Goal: Task Accomplishment & Management: Manage account settings

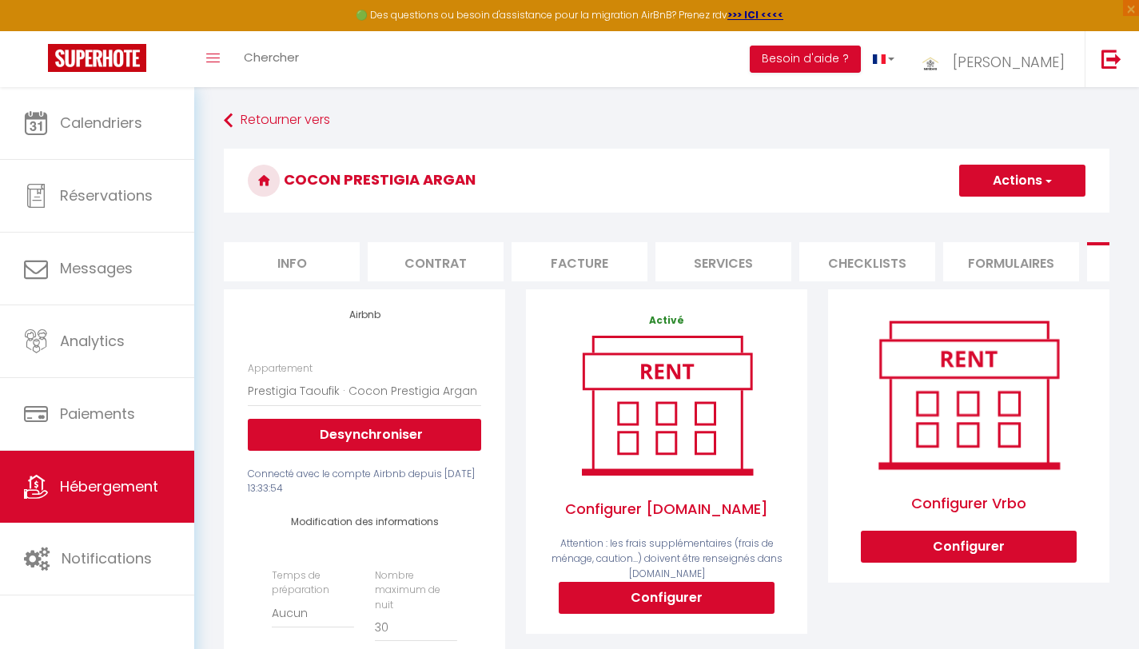
select select "22744-1526088234374081735"
select select "EUR"
select select "+ 22 %"
select select "+ 5 %"
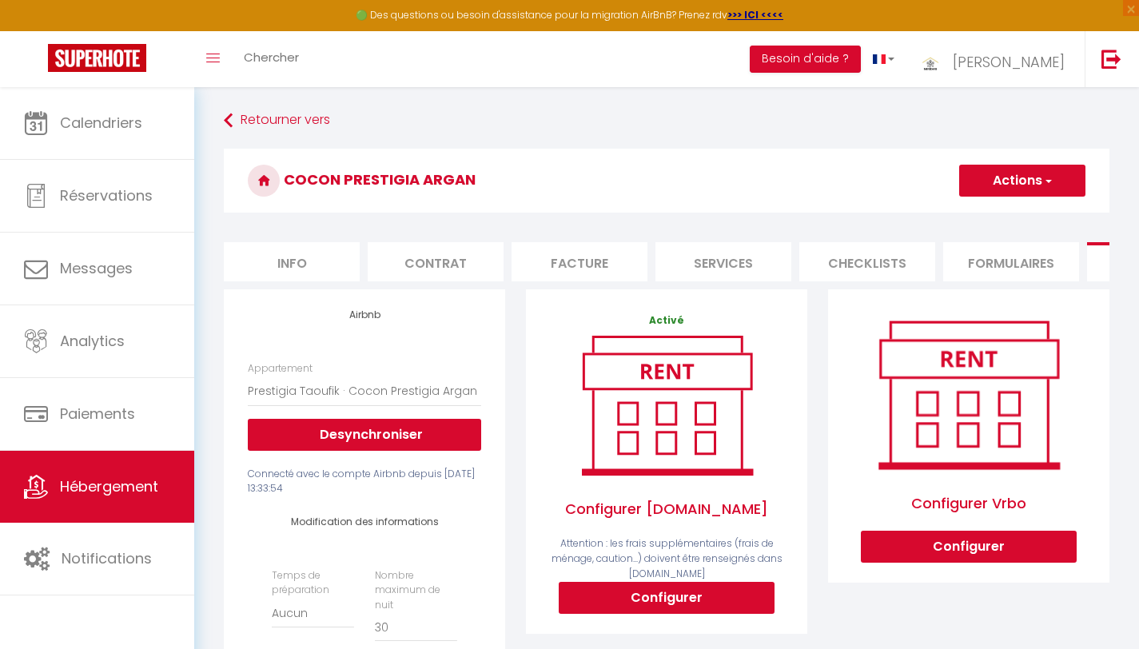
select select "+ 18 %"
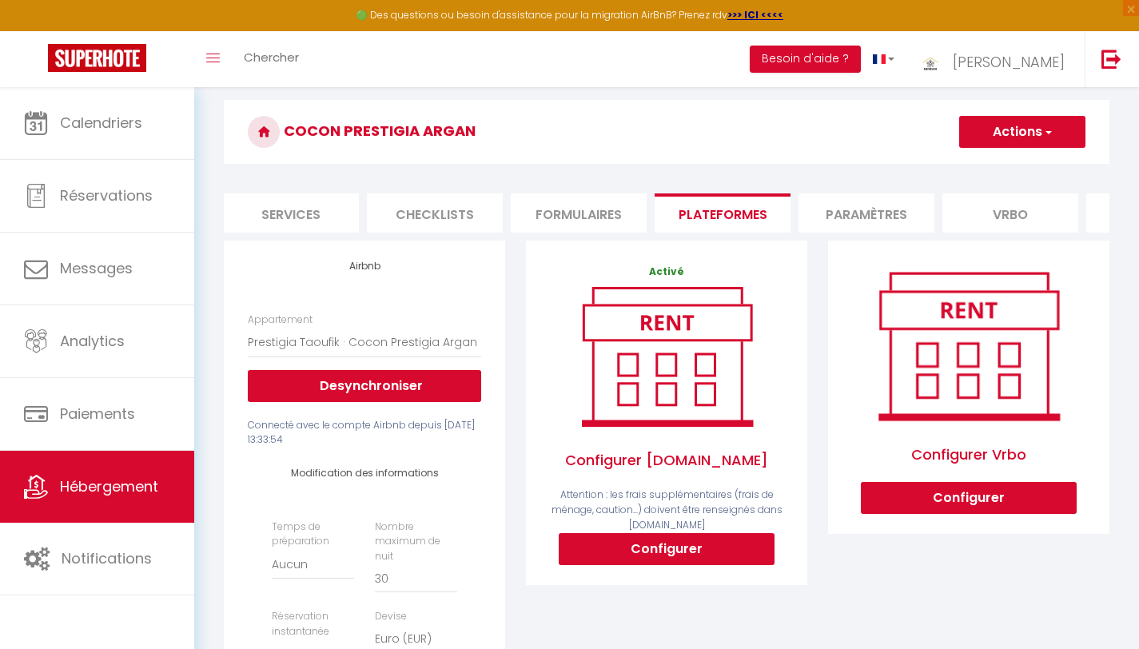
scroll to position [46, 0]
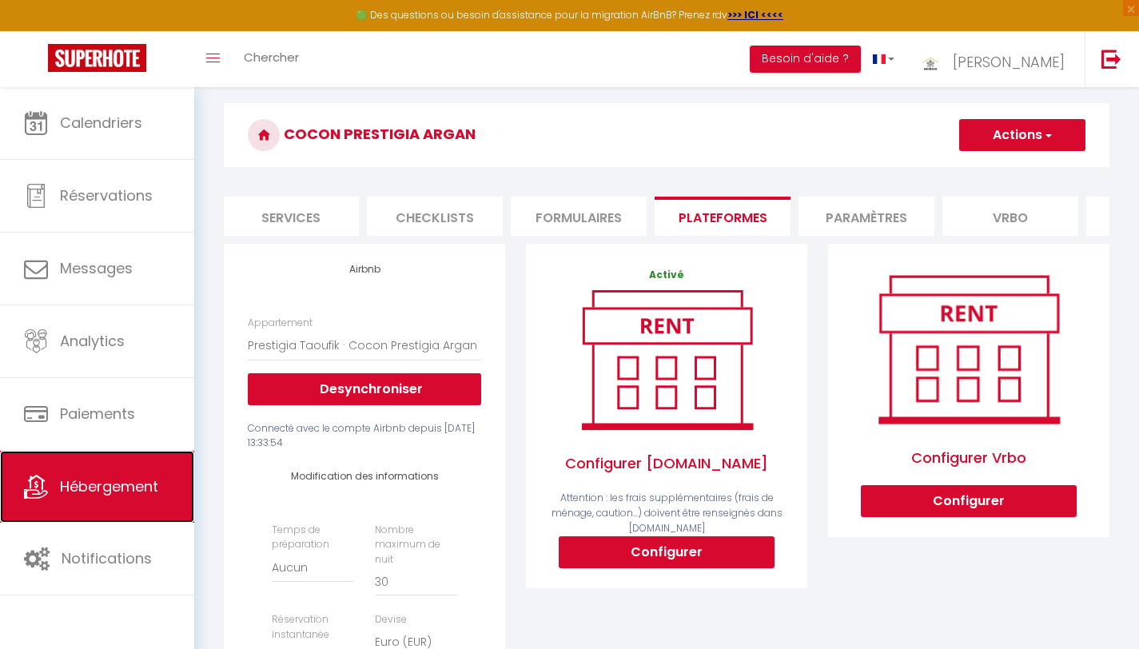
click at [86, 481] on span "Hébergement" at bounding box center [109, 486] width 98 height 20
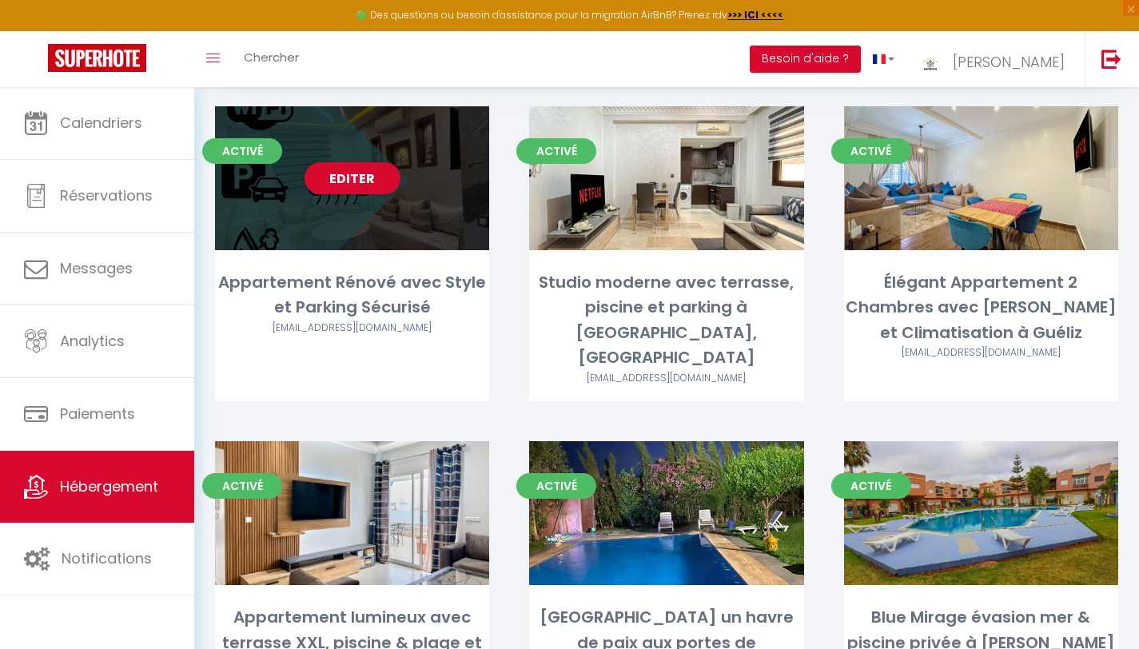
scroll to position [118, 0]
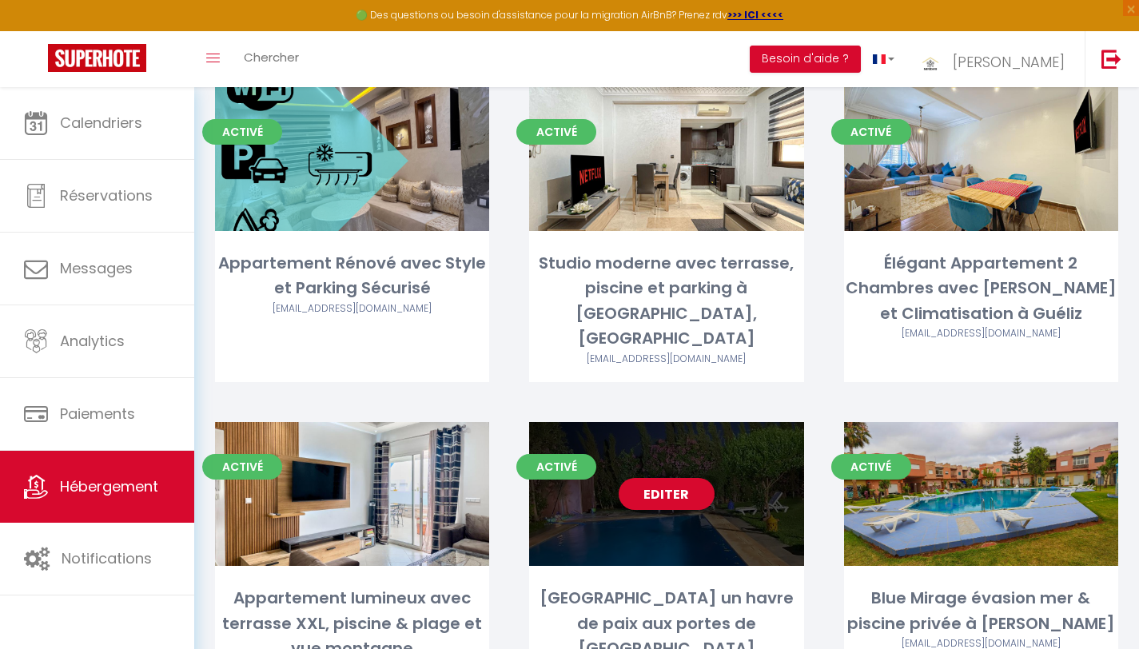
click at [646, 478] on link "Editer" at bounding box center [667, 494] width 96 height 32
select select "3"
select select "2"
select select "1"
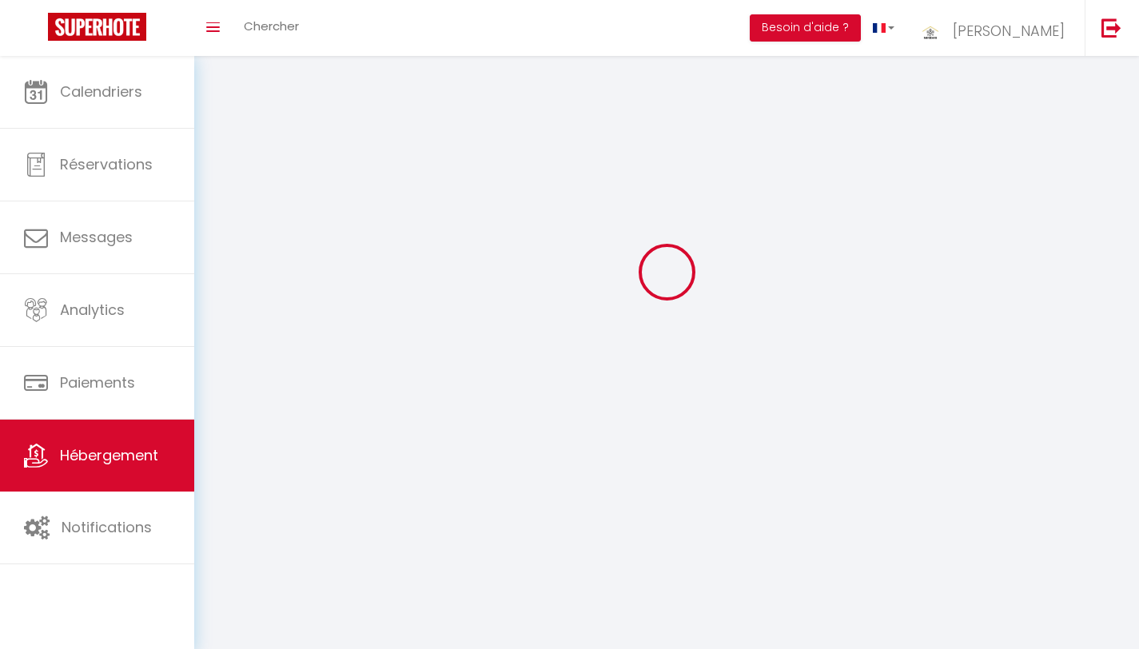
select select
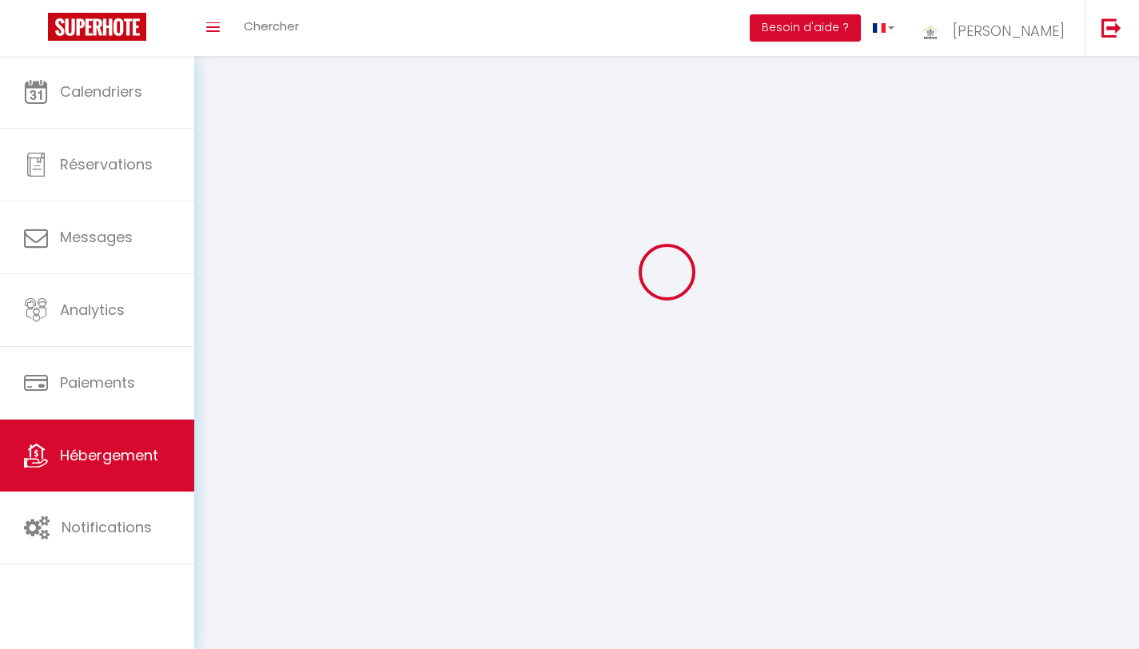
checkbox input "false"
select select
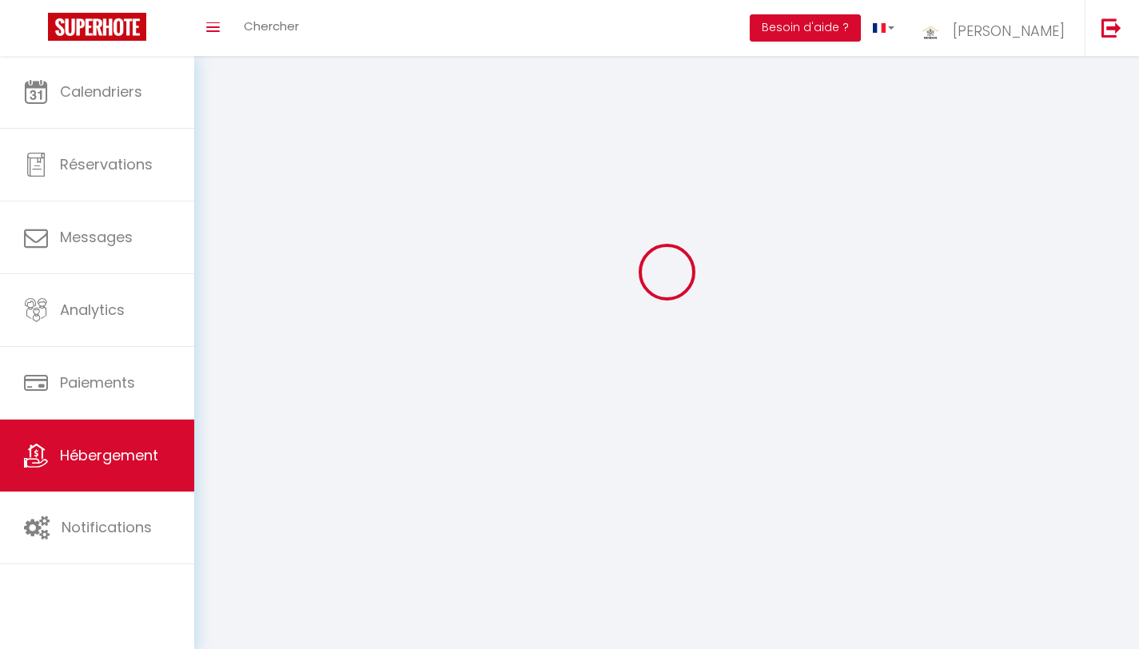
select select
select select "1"
select select
select select "28"
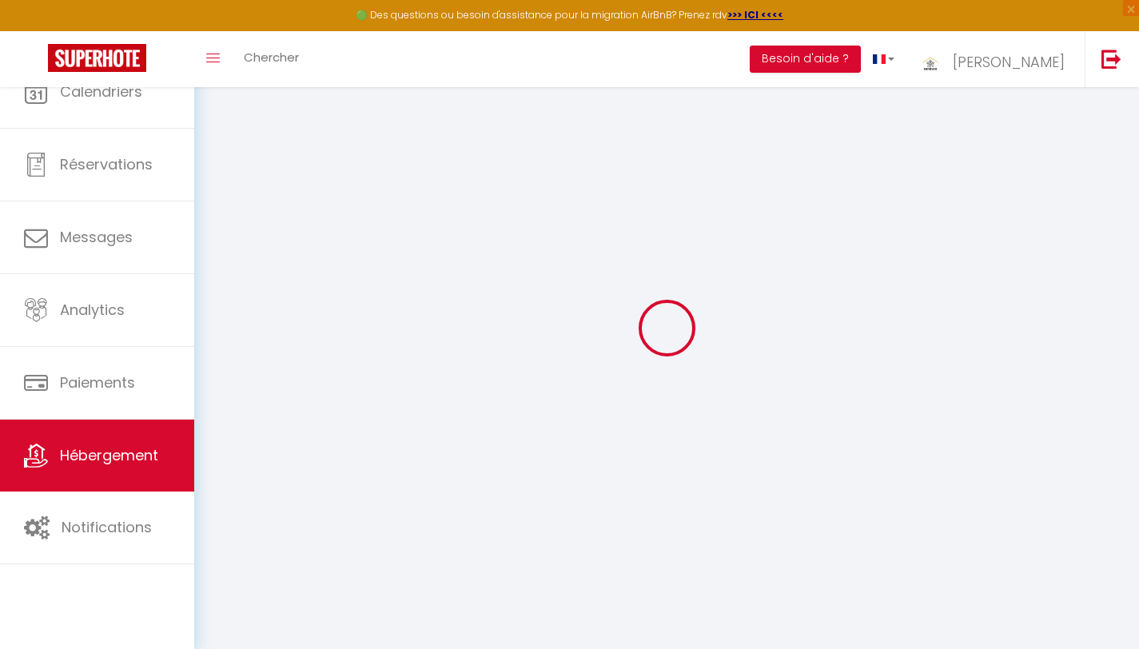
select select
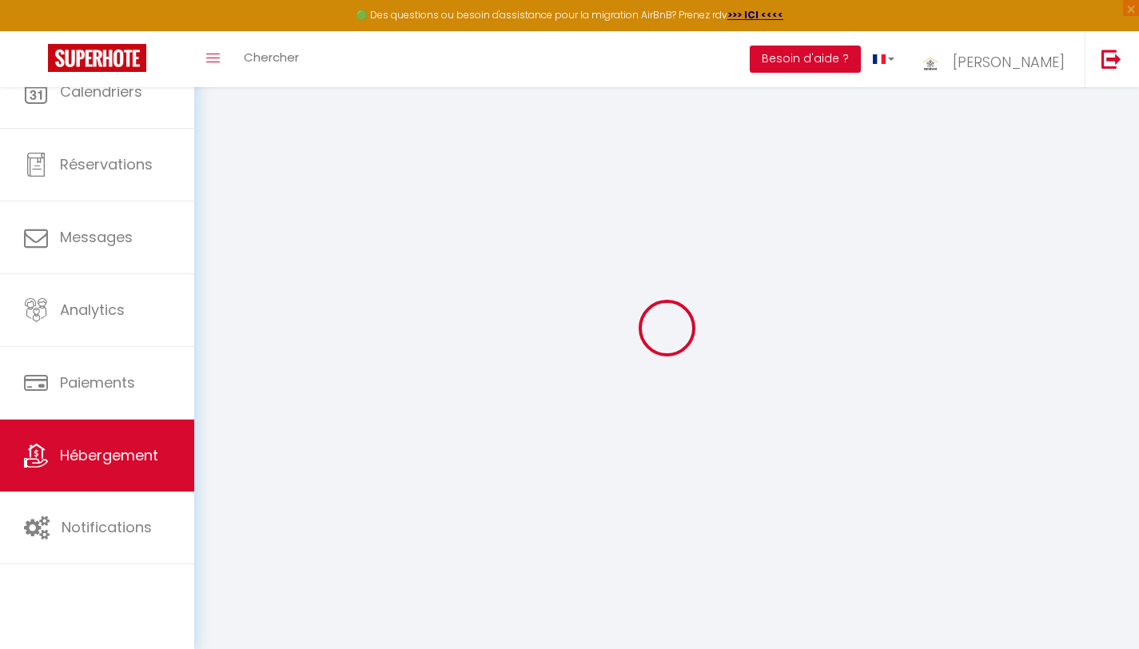
select select
checkbox input "false"
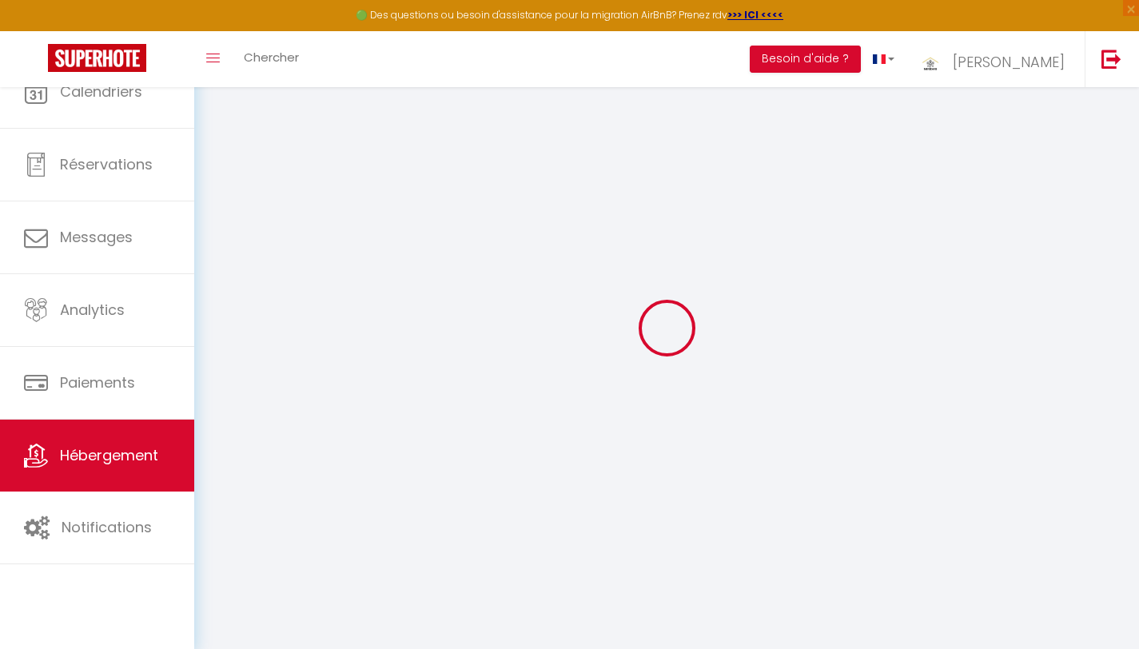
select select
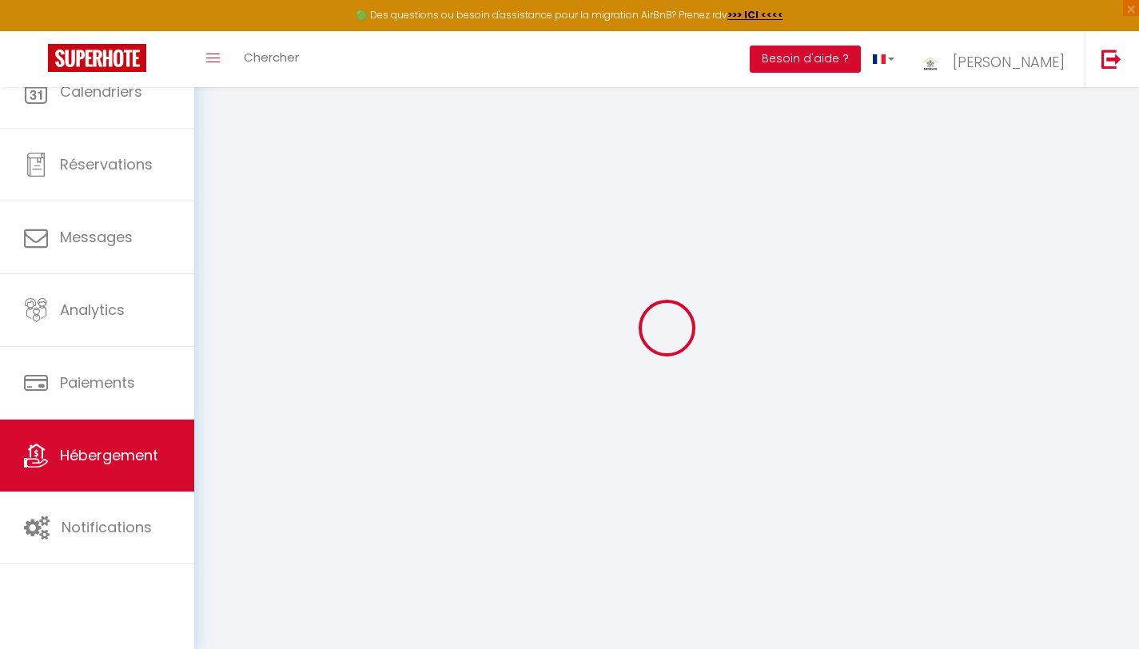
select select
checkbox input "false"
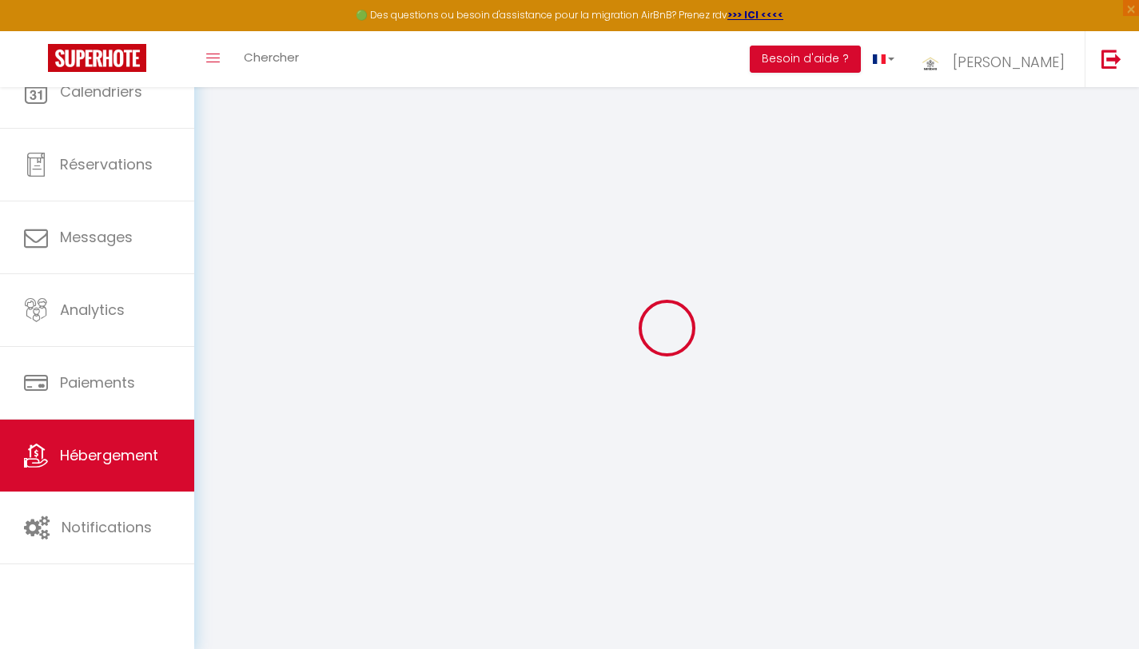
checkbox input "false"
select select
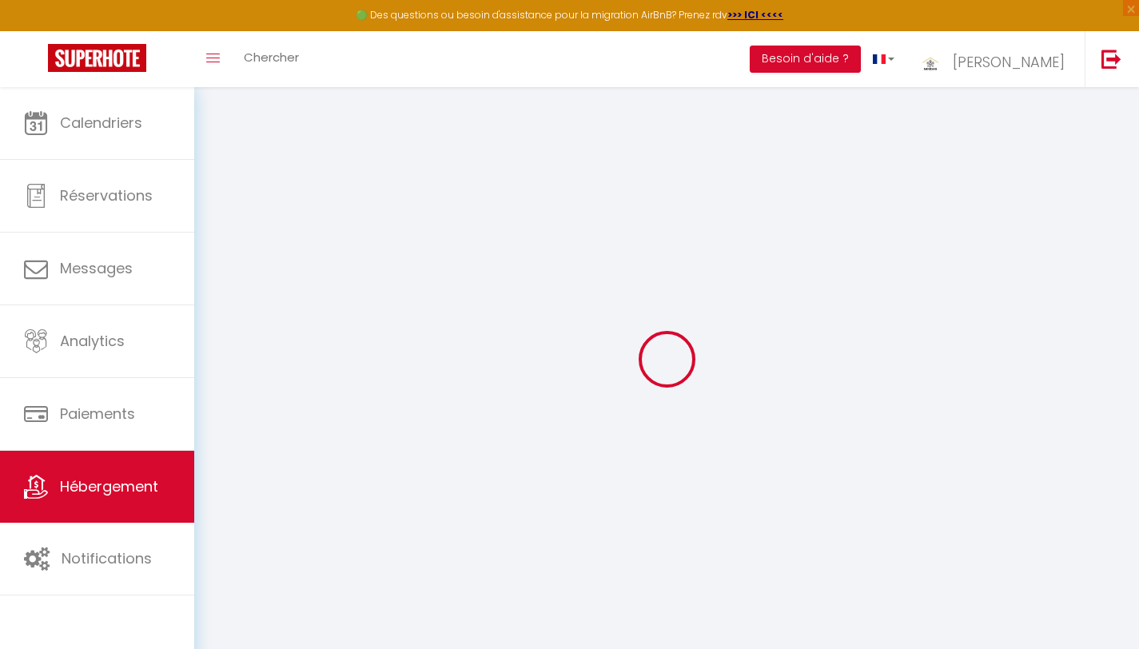
select select
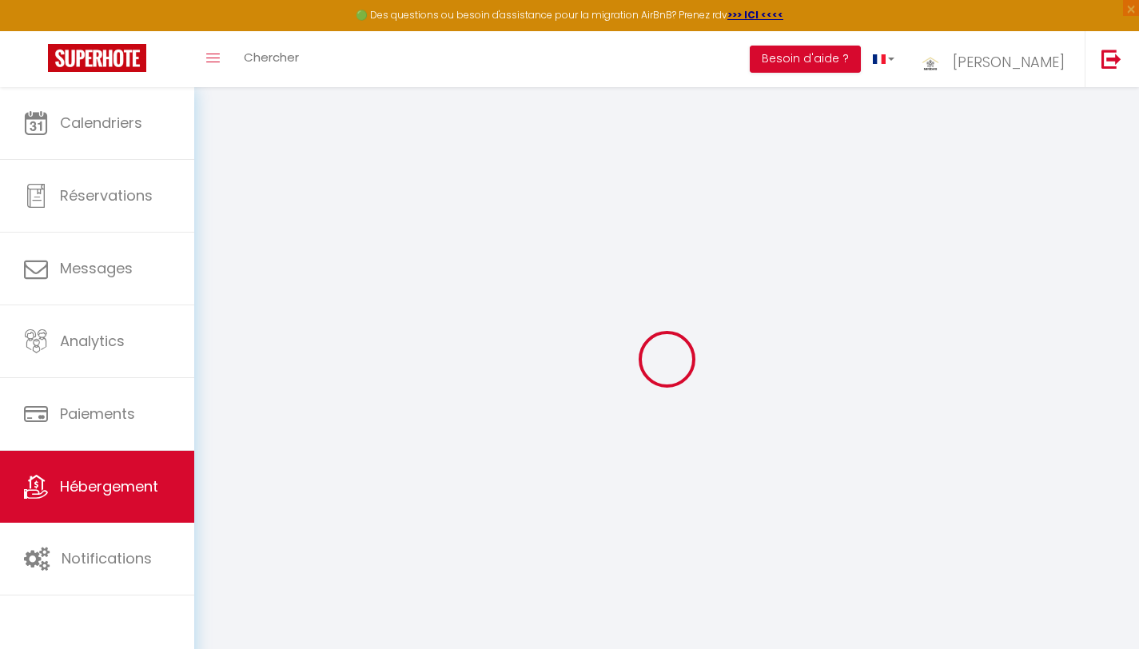
select select
checkbox input "false"
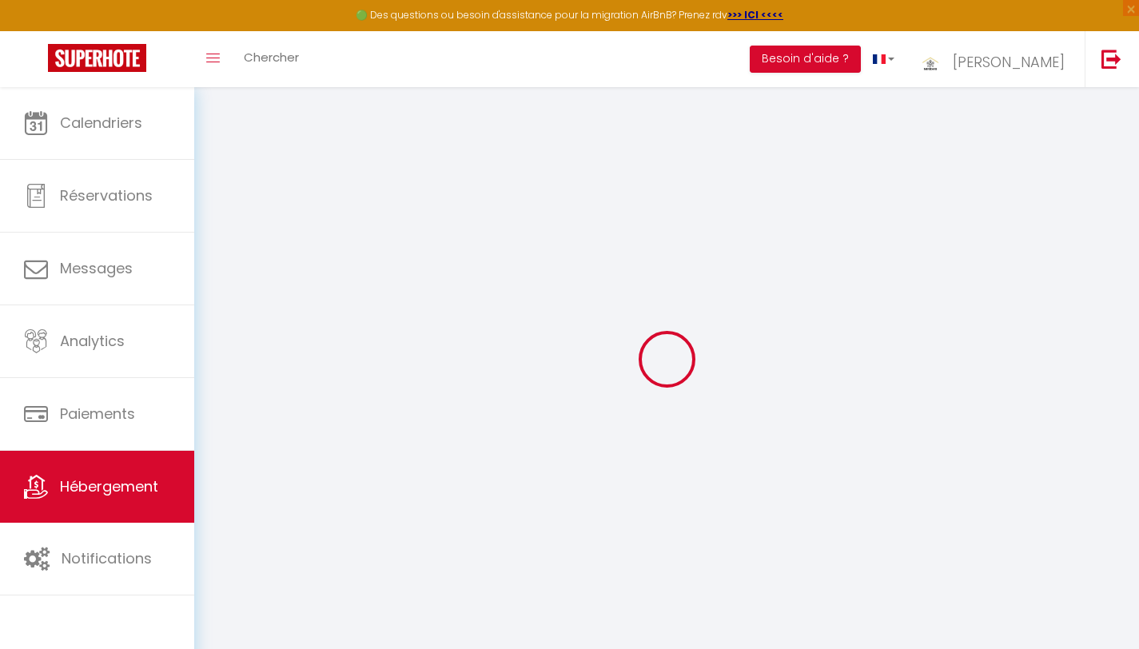
select select
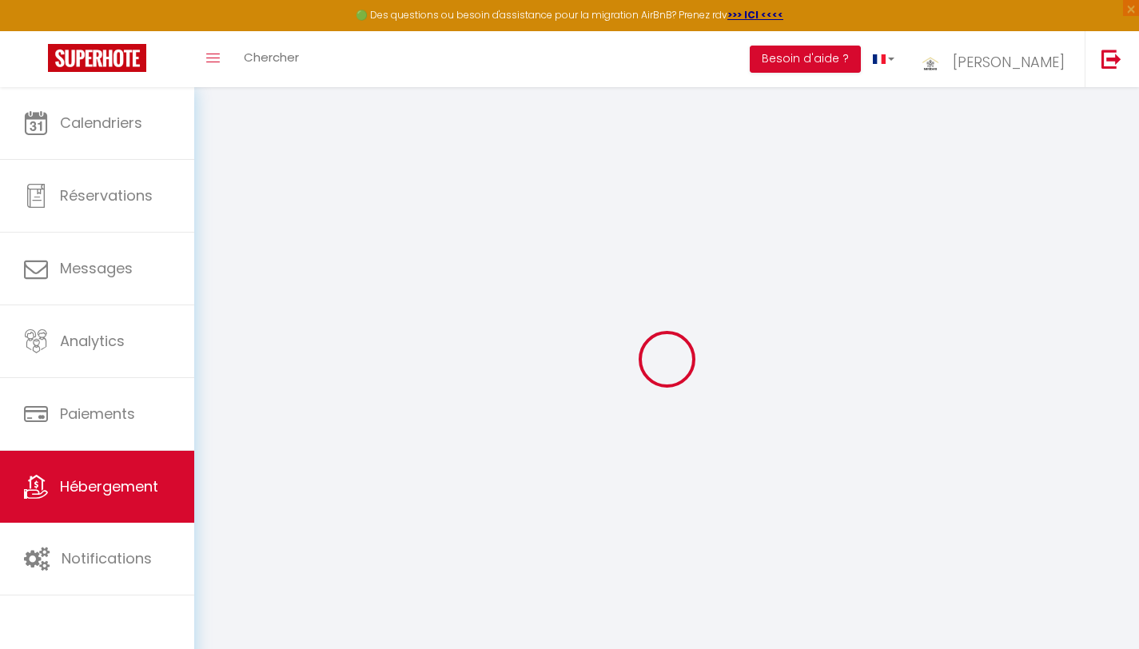
select select
checkbox input "false"
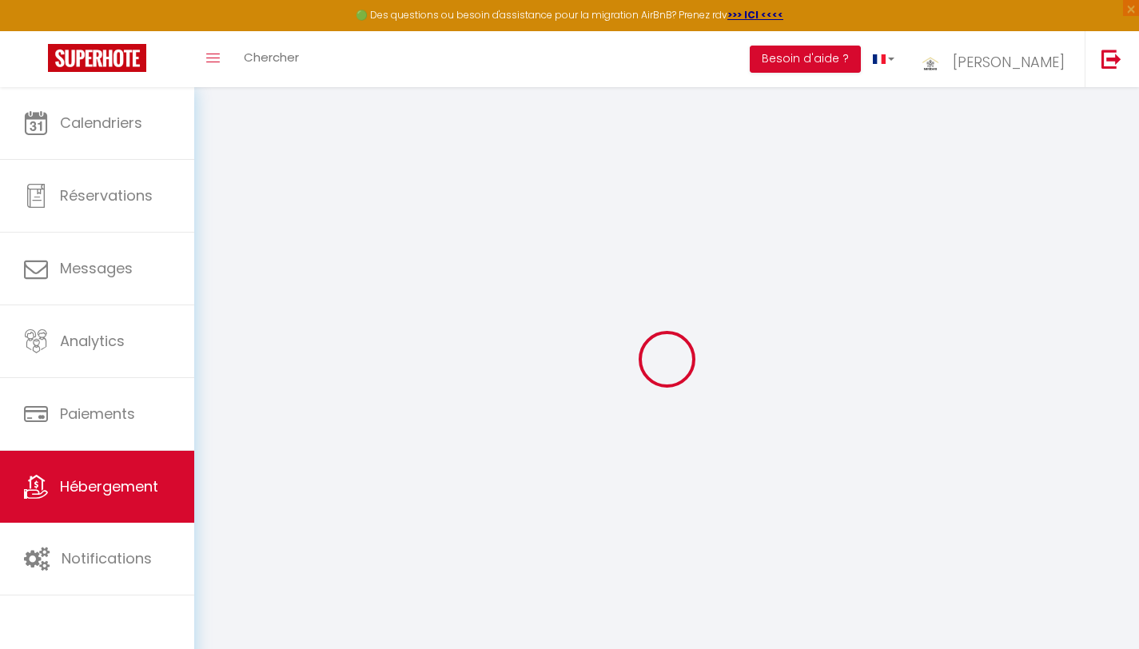
checkbox input "false"
select select
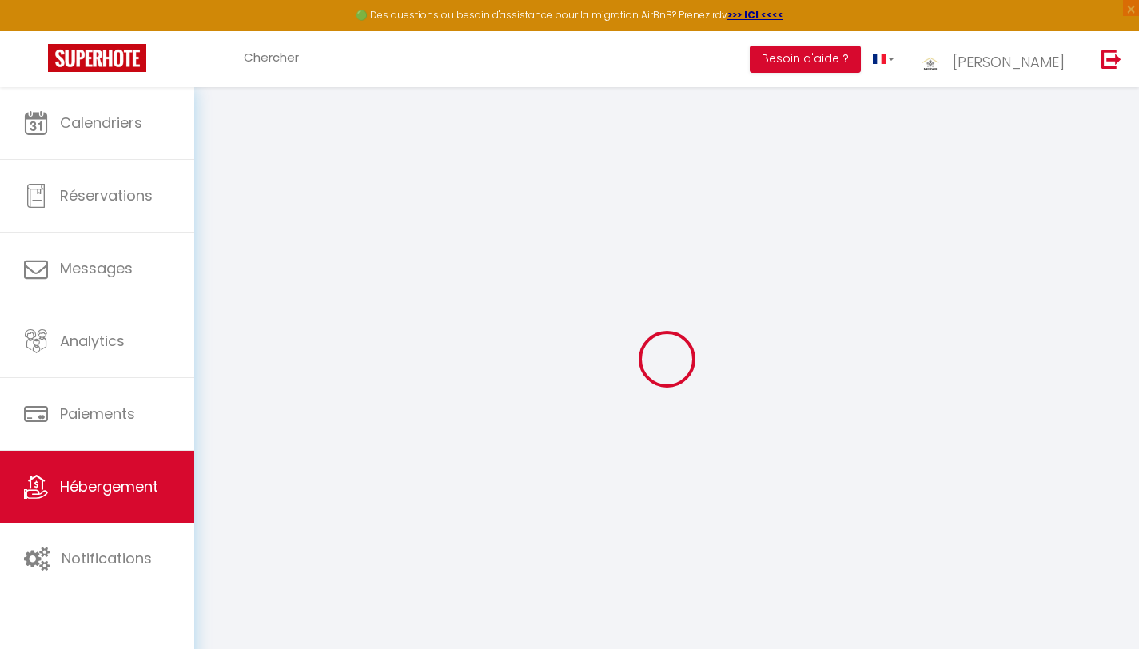
select select
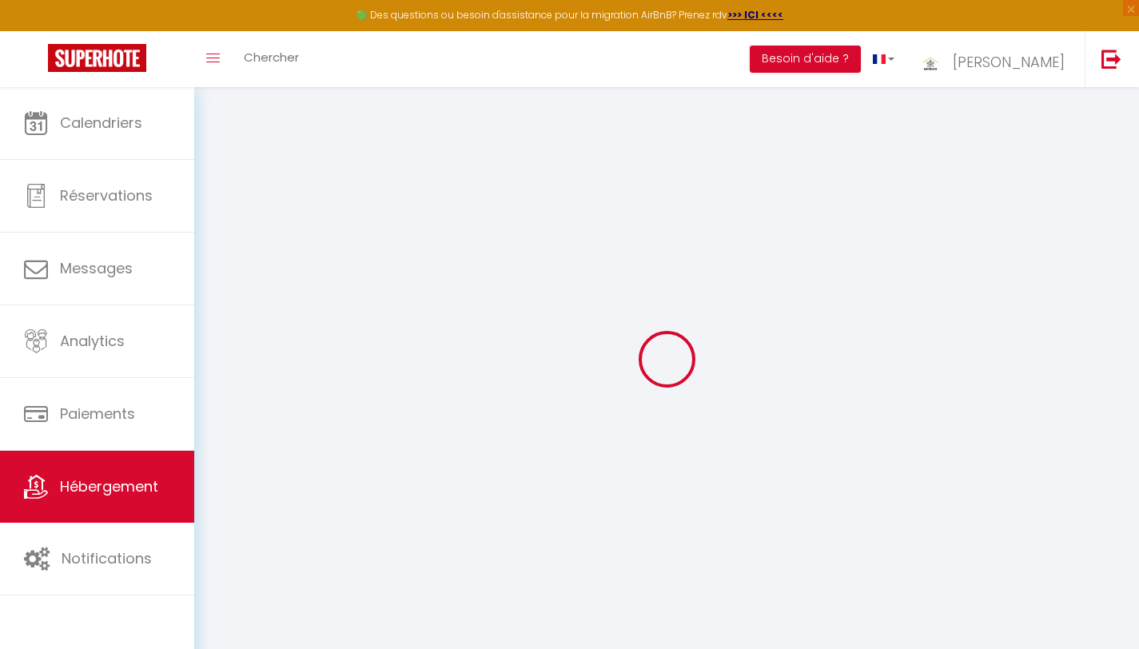
checkbox input "false"
select select
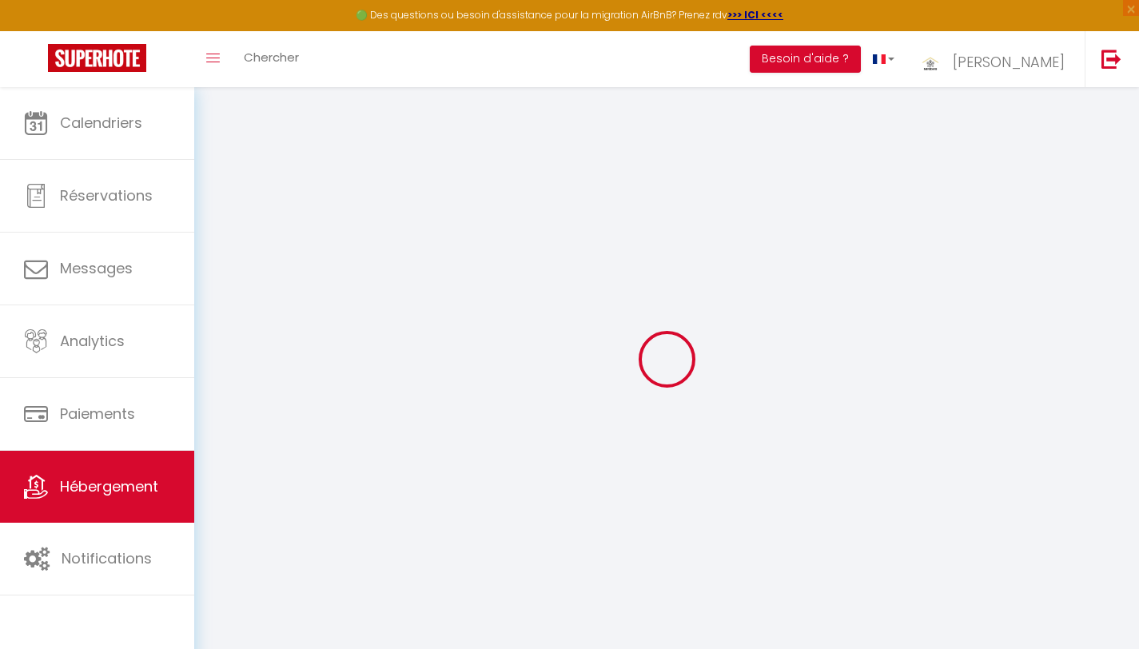
select select
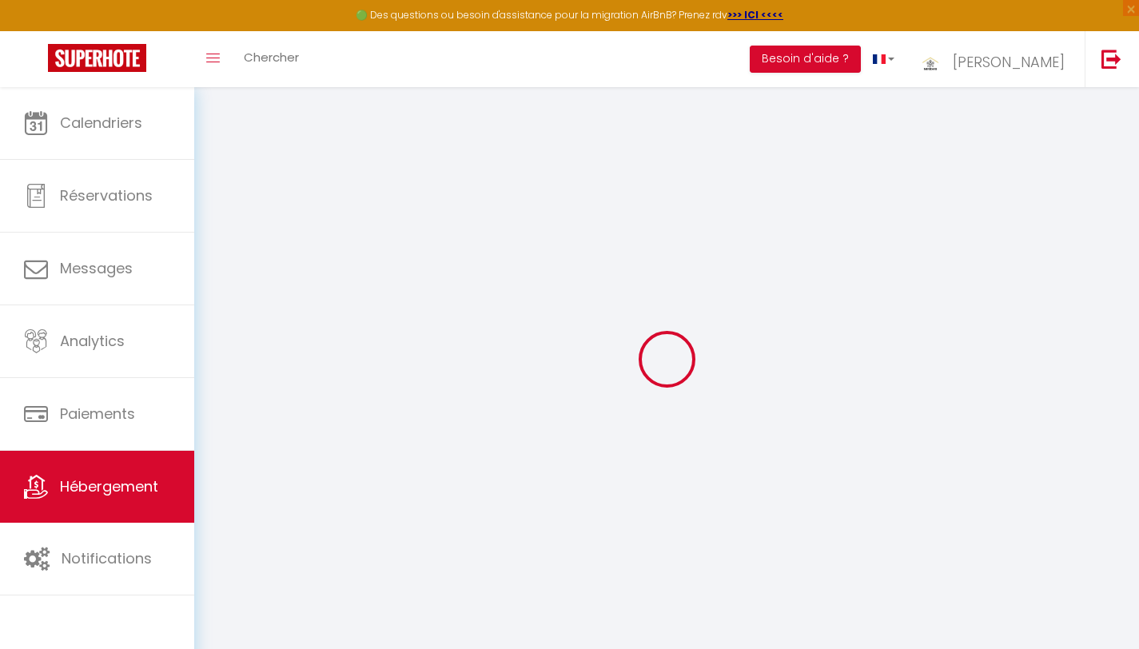
select select
checkbox input "false"
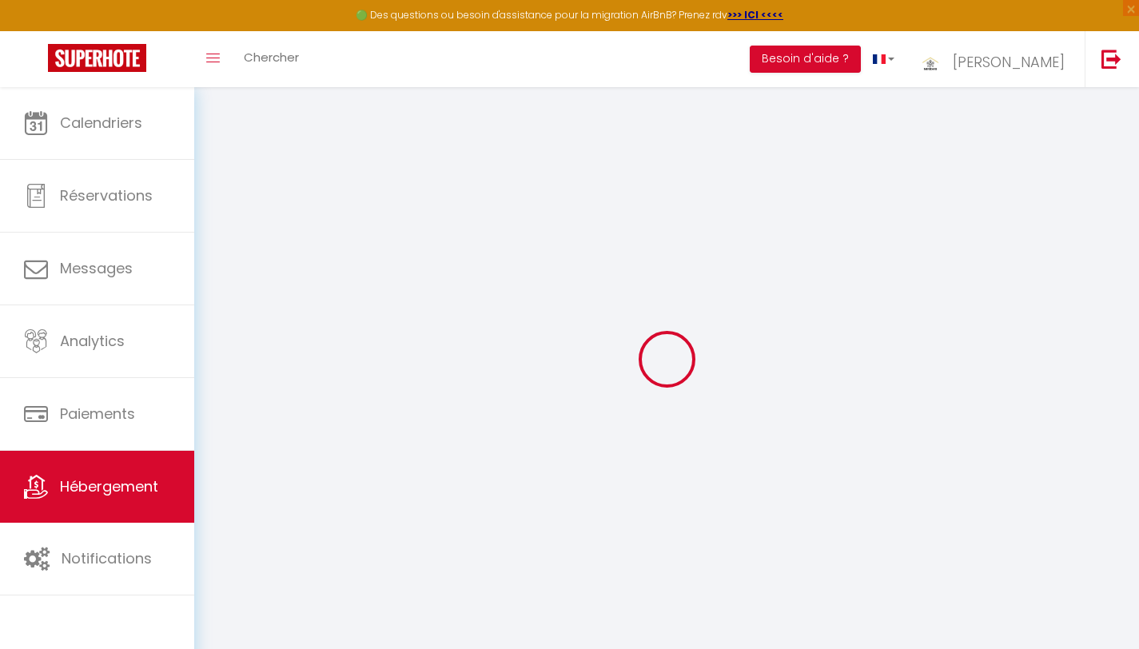
checkbox input "false"
select select
type input "[GEOGRAPHIC_DATA] un havre de paix aux portes de [GEOGRAPHIC_DATA]"
type input "Abdelkarim"
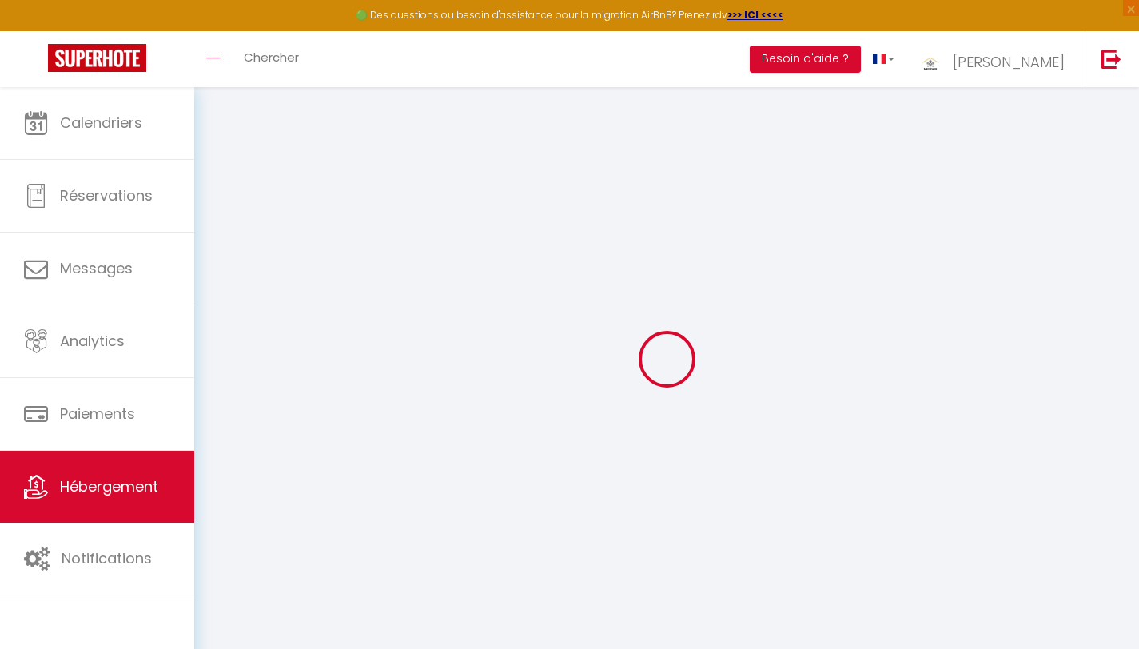
type input "AKSIKAS"
select select "houses"
select select "13"
select select "10"
select select "5"
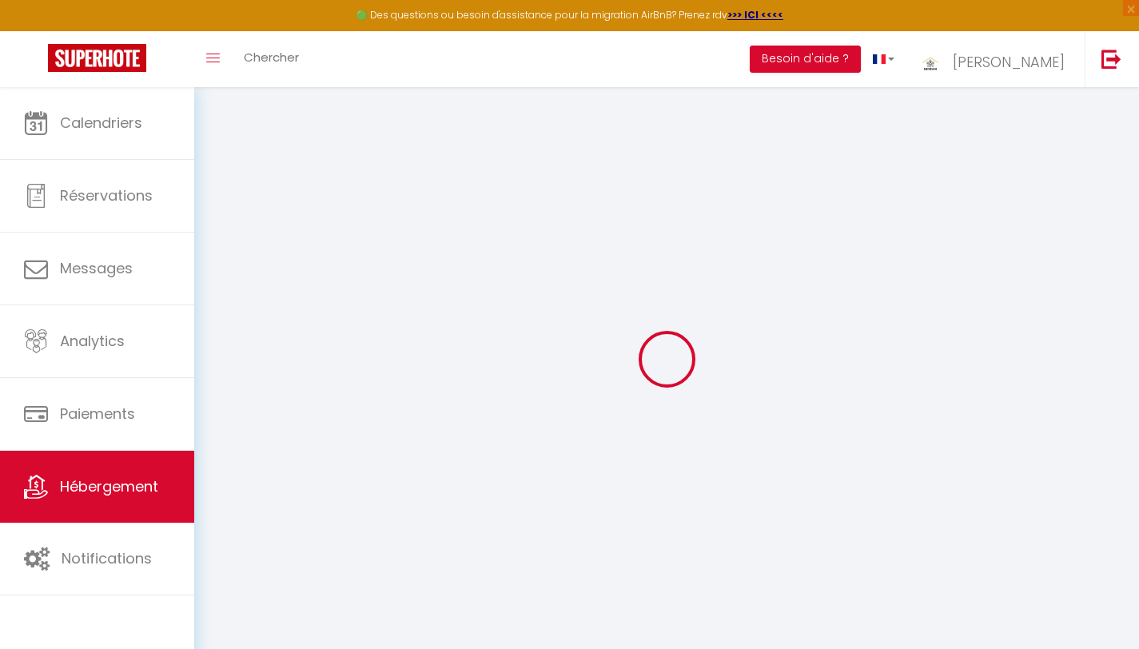
select select "5"
type input "200"
type input "35"
select select
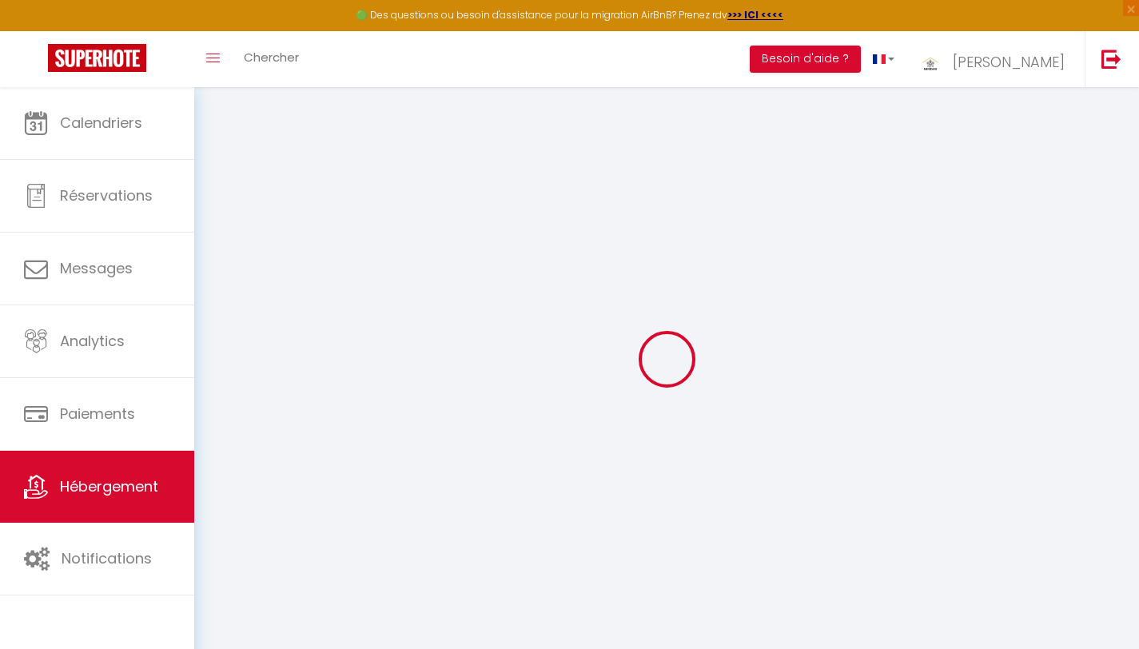
select select
type input "sebt [PERSON_NAME], Route fès"
type input "40000"
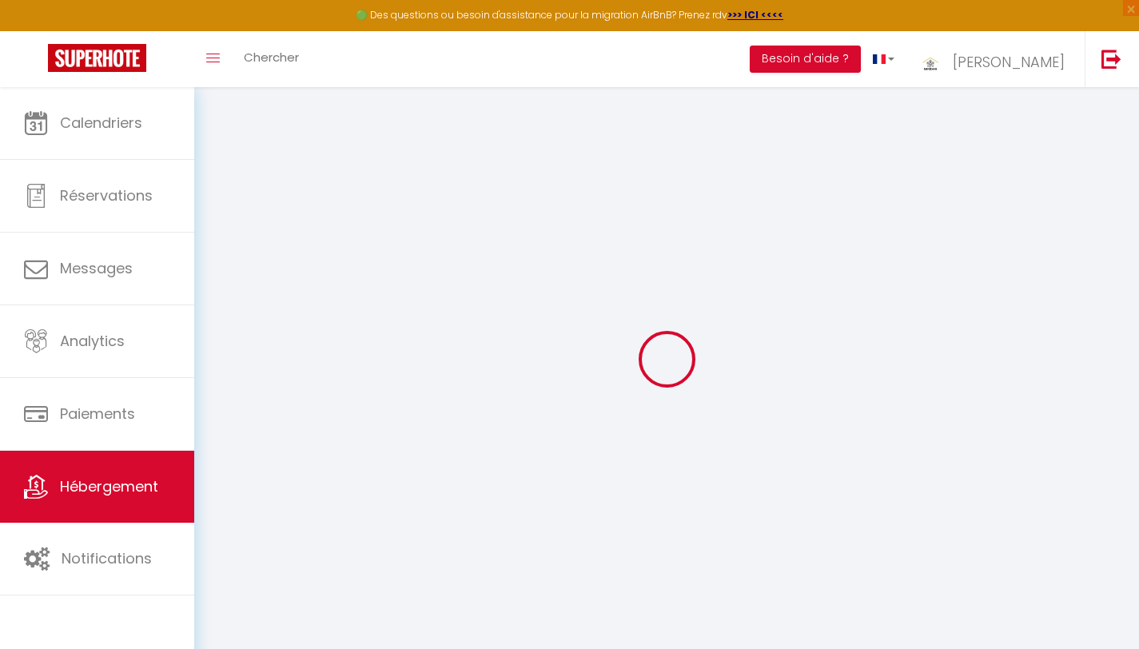
type input "[GEOGRAPHIC_DATA]"
select select "146"
type input "[EMAIL_ADDRESS][DOMAIN_NAME]"
select select "10810"
checkbox input "false"
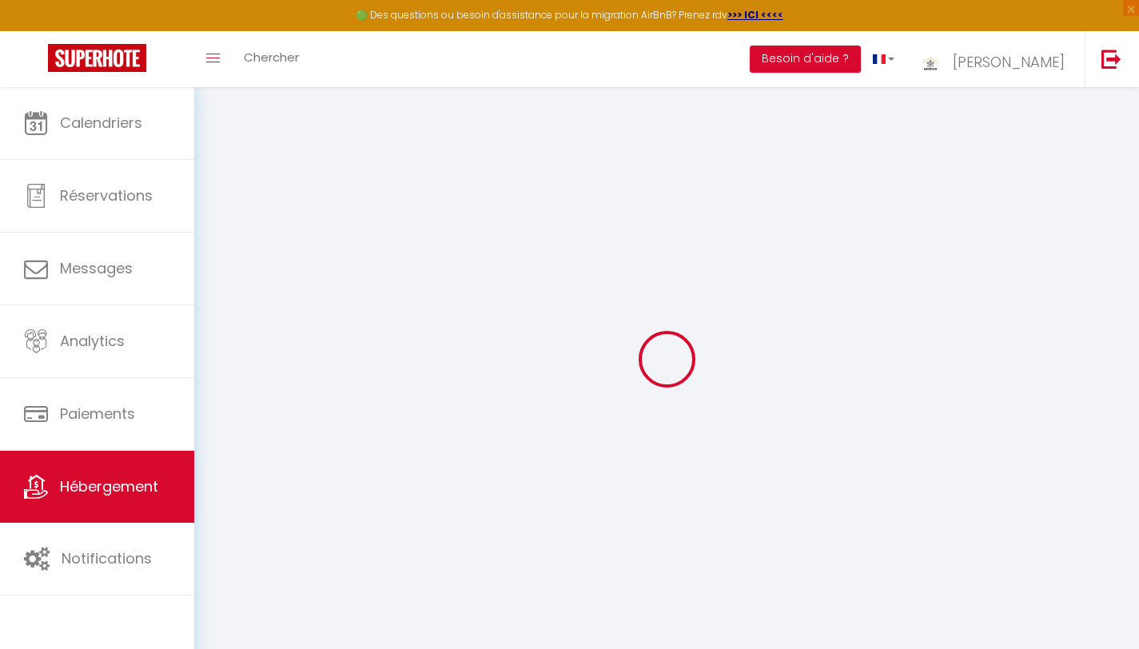
checkbox input "false"
type input "0"
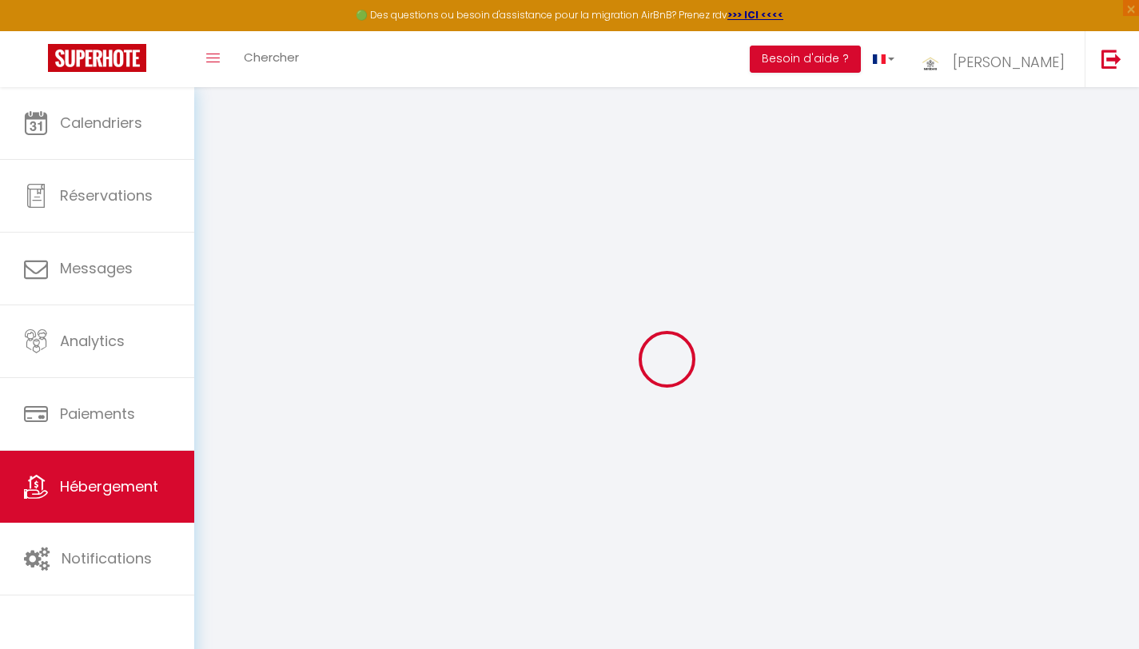
type input "0"
select select "villa"
select select
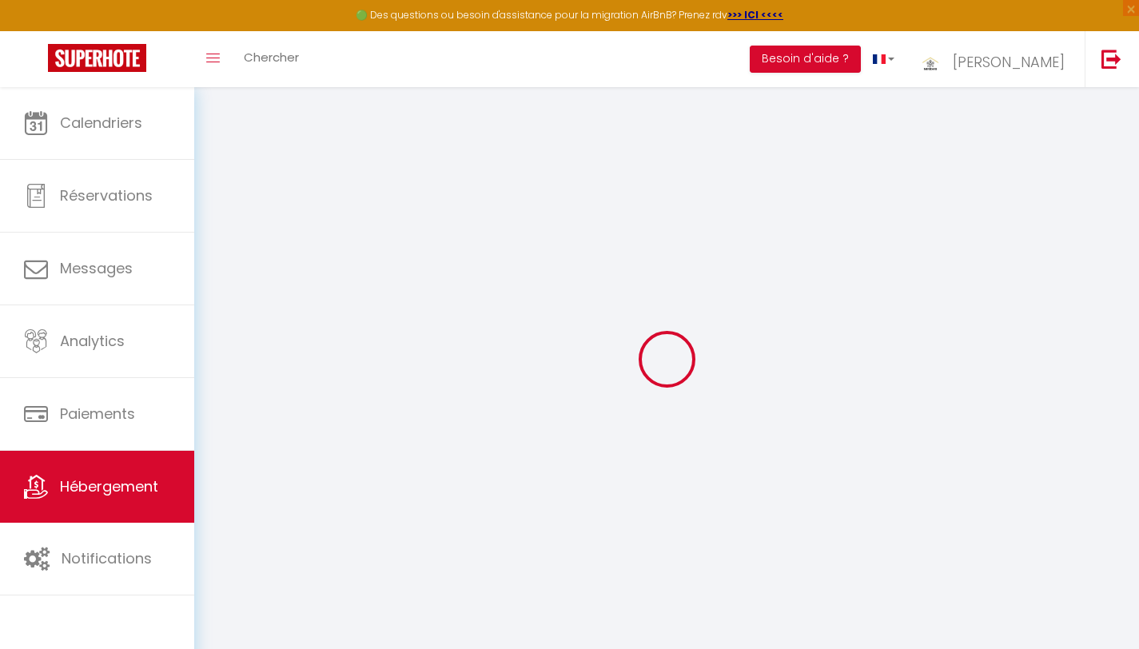
select select
checkbox input "false"
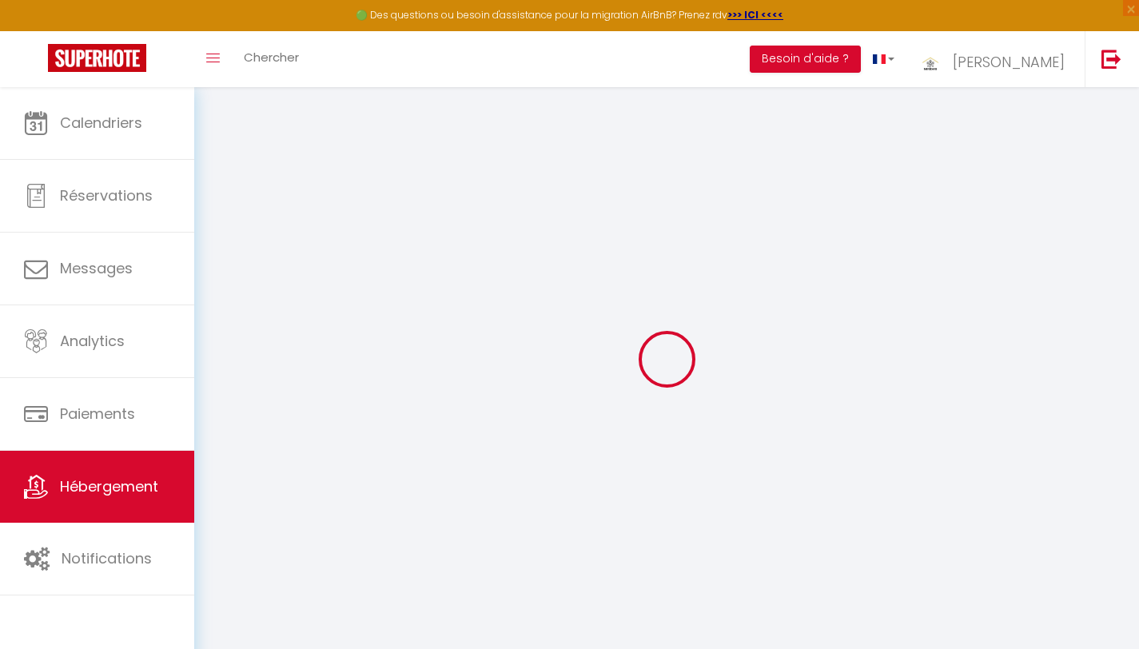
checkbox input "false"
select select
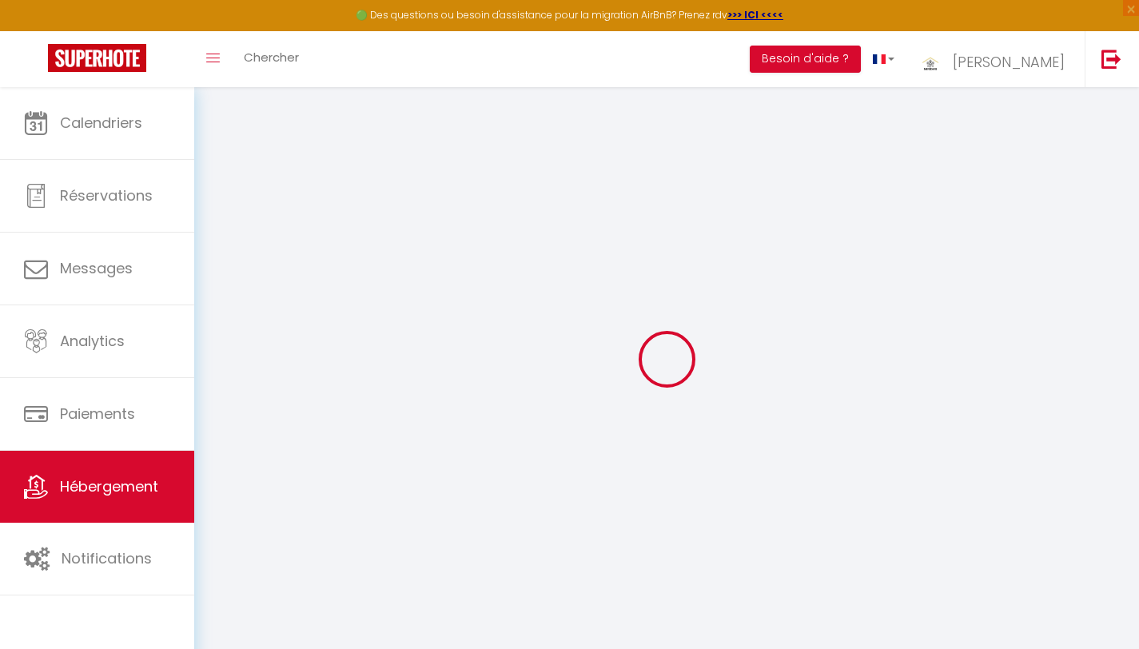
select select
checkbox input "false"
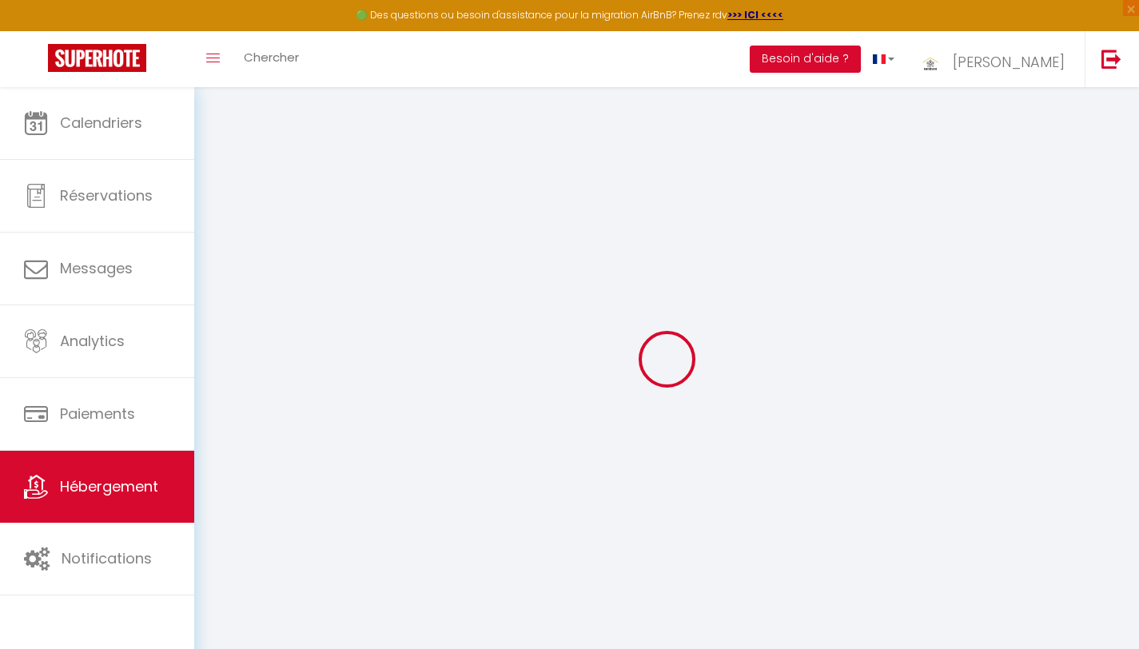
checkbox input "false"
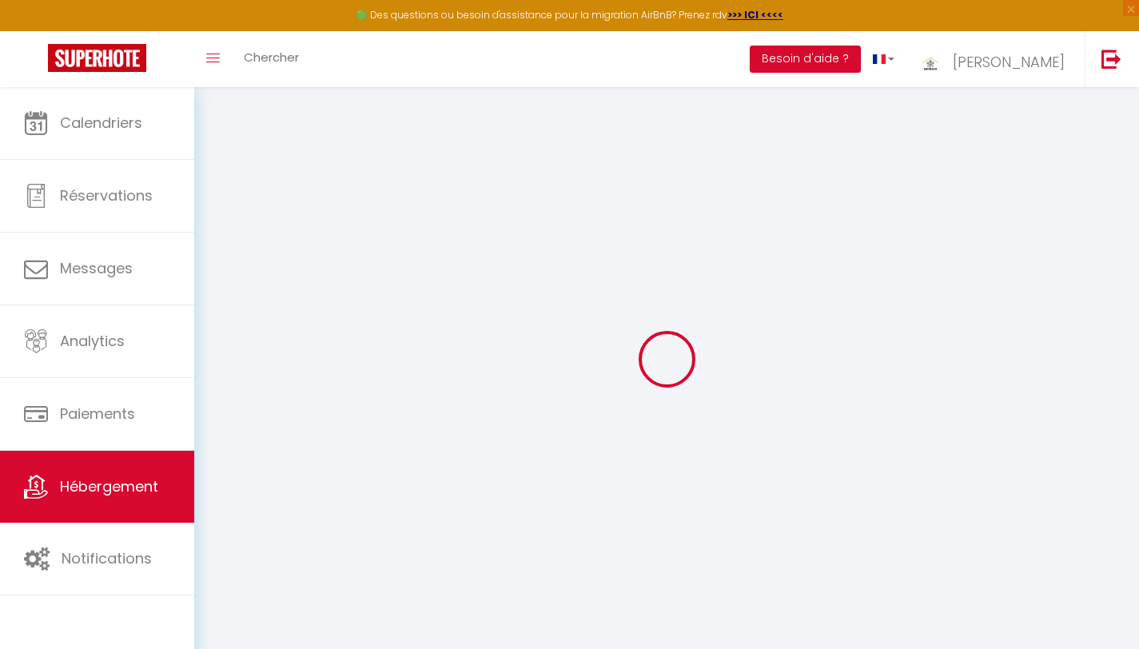
checkbox input "false"
select select "15:00"
select select "23:45"
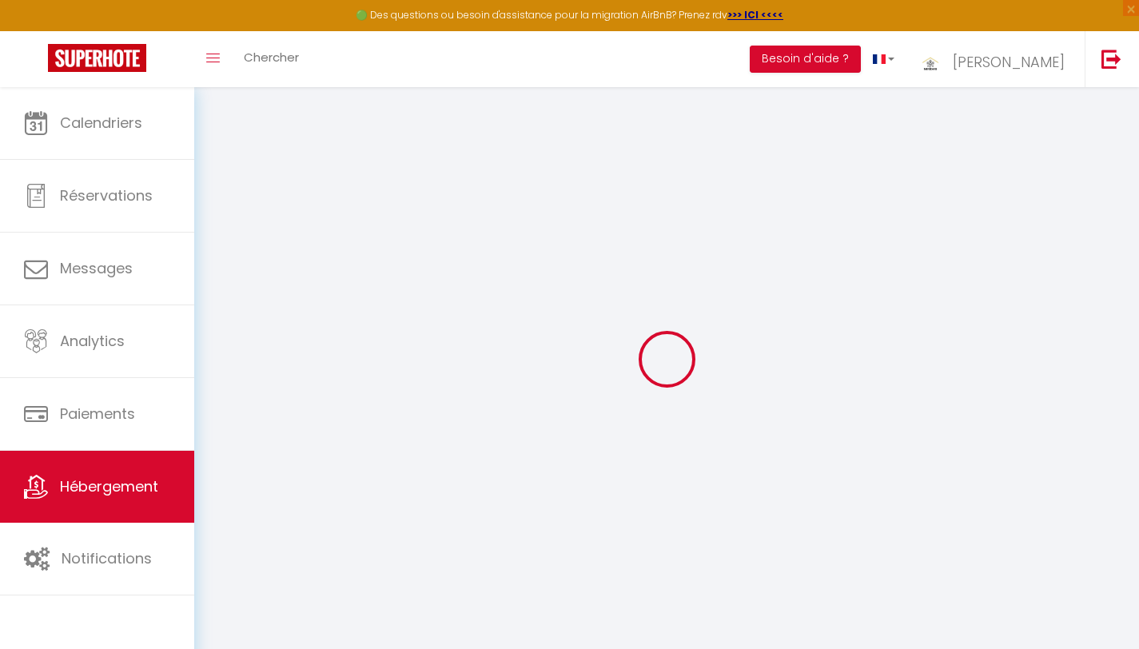
select select "11:00"
select select "15"
checkbox input "false"
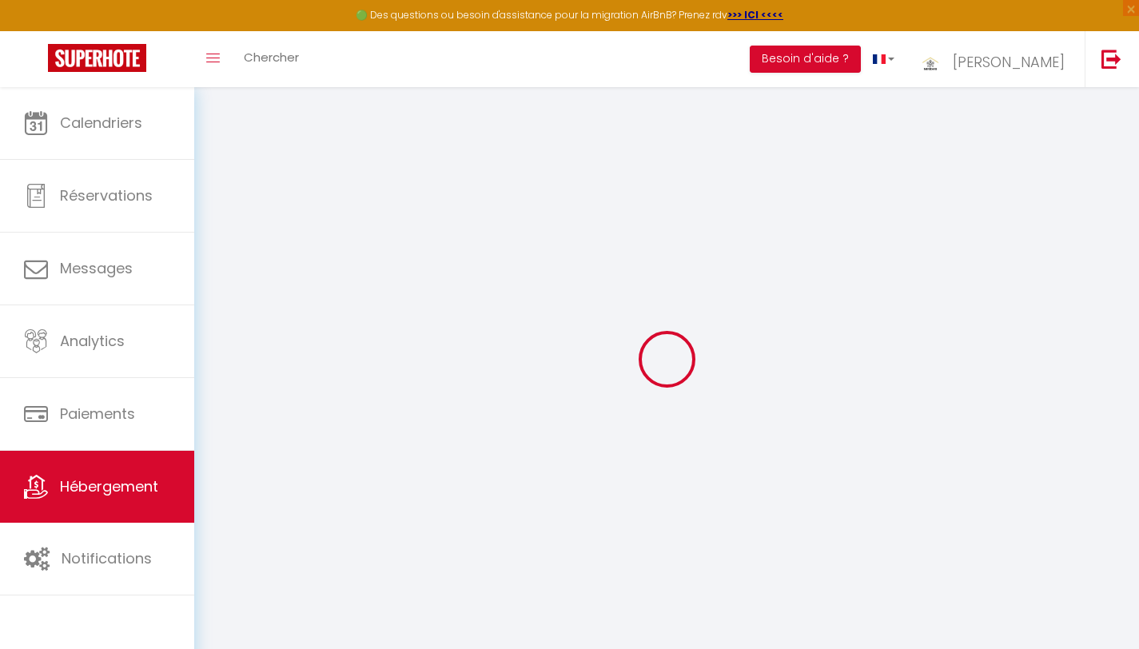
checkbox input "false"
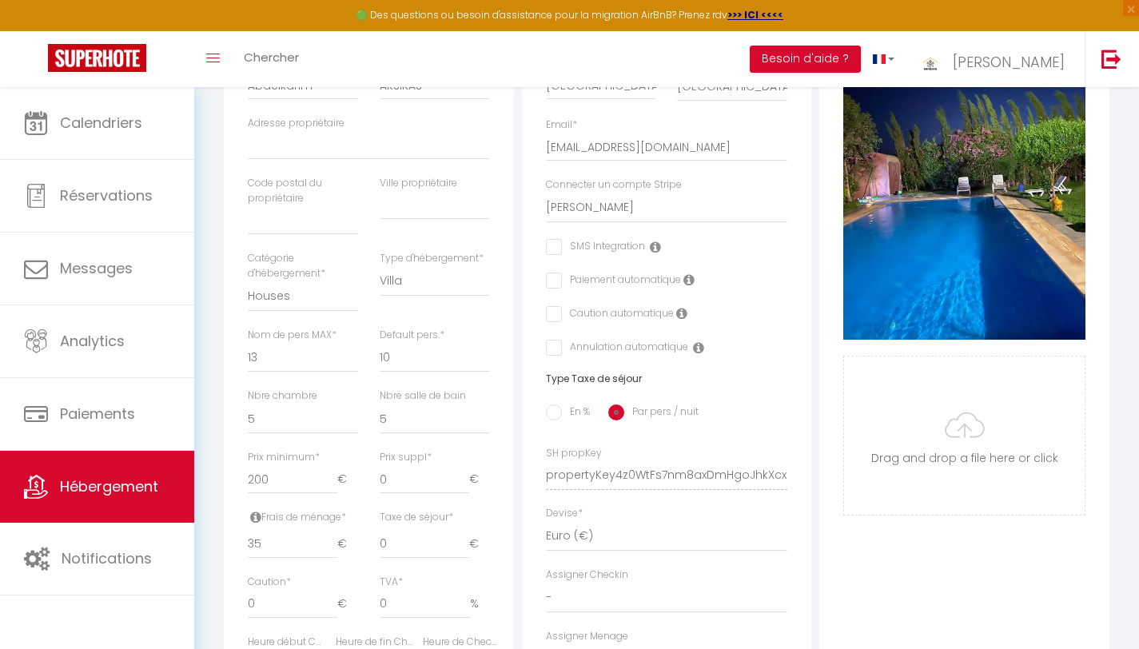
scroll to position [360, 0]
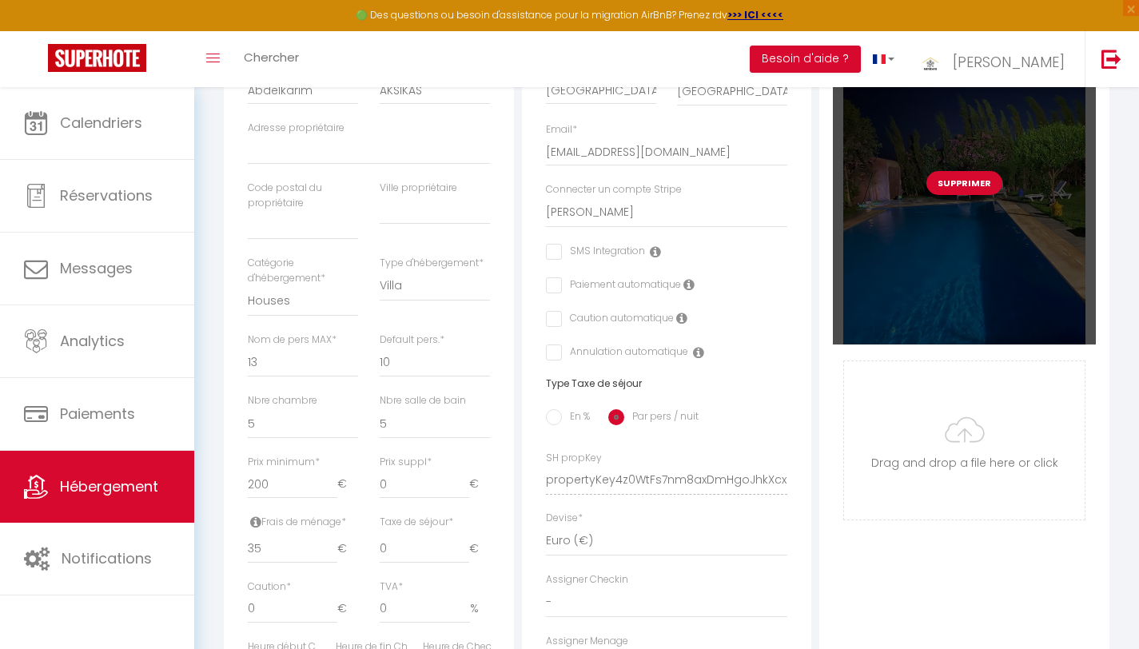
click at [963, 195] on button "Supprimer" at bounding box center [965, 183] width 76 height 24
checkbox input "false"
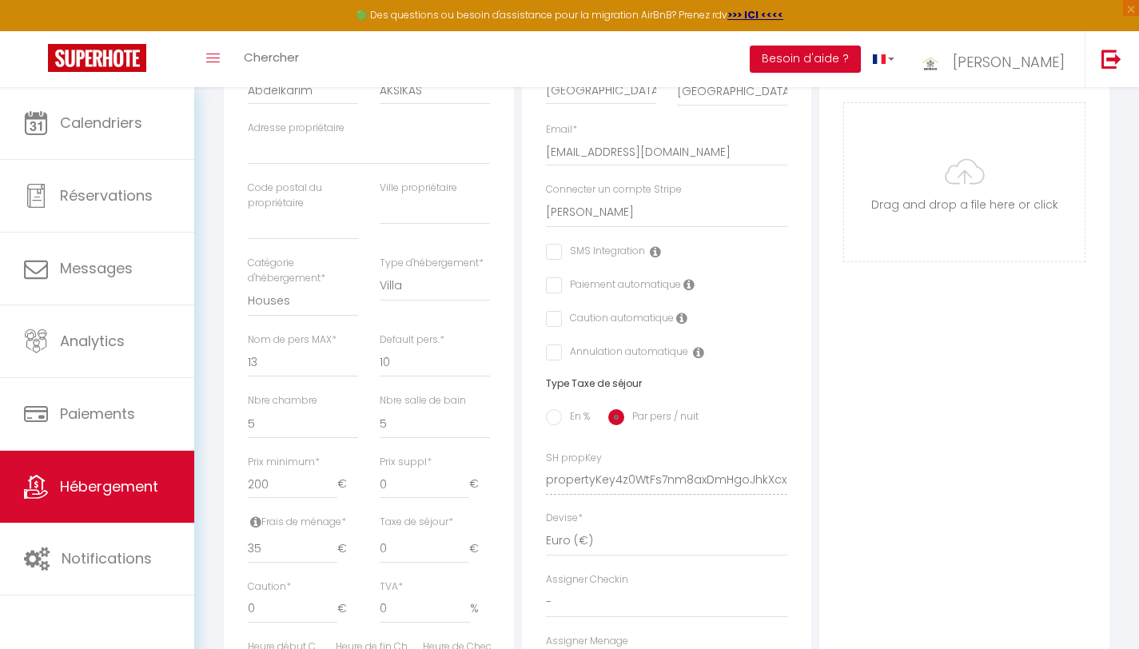
checkbox input "false"
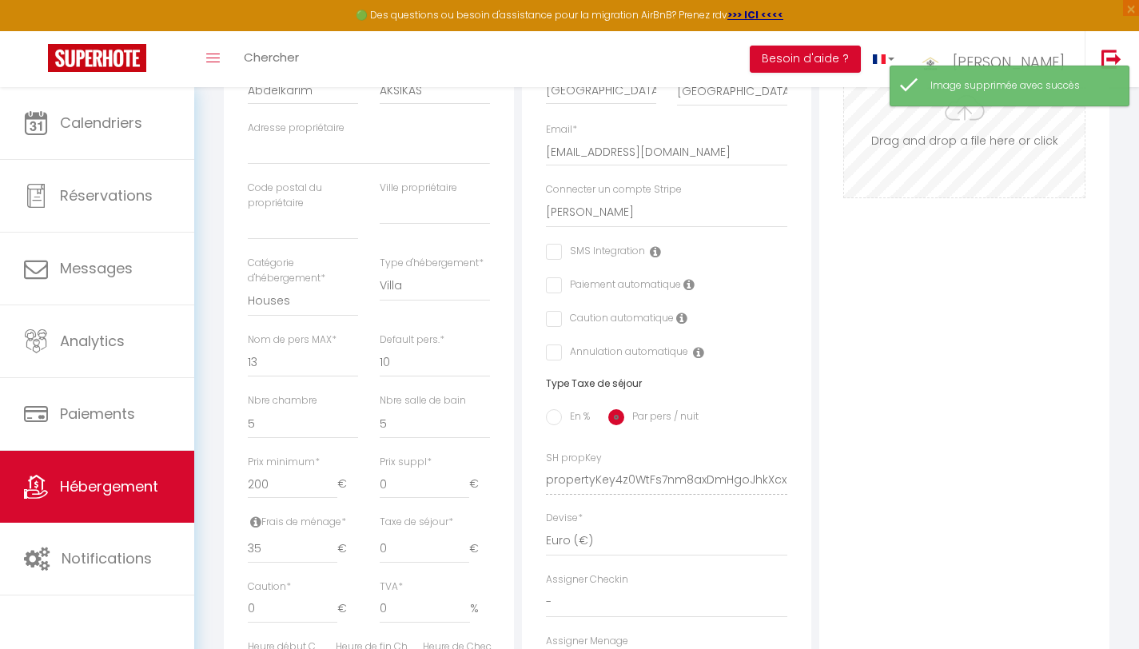
click at [965, 164] on input "Photo" at bounding box center [964, 118] width 241 height 158
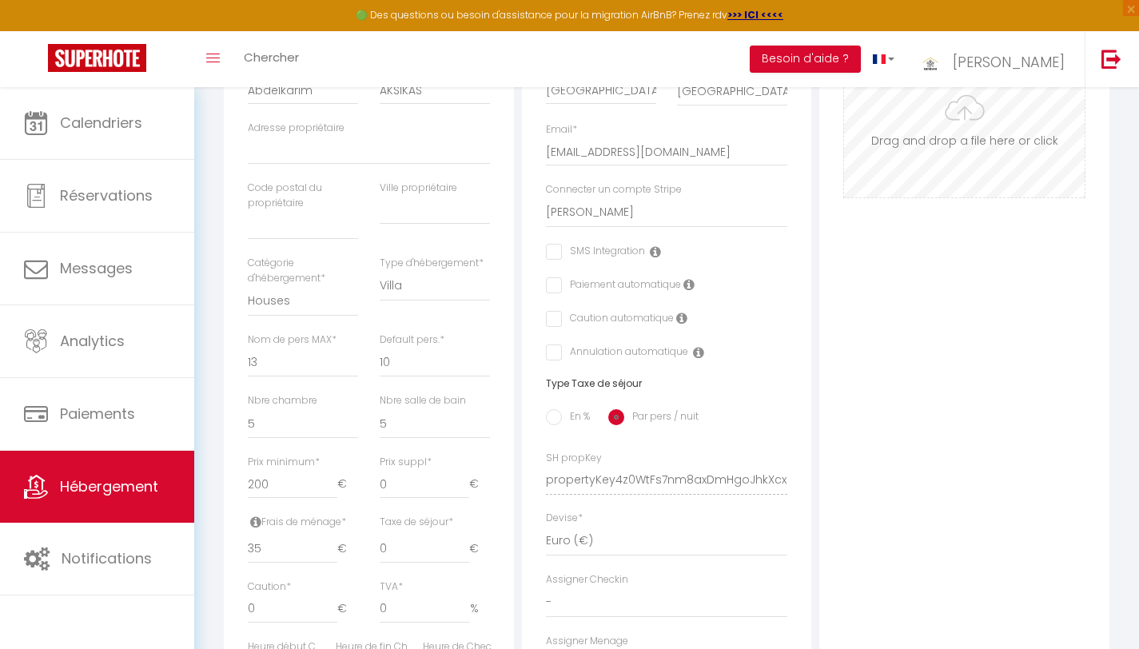
type input "C:\fakepath\CHF_5698.jpg"
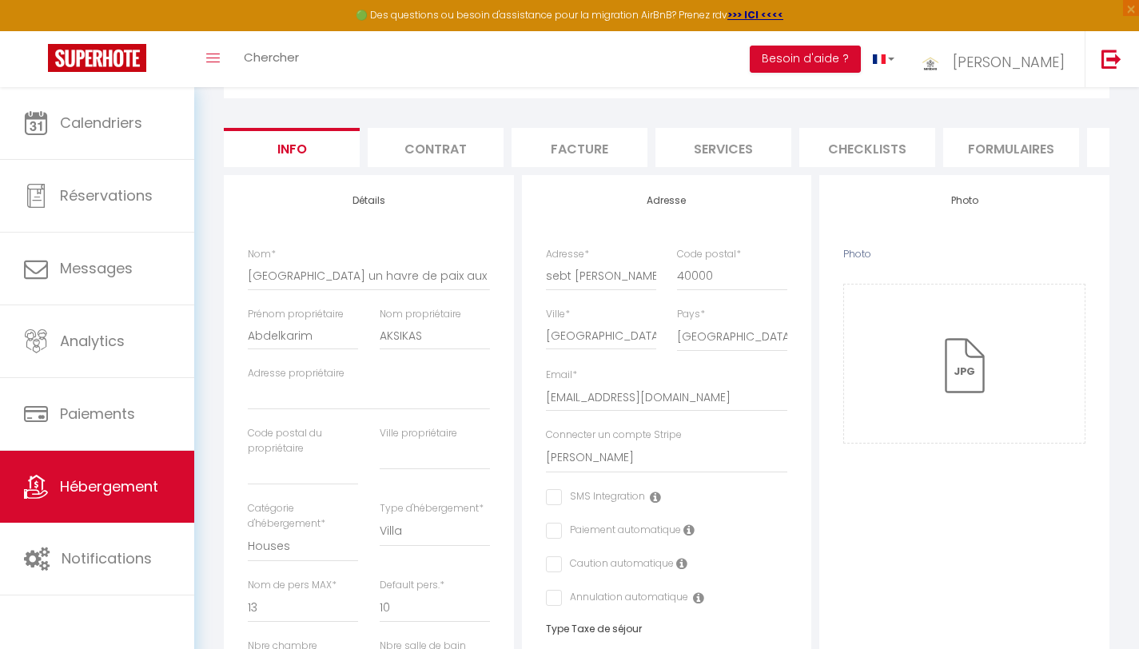
scroll to position [0, 0]
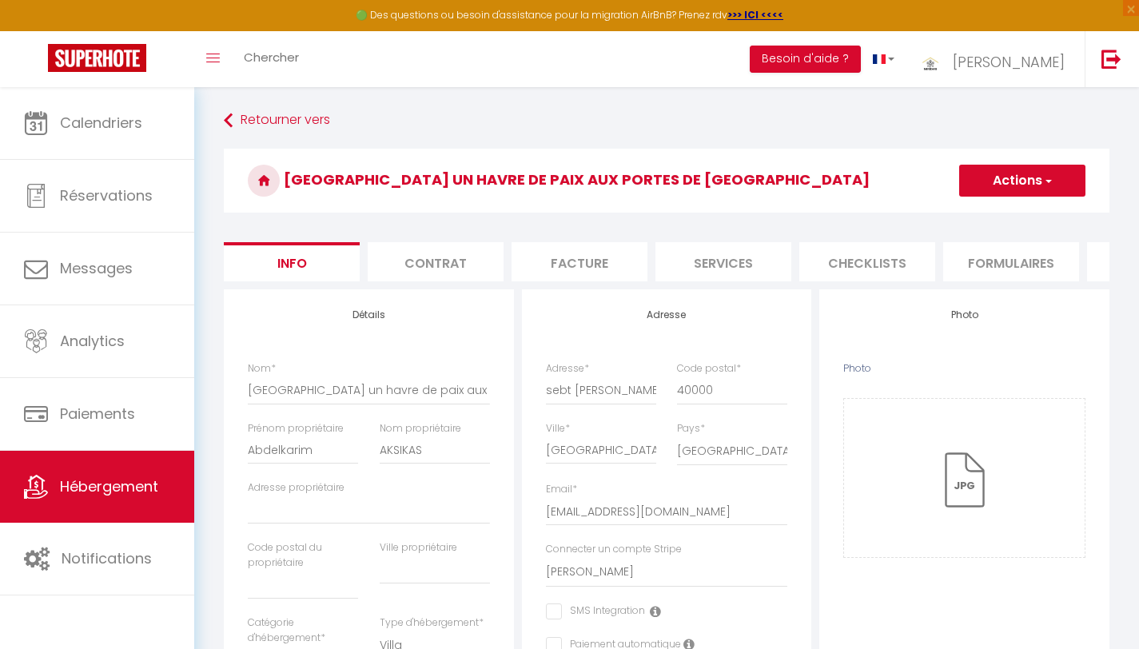
click at [1035, 181] on button "Actions" at bounding box center [1022, 181] width 126 height 32
click at [977, 215] on input "Enregistrer" at bounding box center [959, 216] width 59 height 16
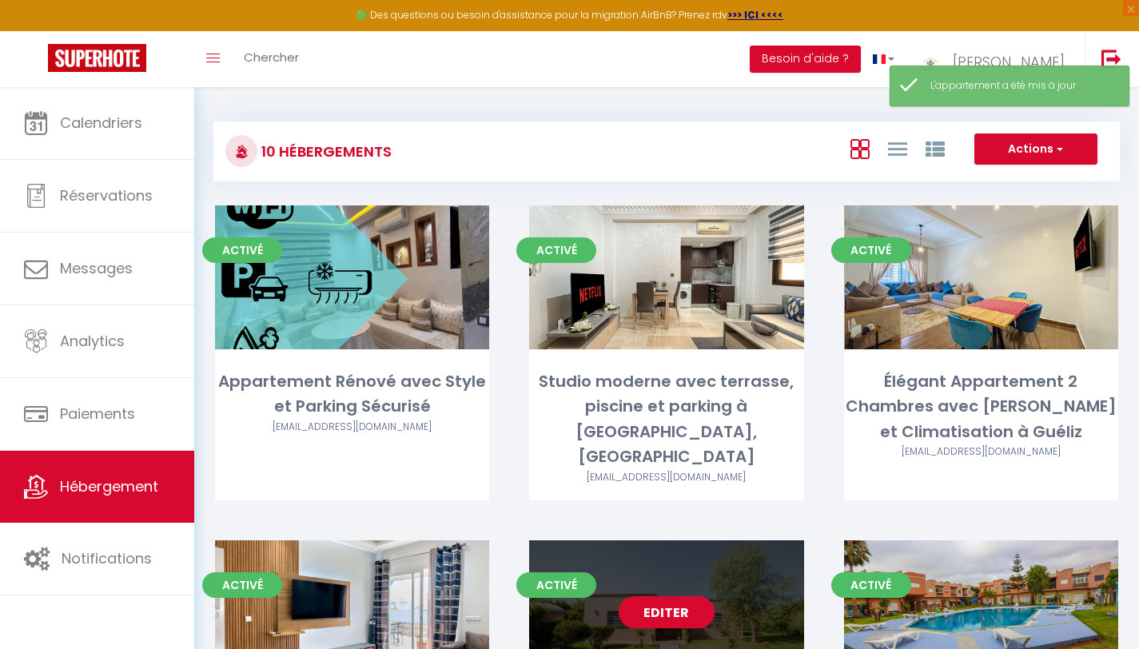
click at [680, 596] on link "Editer" at bounding box center [667, 612] width 96 height 32
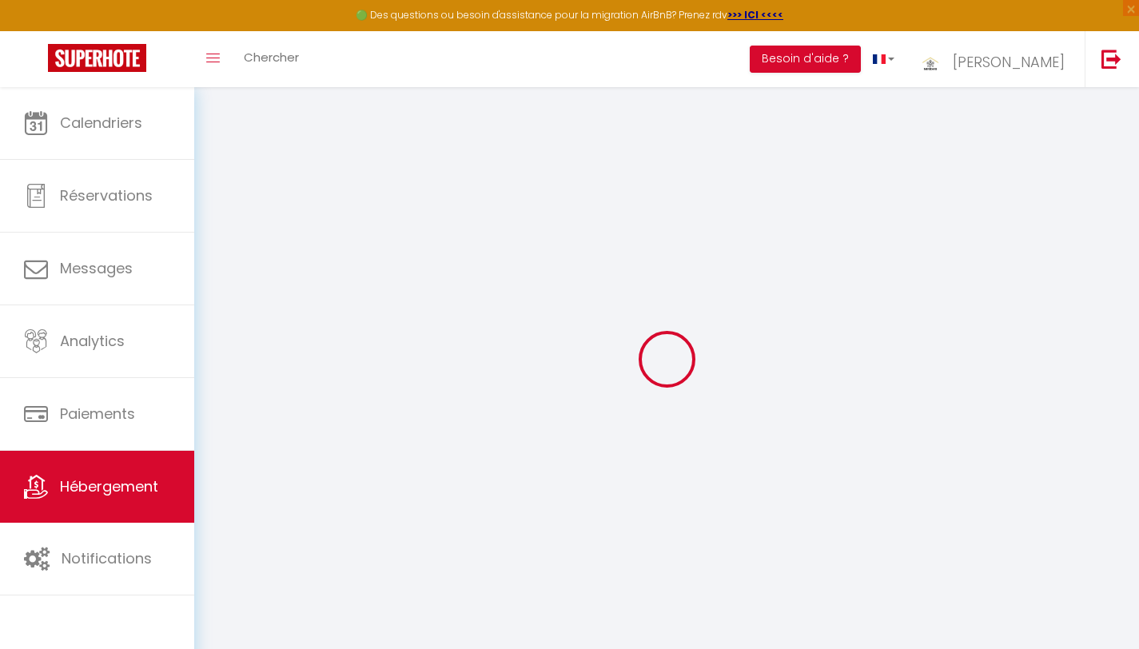
select select "villa"
checkbox input "false"
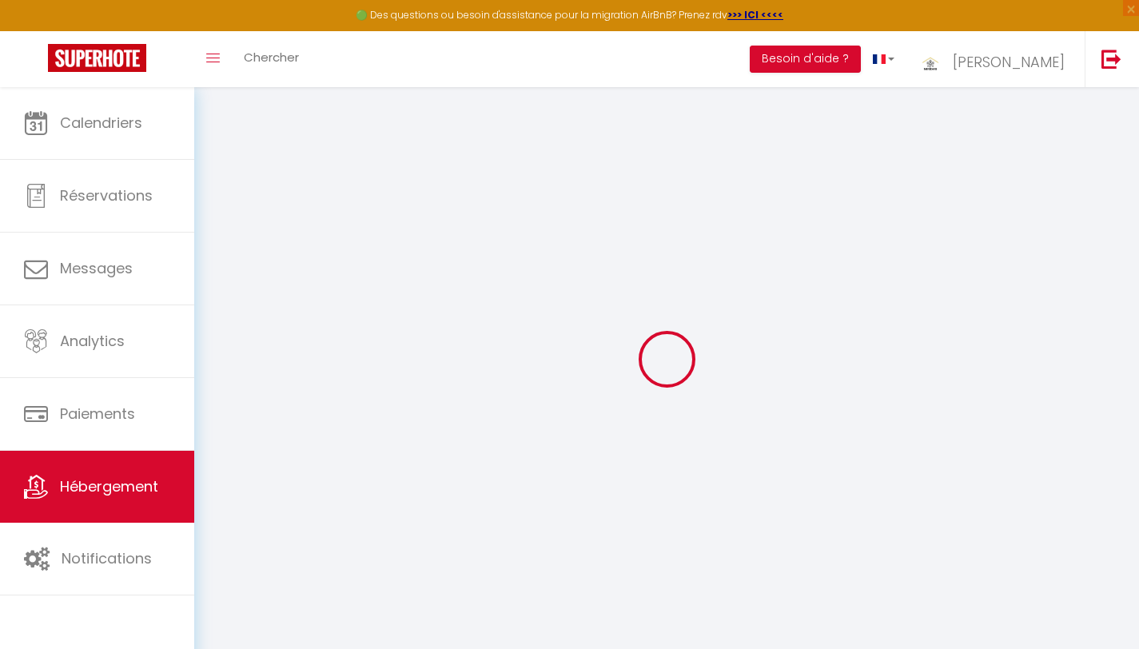
checkbox input "false"
select select "15:00"
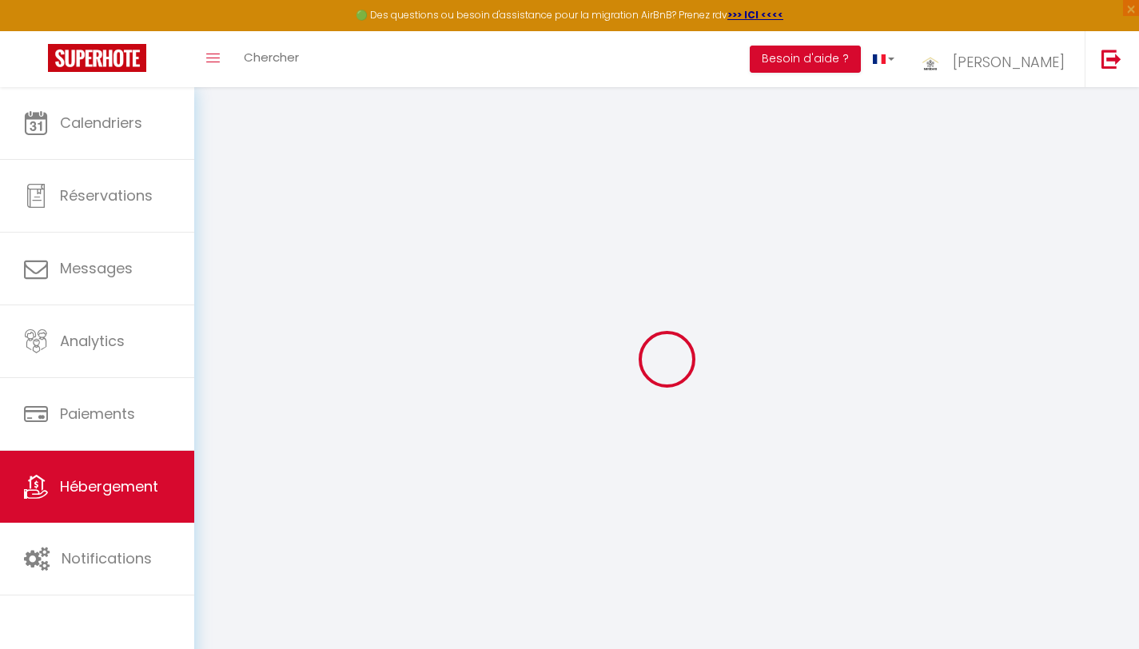
select select "23:45"
select select "11:00"
select select "15"
checkbox input "false"
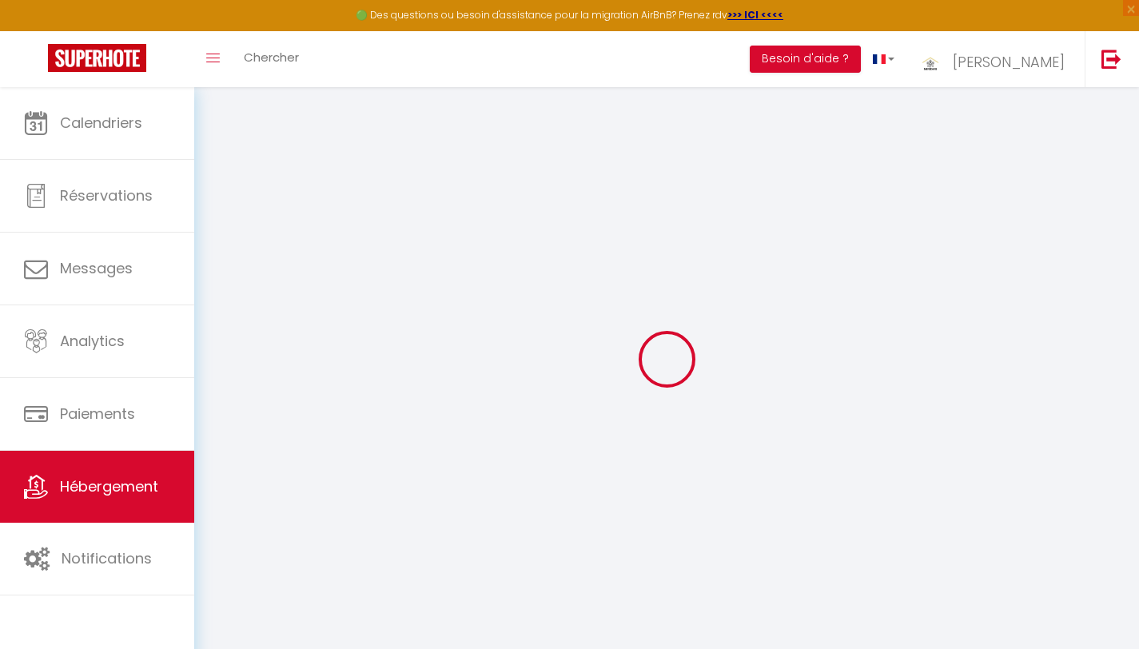
checkbox input "false"
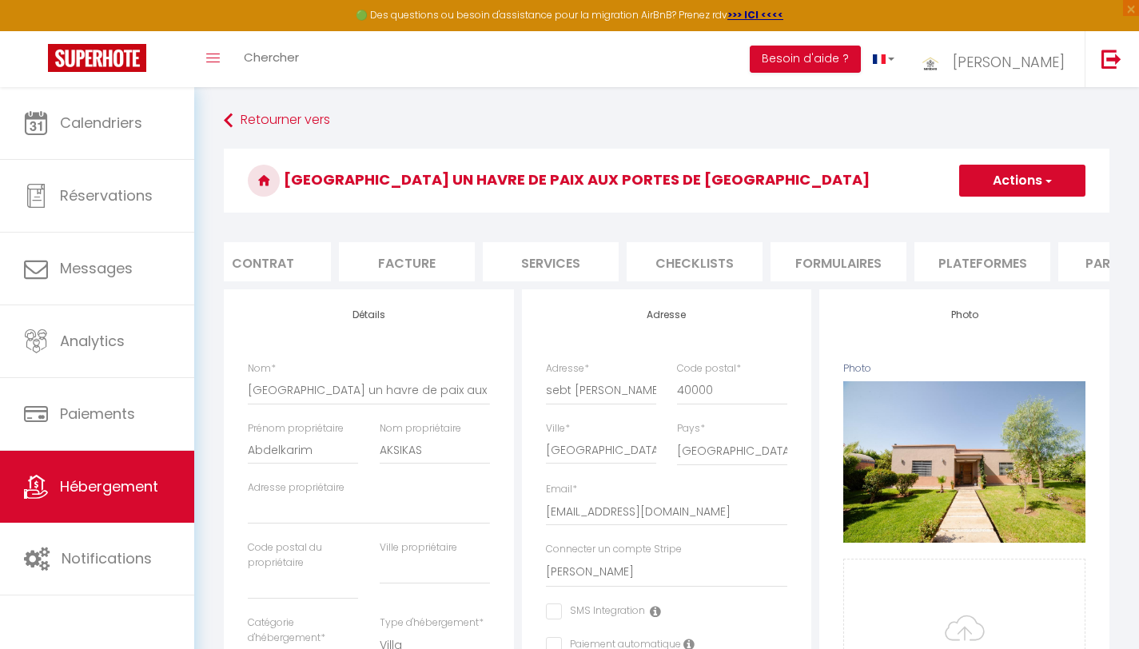
scroll to position [0, 178]
click at [966, 264] on li "Plateformes" at bounding box center [977, 261] width 136 height 39
select select
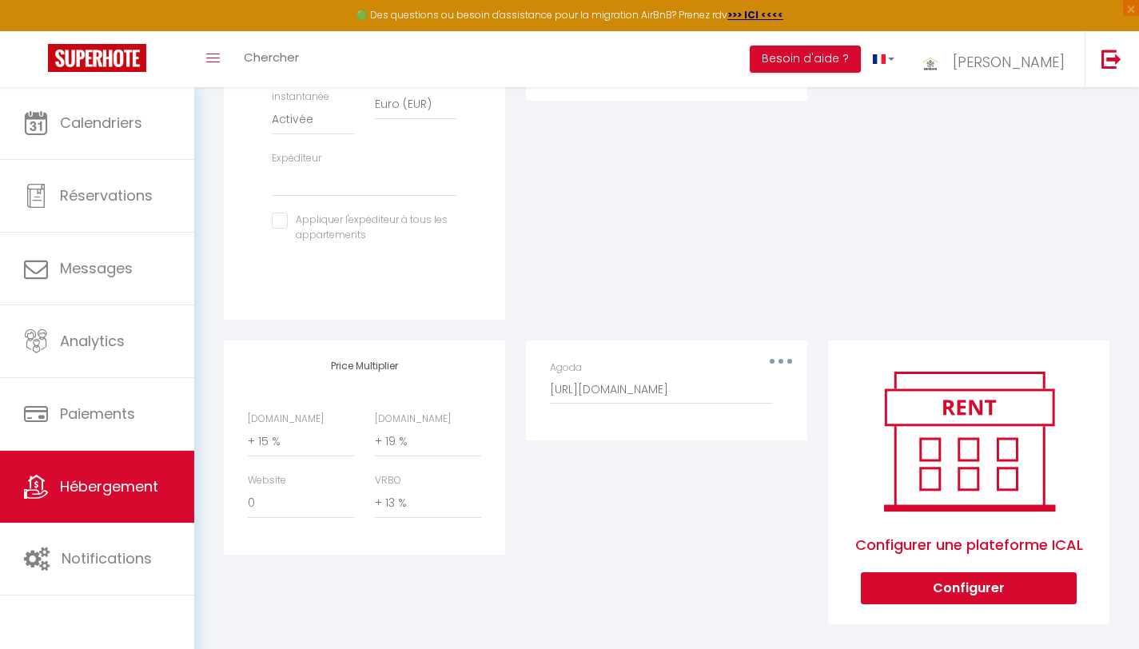
scroll to position [585, 0]
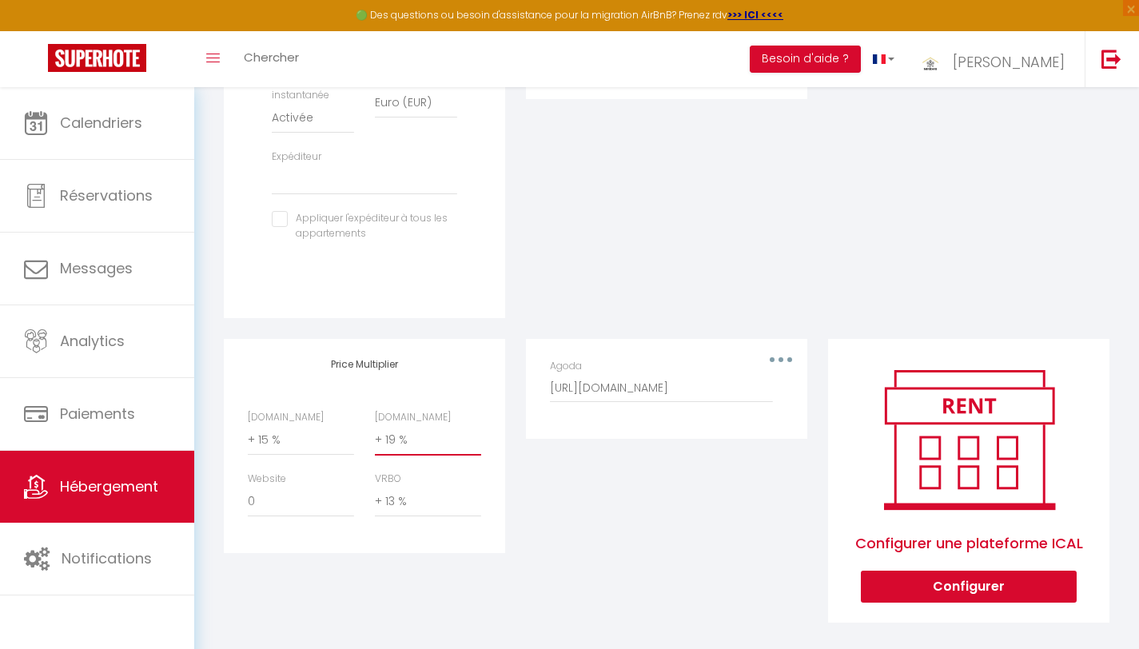
click at [397, 455] on select "0 + 1 % + 2 % + 3 % + 4 % + 5 % + 6 % + 7 % + 8 % + 9 %" at bounding box center [428, 440] width 106 height 30
select select "+ 5 %"
click at [375, 437] on select "0 + 1 % + 2 % + 3 % + 4 % + 5 % + 6 % + 7 % + 8 % + 9 %" at bounding box center [428, 440] width 106 height 30
select select
click at [266, 452] on select "0 + 1 % + 2 % + 3 % + 4 % + 5 % + 6 % + 7 % + 8 % + 9 %" at bounding box center [301, 440] width 106 height 30
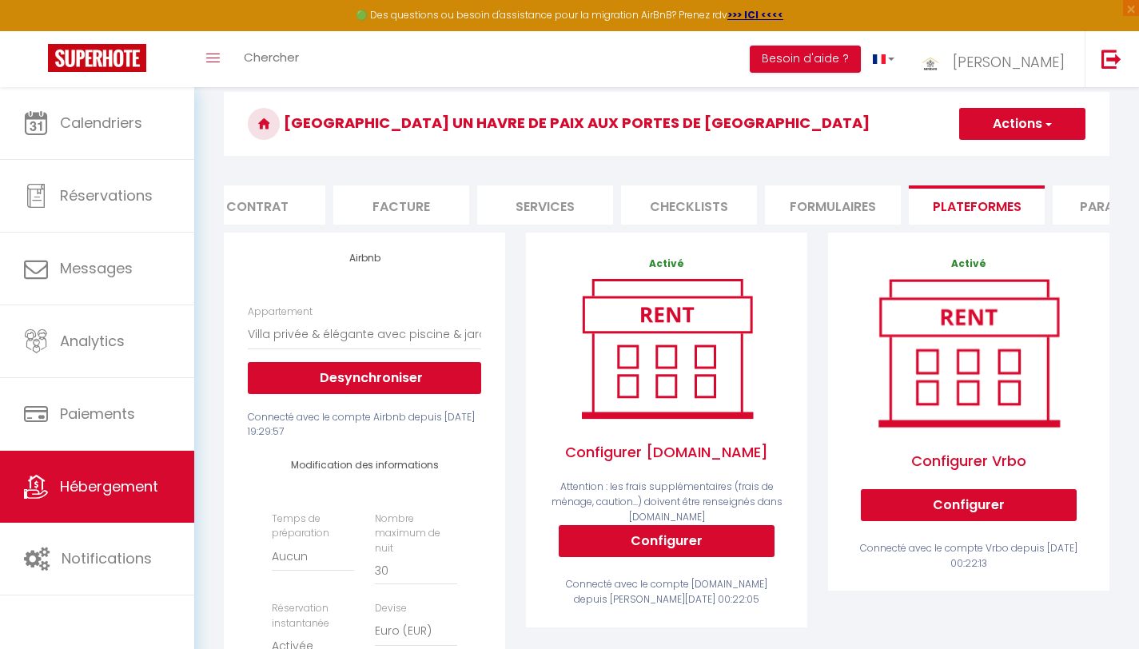
scroll to position [54, 0]
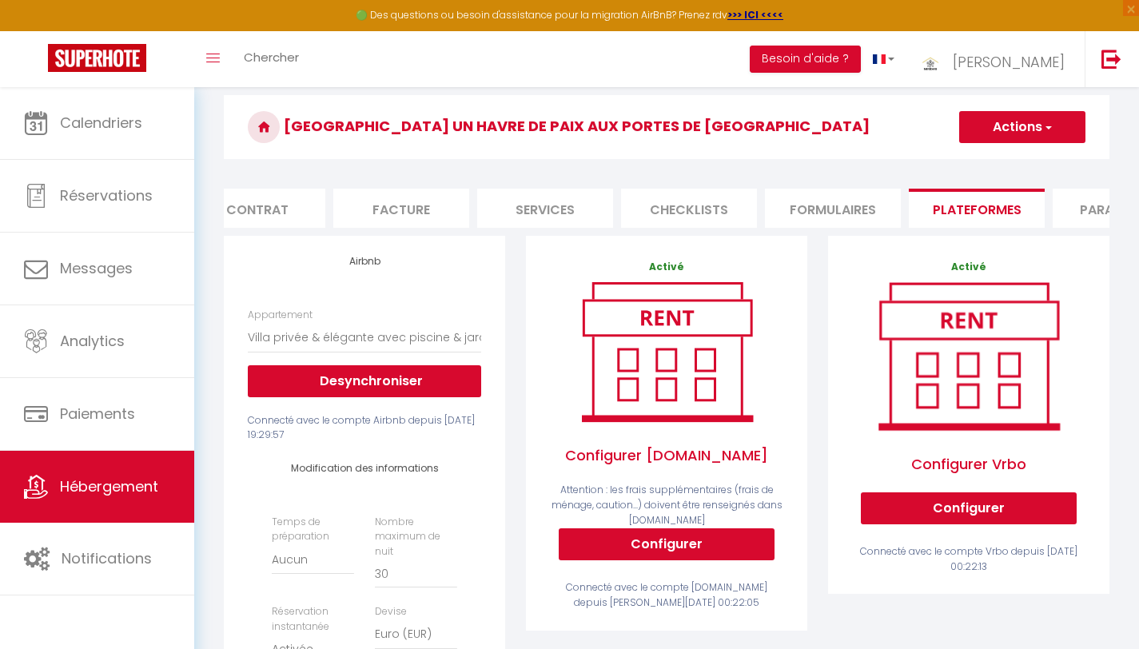
click at [1006, 127] on button "Actions" at bounding box center [1022, 127] width 126 height 32
click at [1000, 160] on link "Enregistrer" at bounding box center [1022, 162] width 126 height 21
select select "EUR"
select select
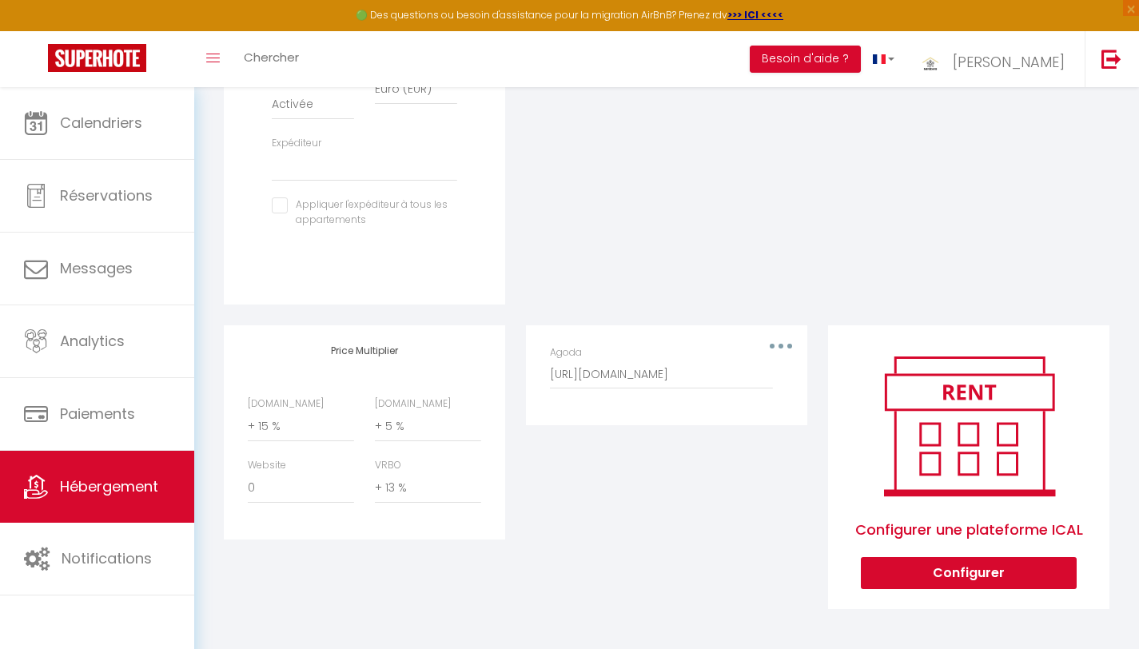
scroll to position [0, 0]
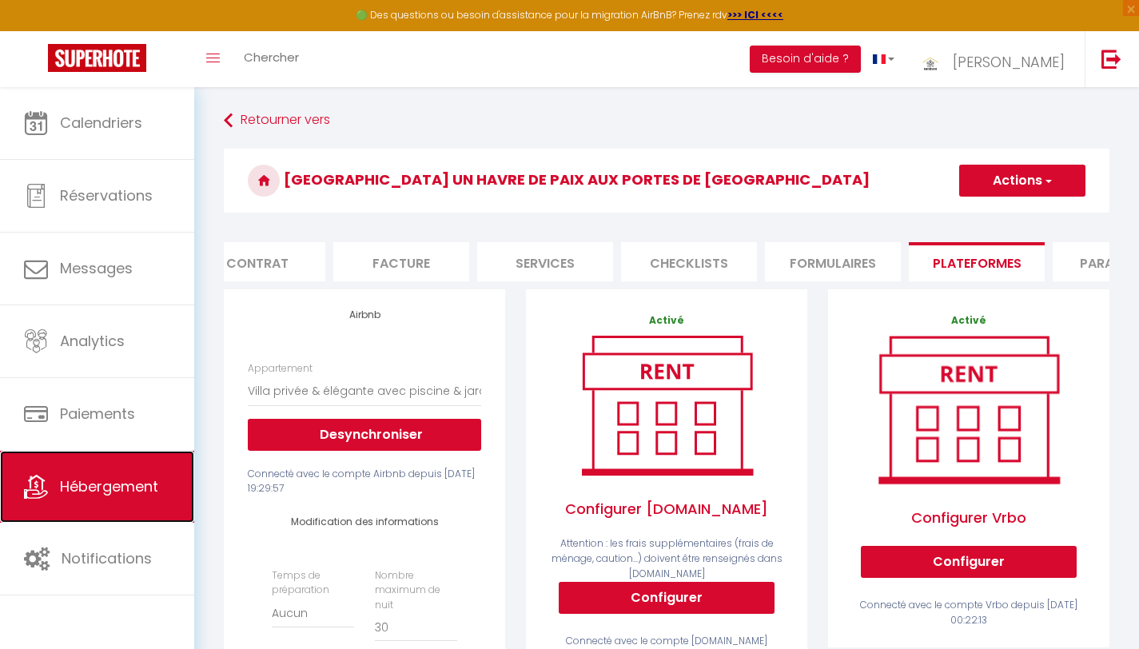
click at [96, 489] on span "Hébergement" at bounding box center [109, 486] width 98 height 20
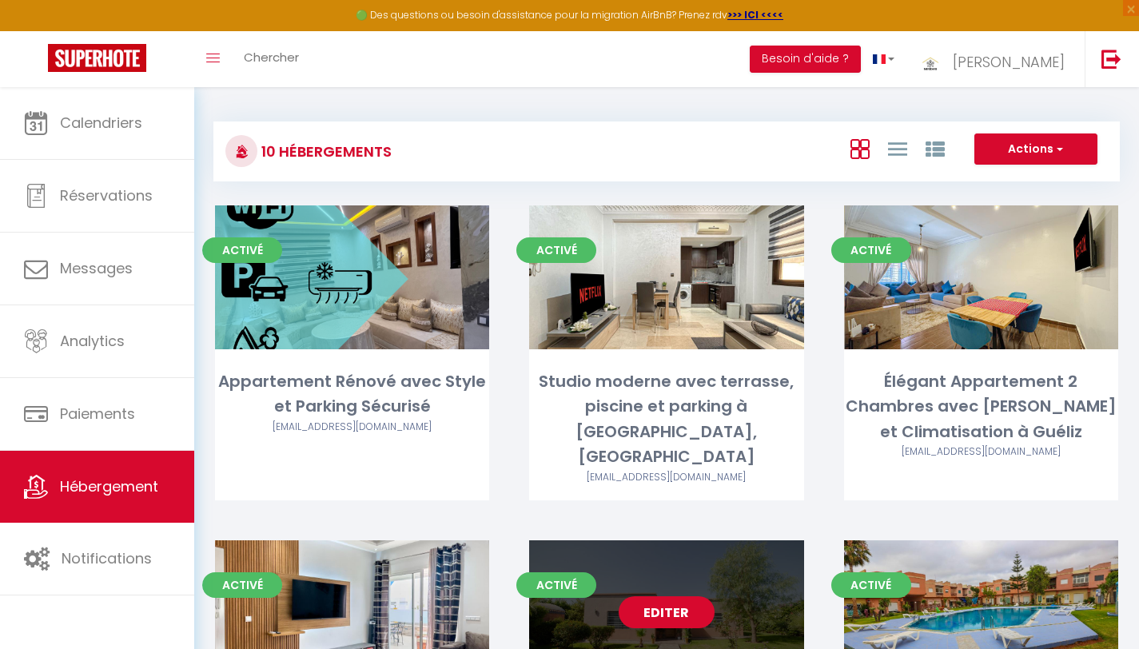
click at [664, 596] on link "Editer" at bounding box center [667, 612] width 96 height 32
select select "3"
select select "2"
select select "1"
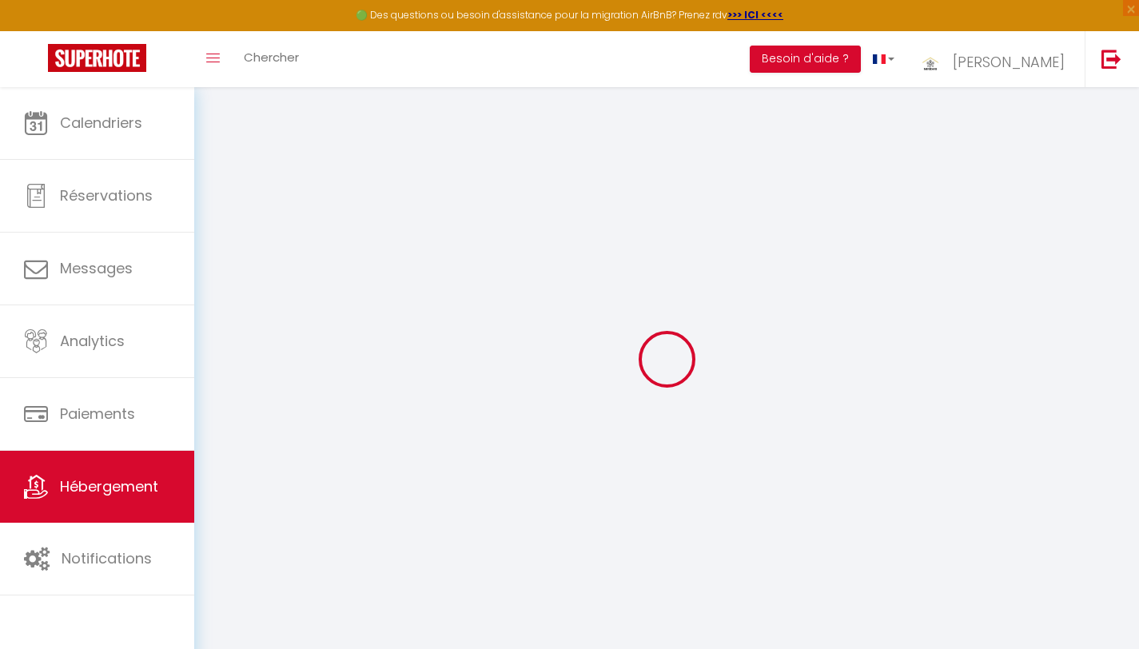
select select
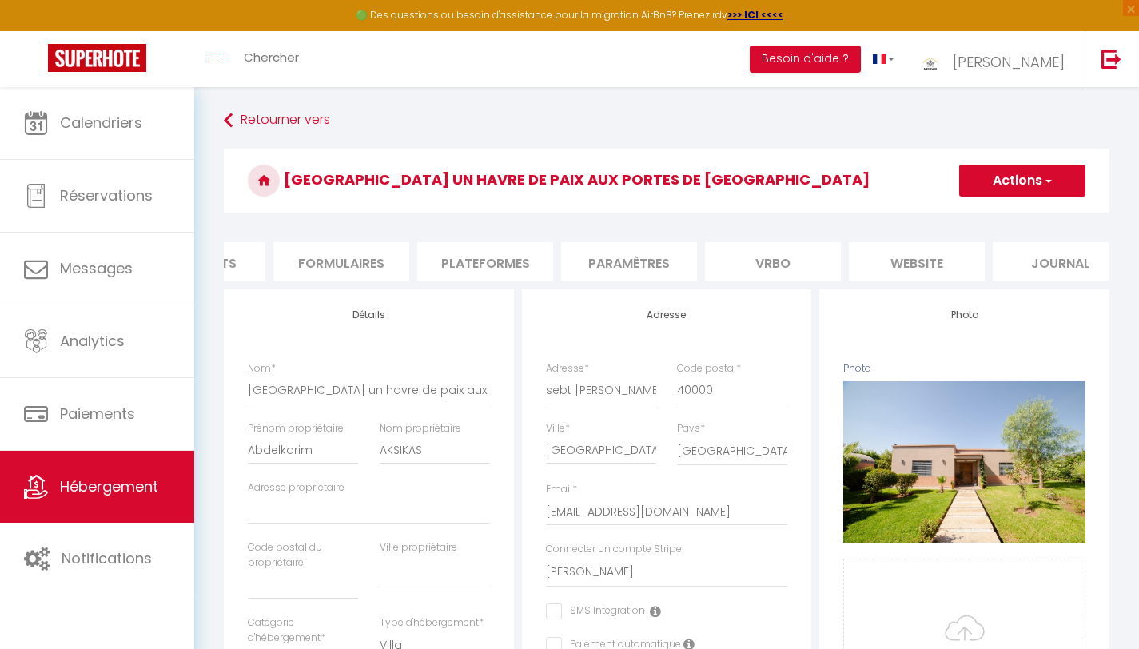
scroll to position [0, 675]
click at [512, 263] on li "Plateformes" at bounding box center [481, 261] width 136 height 39
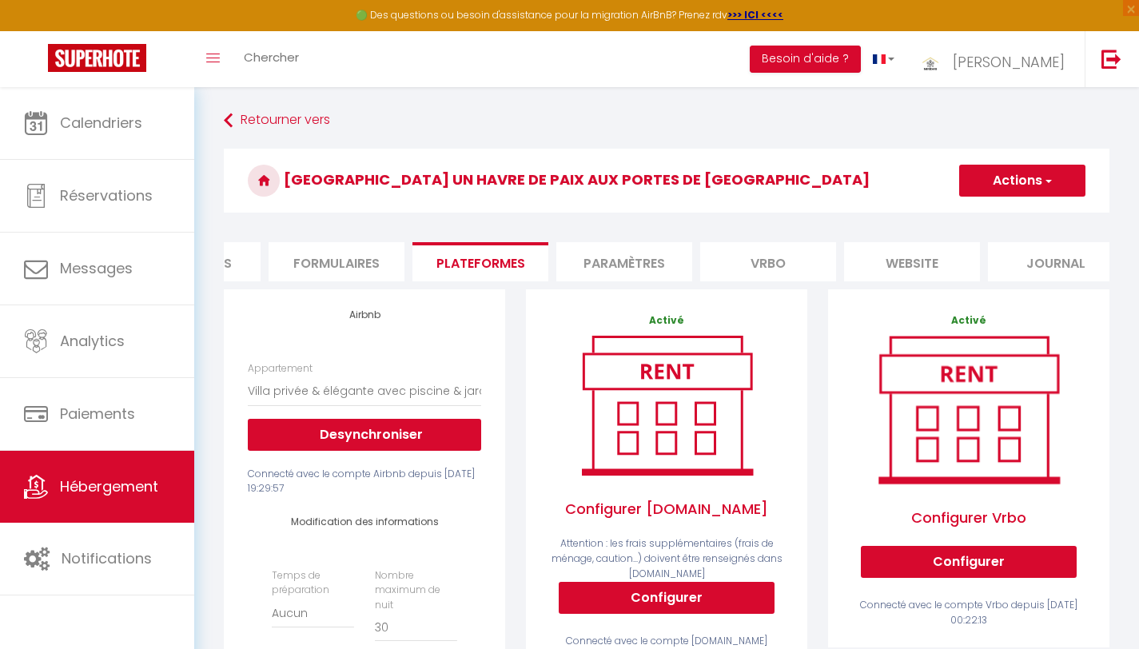
click at [912, 255] on li "website" at bounding box center [912, 261] width 136 height 39
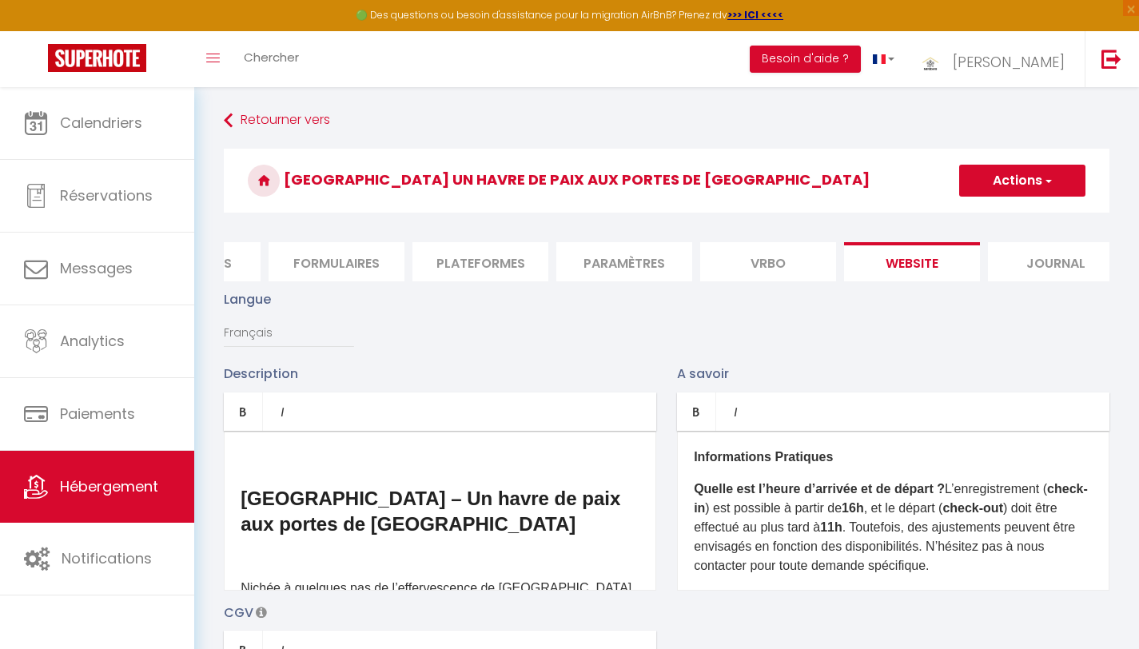
click at [245, 460] on p at bounding box center [440, 457] width 399 height 19
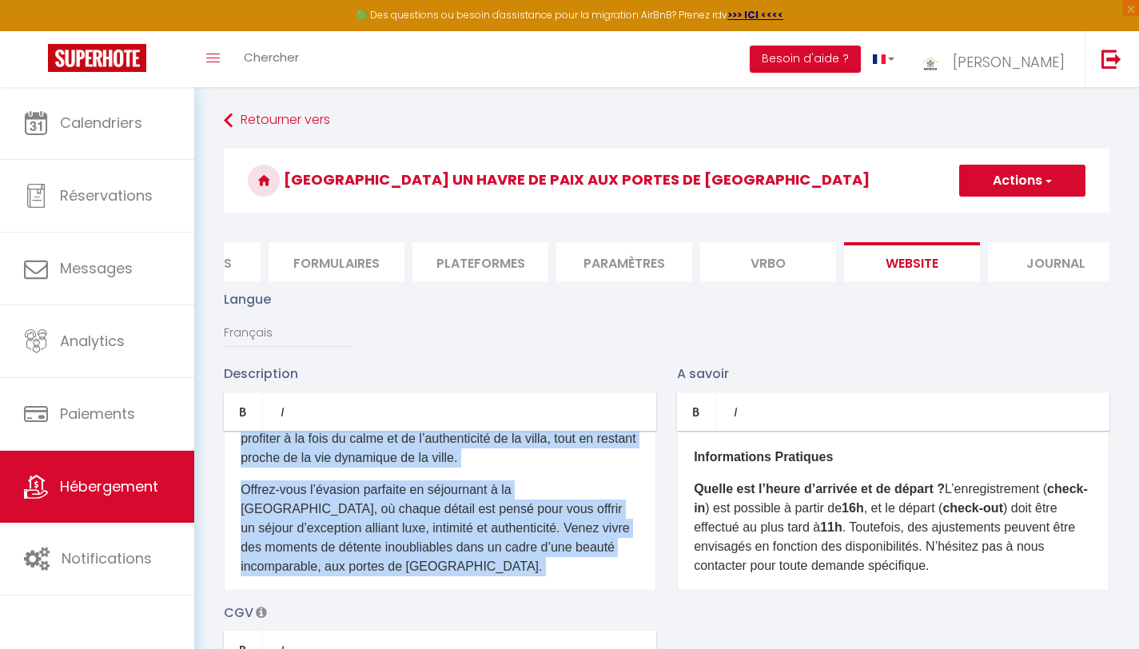
scroll to position [852, 0]
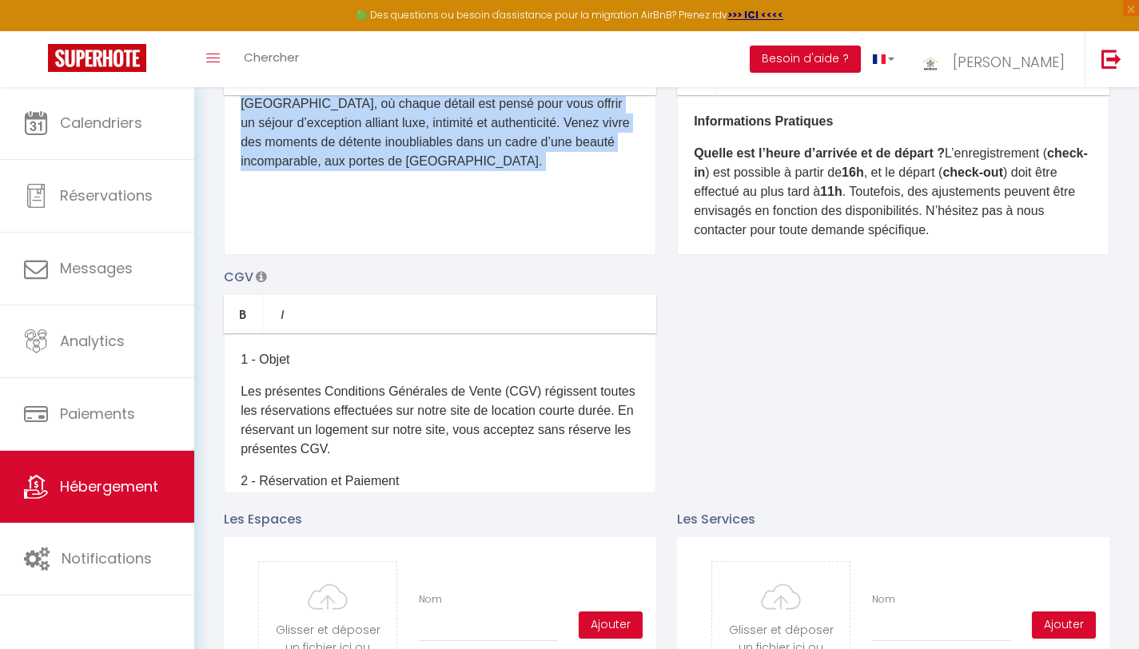
drag, startPoint x: 245, startPoint y: 460, endPoint x: 434, endPoint y: 648, distance: 267.4
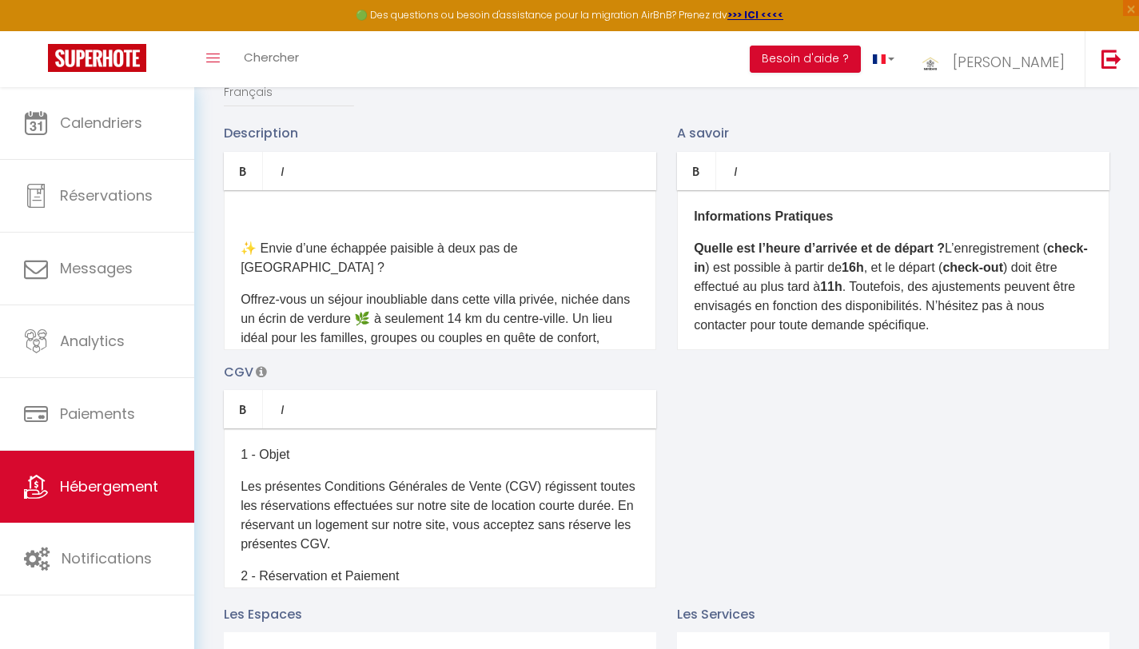
scroll to position [237, 0]
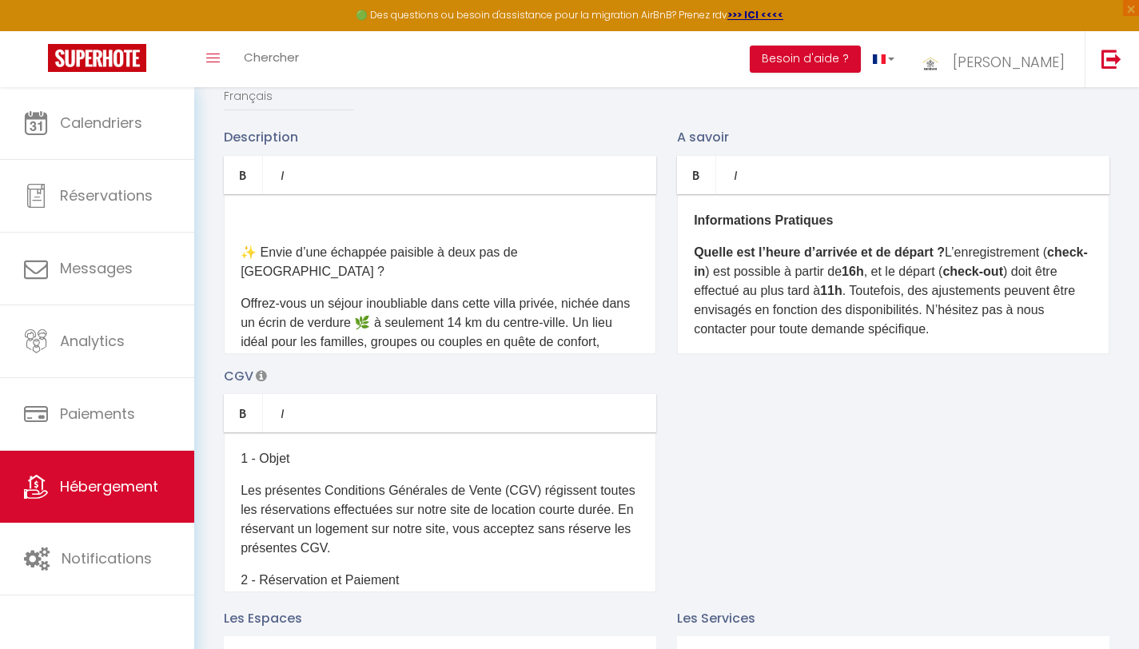
click at [237, 262] on div "✨ Envie d’une échappée paisible à deux pas de [GEOGRAPHIC_DATA] ? Offrez-vous u…" at bounding box center [440, 274] width 433 height 160
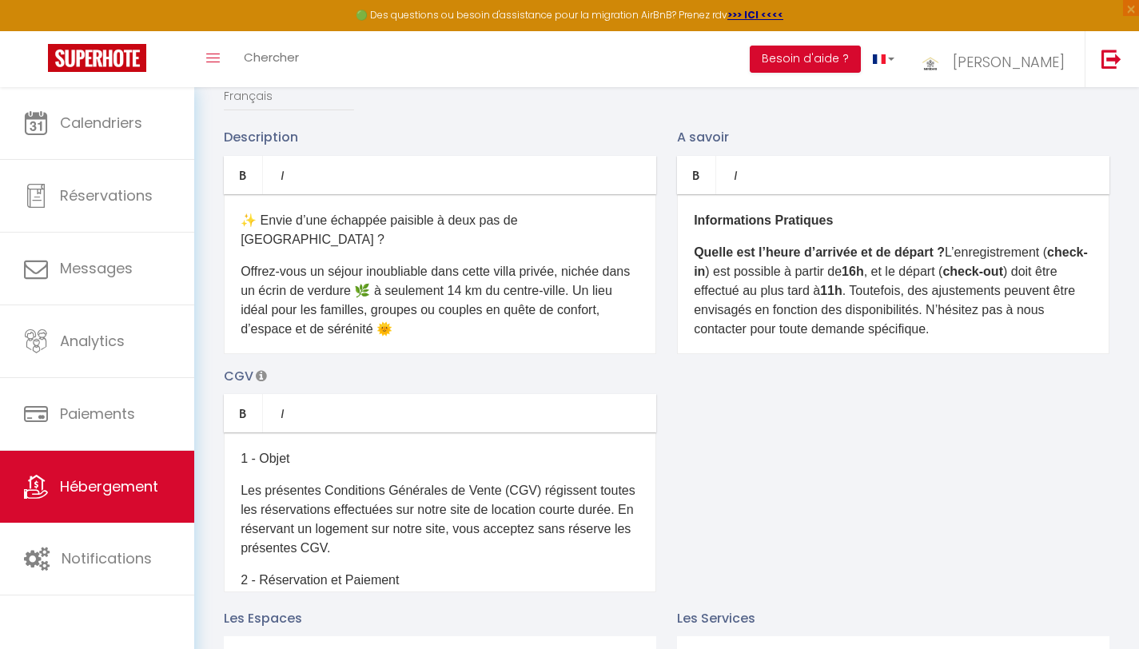
click at [454, 326] on p "Offrez-vous un séjour inoubliable dans cette villa privée, nichée dans un écrin…" at bounding box center [440, 300] width 399 height 77
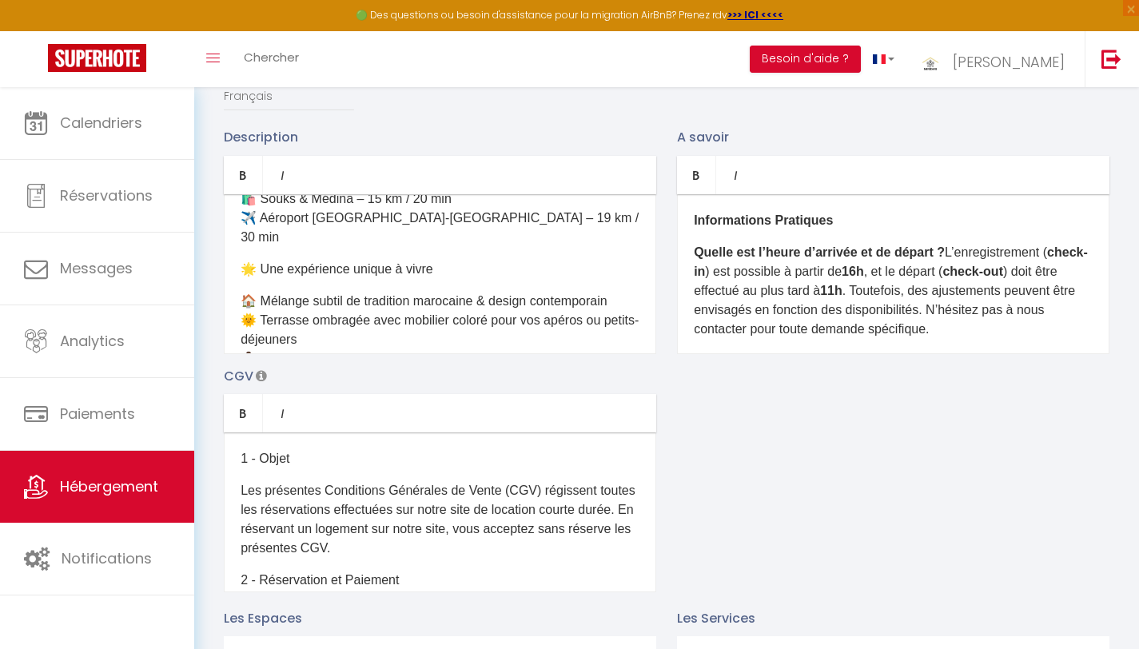
scroll to position [696, 0]
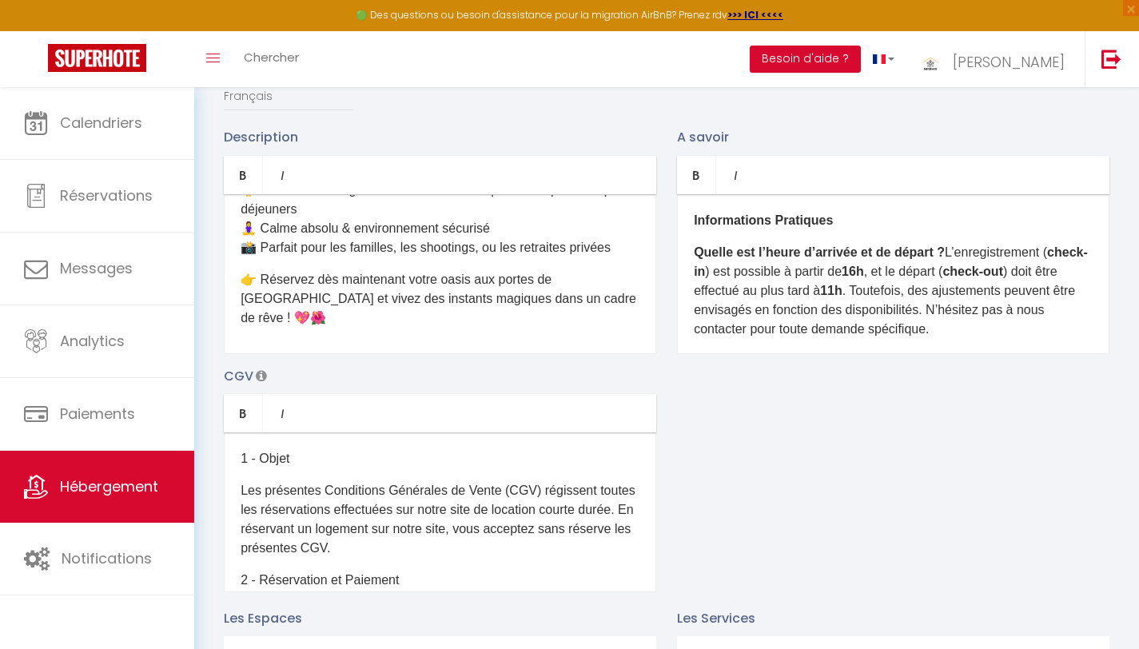
click at [418, 586] on p "2 - Réservation et Paiement" at bounding box center [440, 580] width 399 height 19
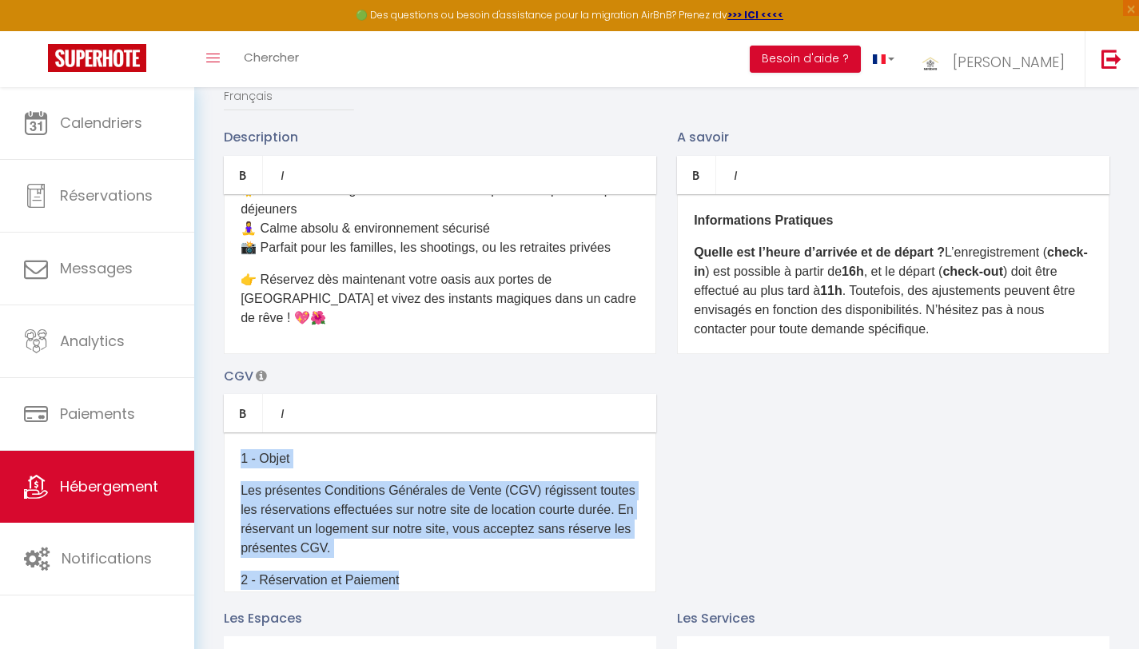
drag, startPoint x: 418, startPoint y: 586, endPoint x: 216, endPoint y: 457, distance: 239.7
click at [216, 457] on div "CGV Bold Italic Rich text editor 1 - Objet Les présentes Conditions Générales d…" at bounding box center [439, 479] width 453 height 226
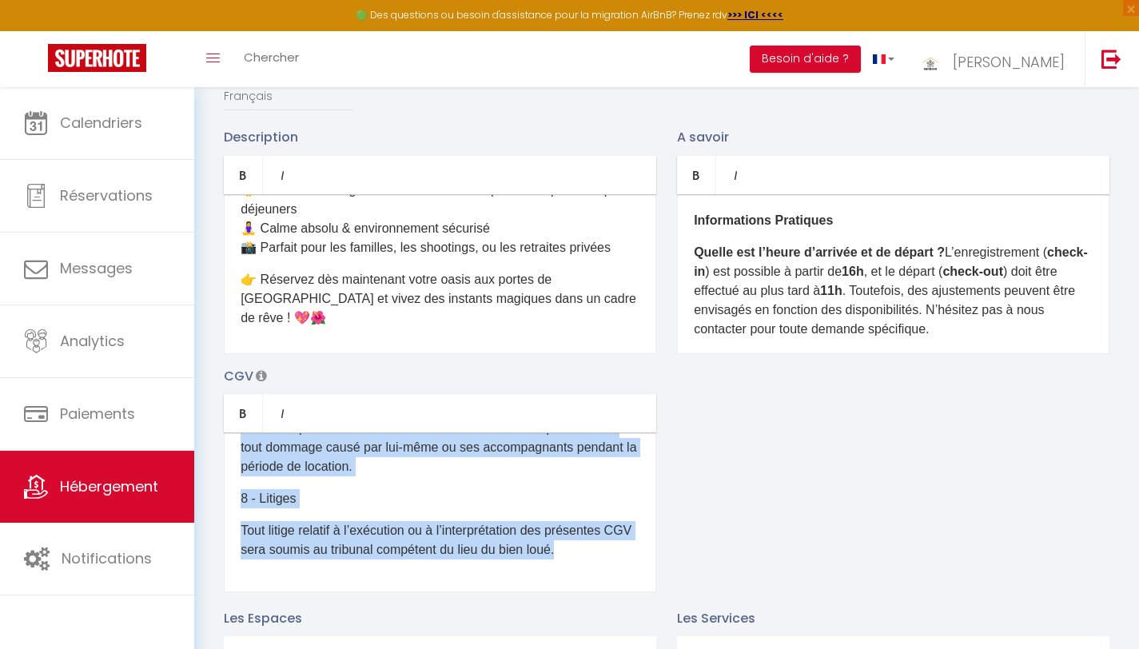
scroll to position [516, 0]
drag, startPoint x: 241, startPoint y: 468, endPoint x: 404, endPoint y: 632, distance: 231.8
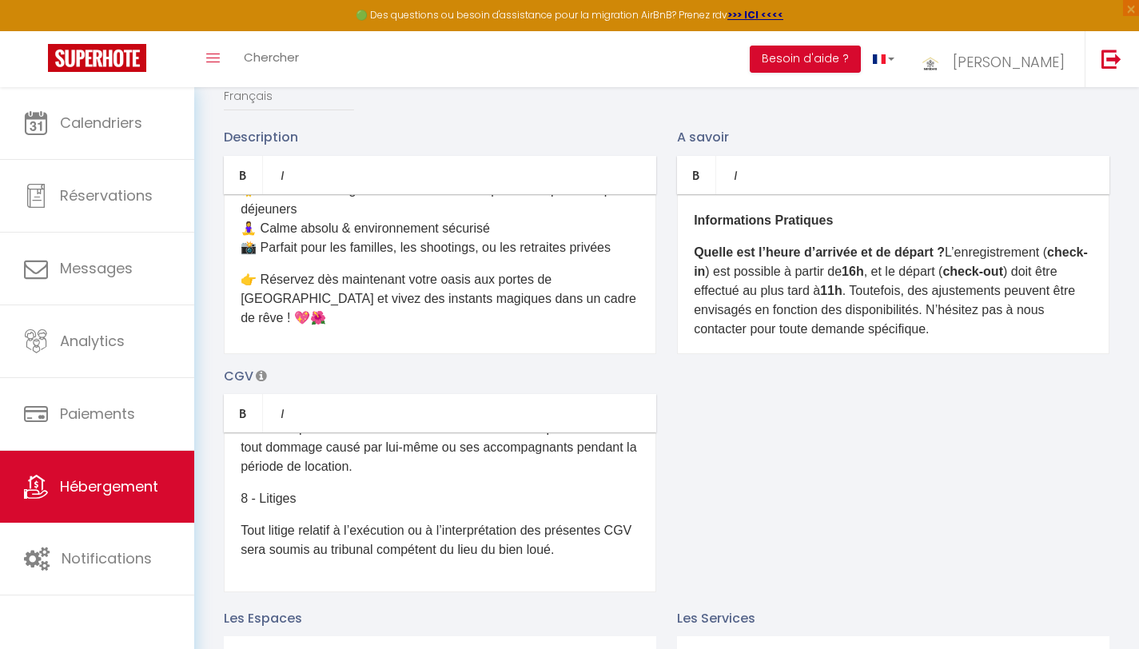
scroll to position [0, 0]
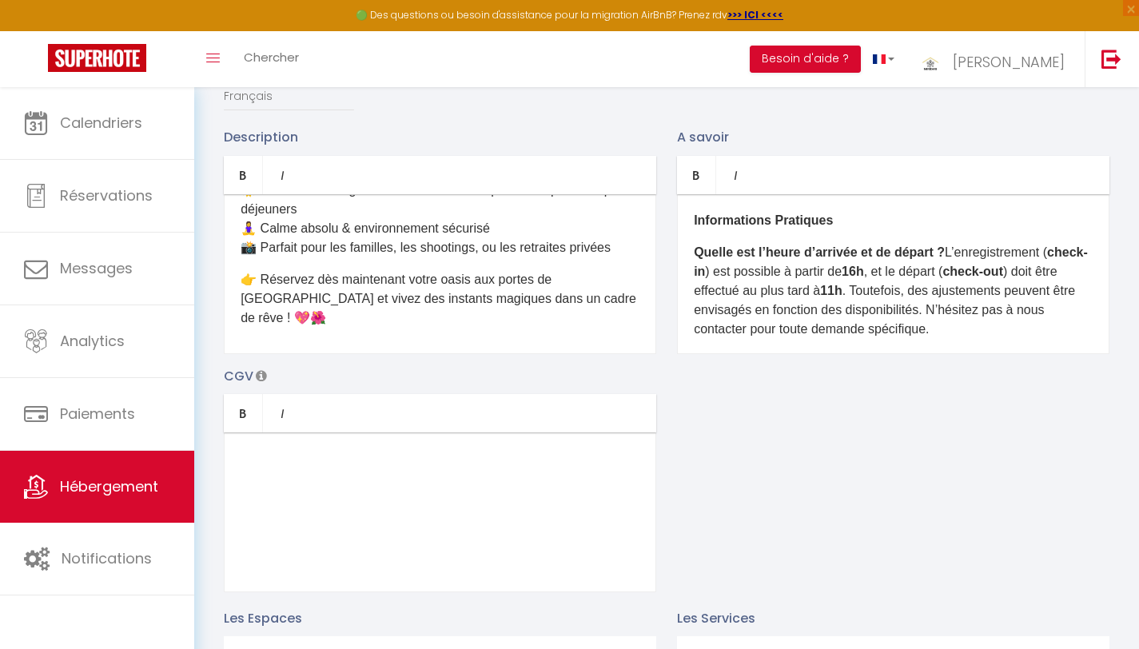
click at [864, 278] on strong "16h" at bounding box center [853, 272] width 22 height 14
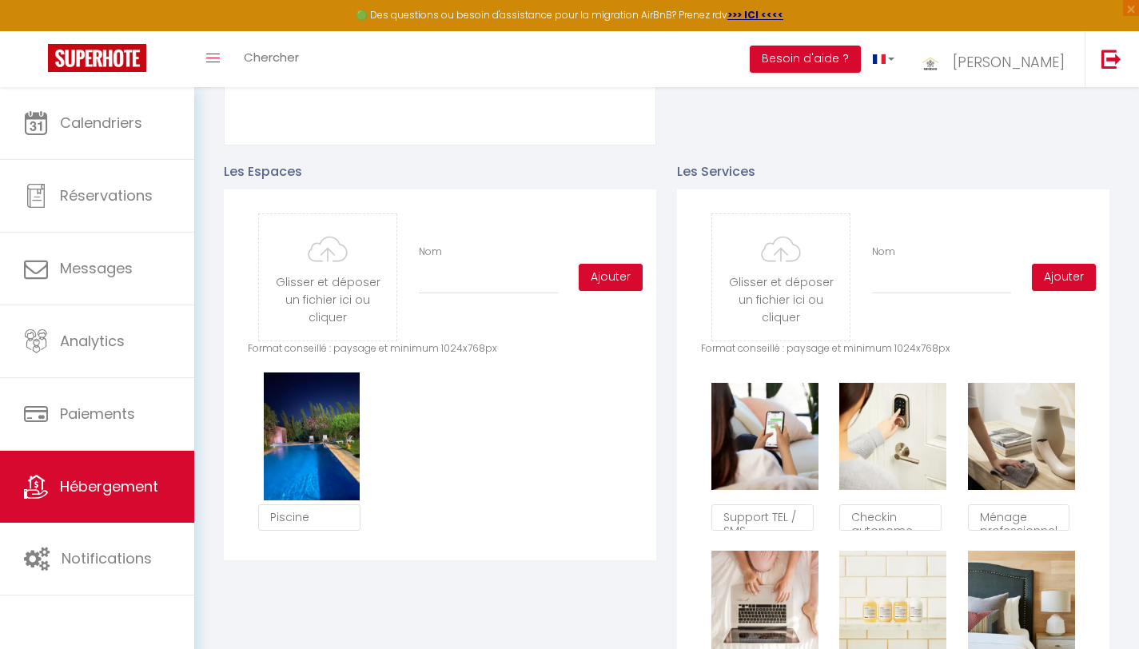
scroll to position [690, 0]
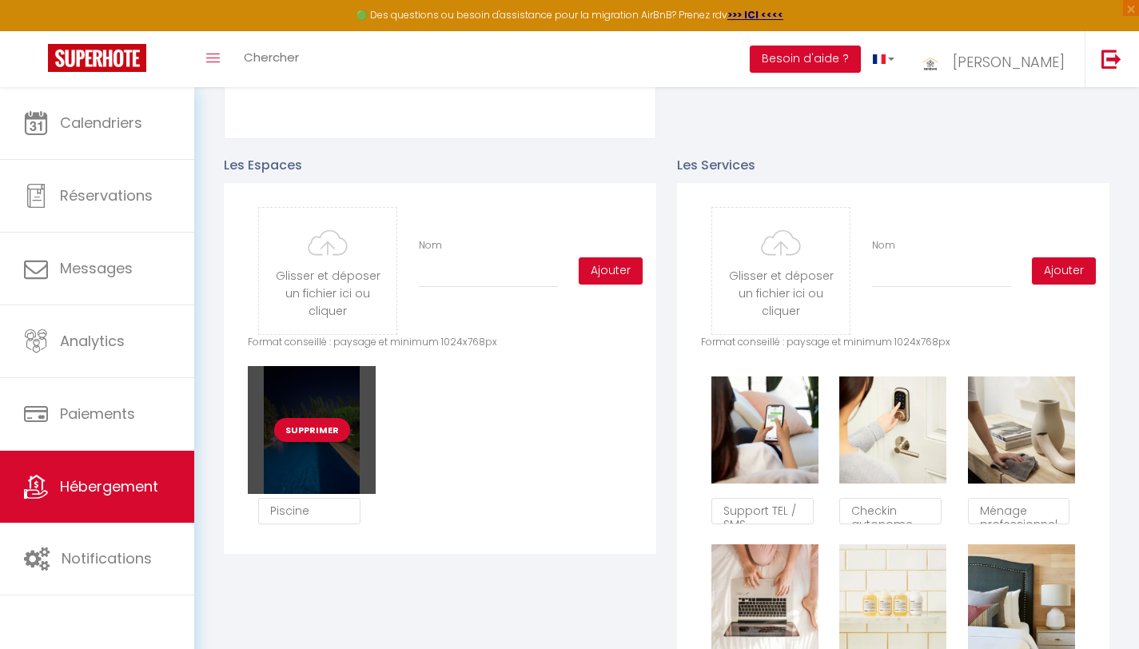
click at [317, 441] on button "Supprimer" at bounding box center [312, 430] width 76 height 24
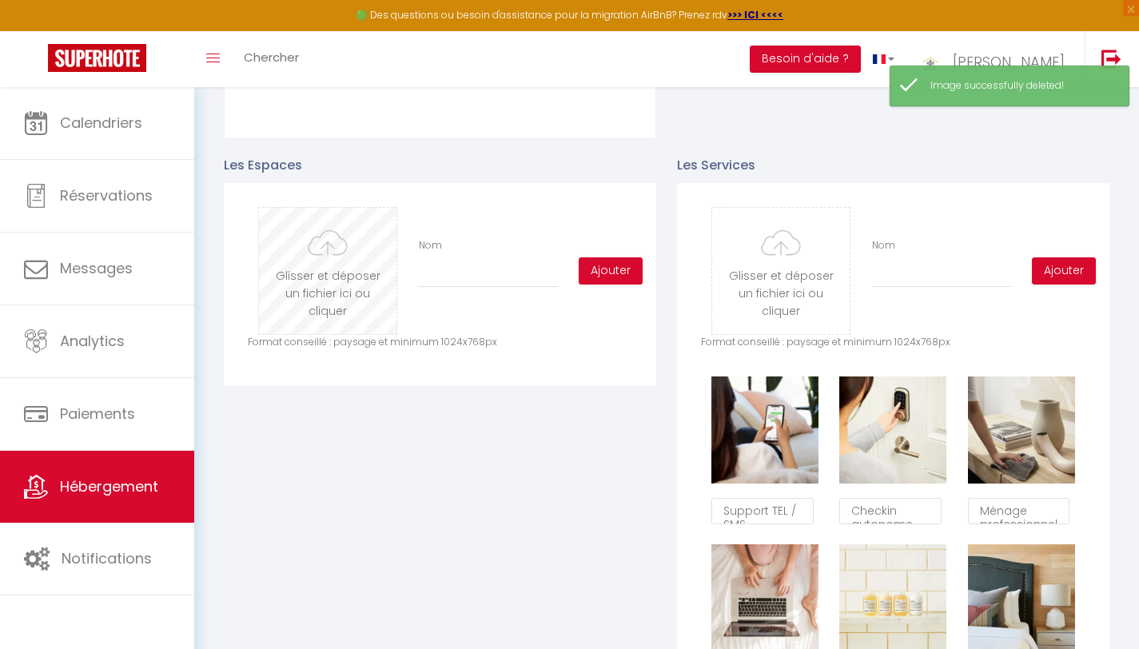
click at [342, 297] on input "file" at bounding box center [328, 271] width 138 height 126
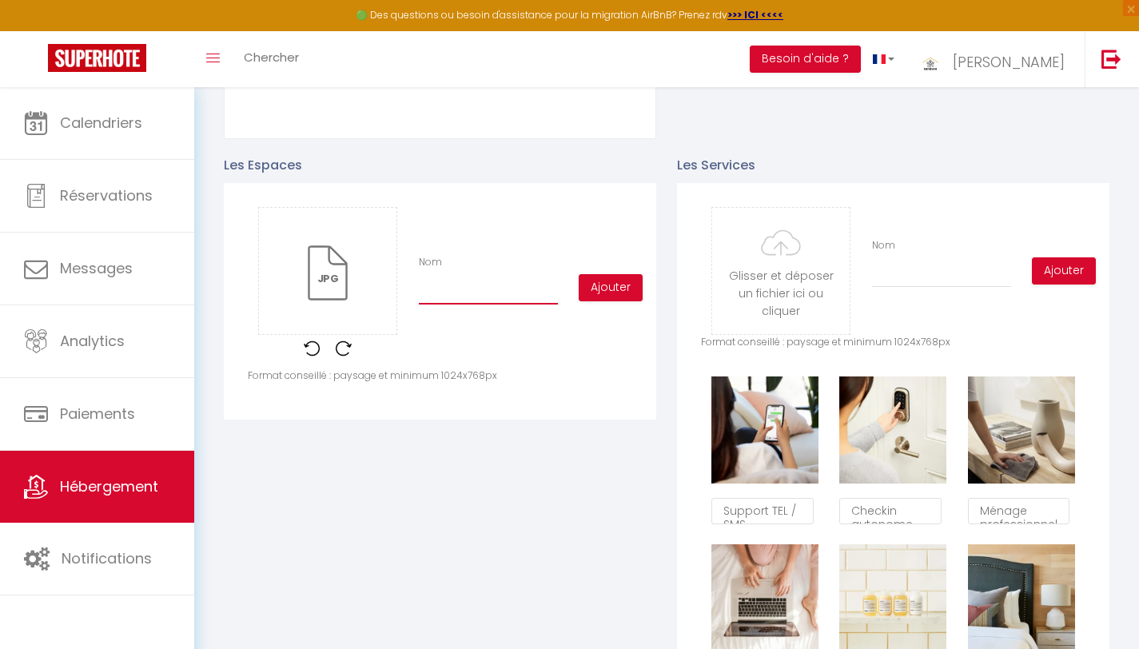
click at [493, 304] on input "Nom" at bounding box center [488, 290] width 139 height 29
paste input "Villa privée & élégante avec piscine & jardin"
click at [603, 296] on button "Ajouter" at bounding box center [611, 287] width 64 height 27
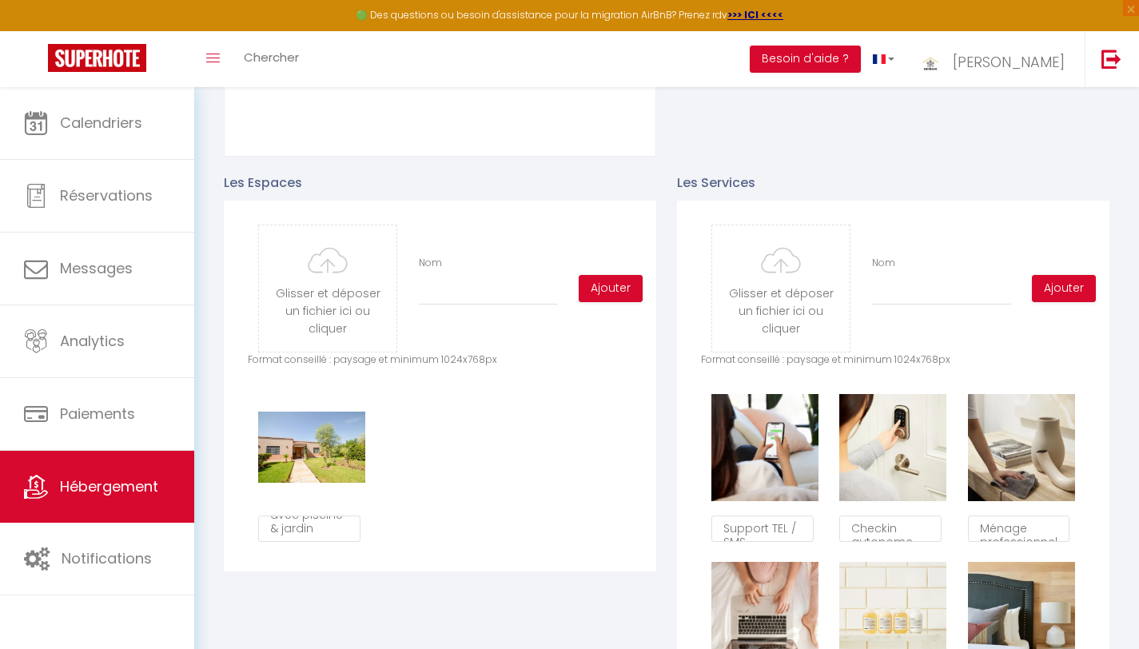
scroll to position [674, 0]
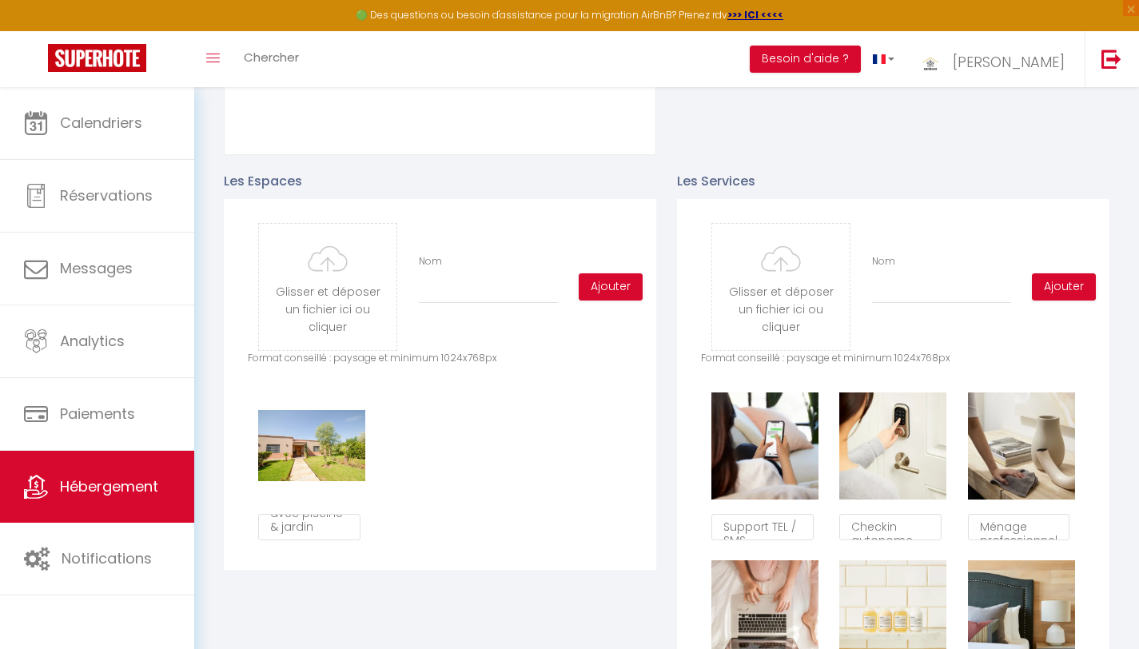
click at [468, 524] on div "Supprimer Villa privée & élégante avec piscine & jardin" at bounding box center [440, 466] width 385 height 168
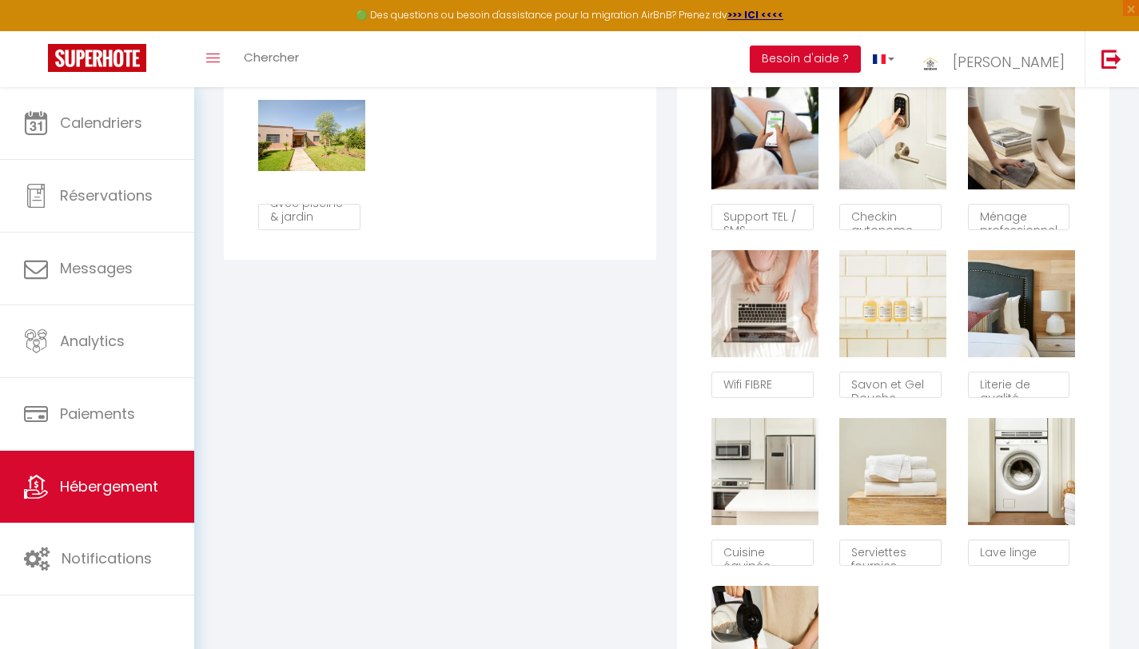
scroll to position [979, 0]
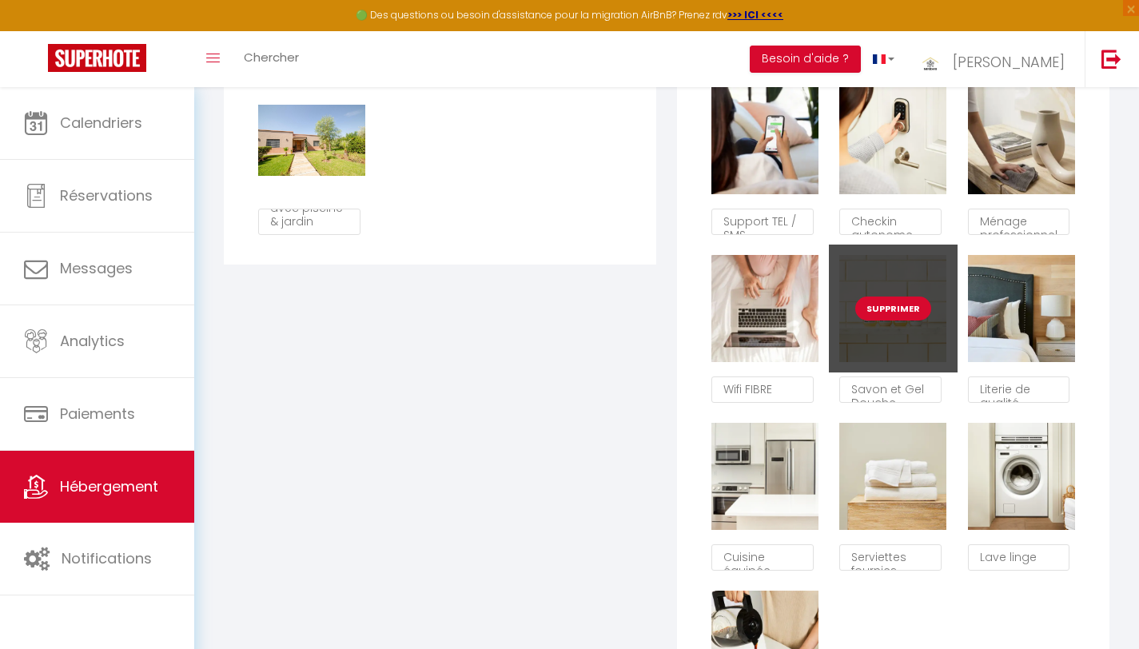
click at [910, 321] on button "Supprimer" at bounding box center [893, 309] width 76 height 24
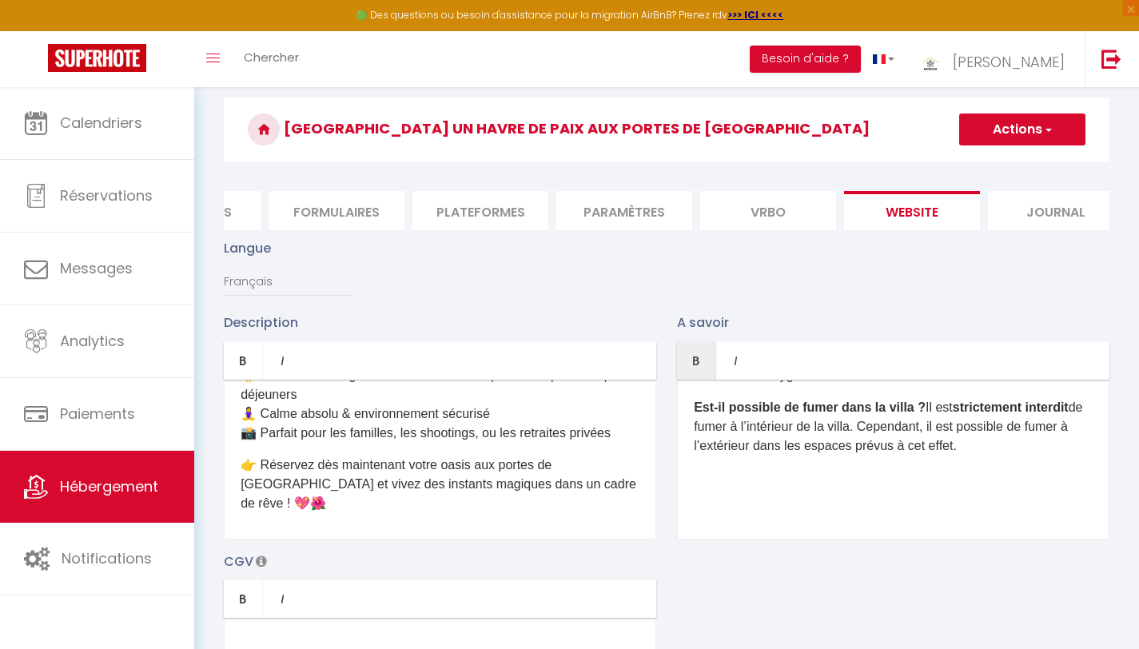
scroll to position [0, 0]
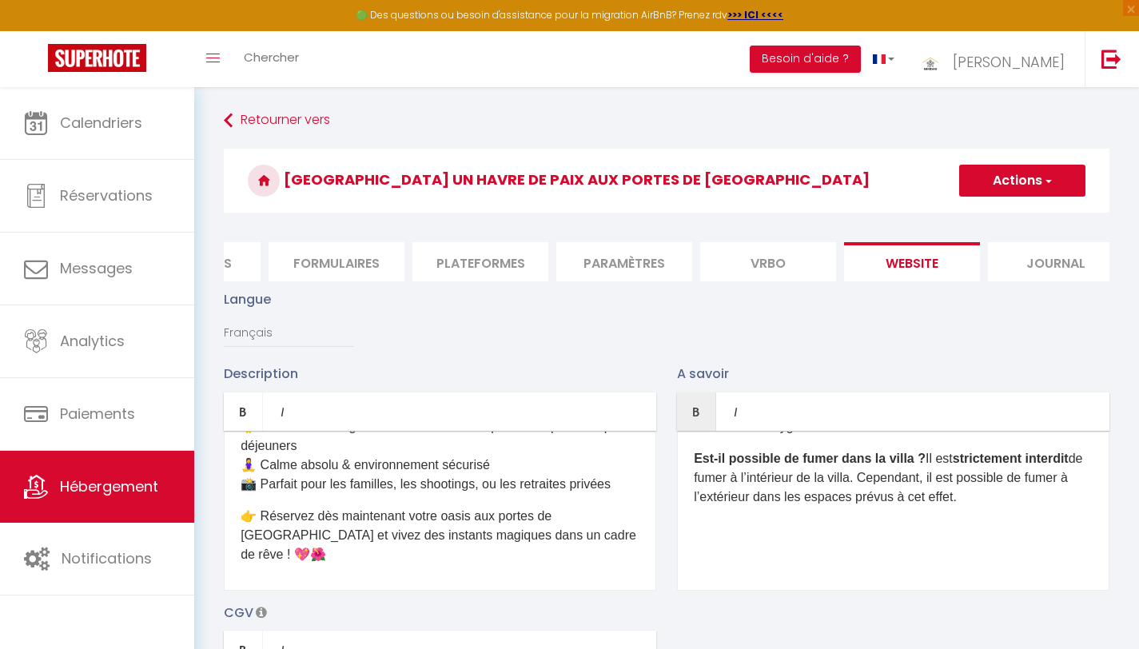
click at [1025, 176] on button "Actions" at bounding box center [1022, 181] width 126 height 32
click at [1011, 213] on input "Enregistrer" at bounding box center [1004, 216] width 59 height 16
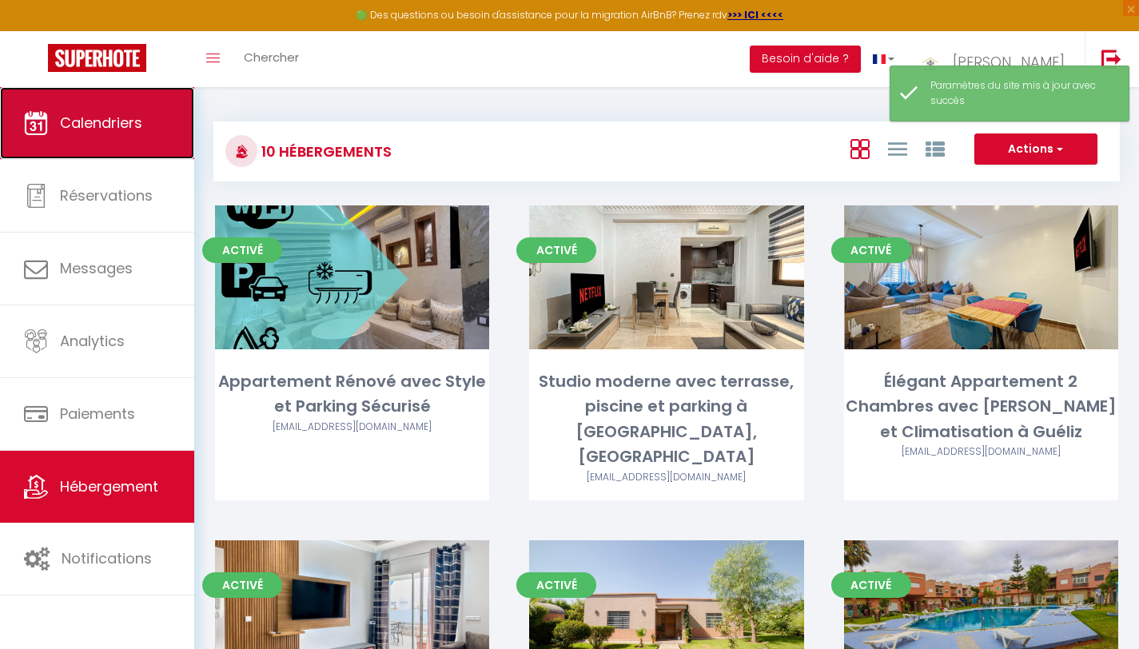
click at [119, 130] on span "Calendriers" at bounding box center [101, 123] width 82 height 20
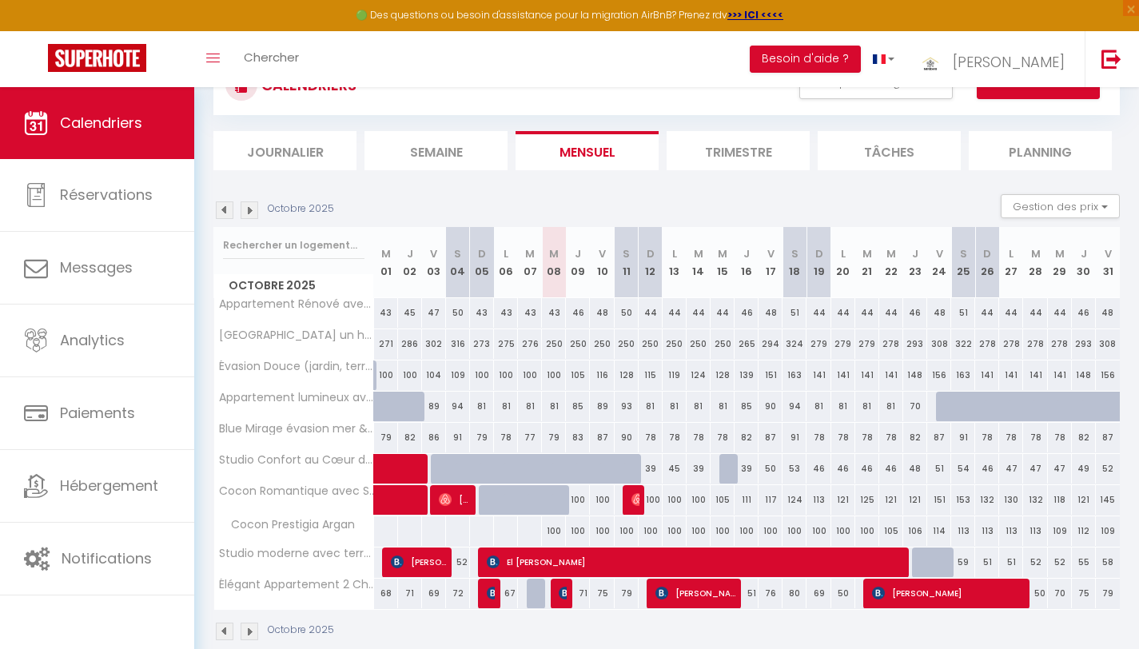
scroll to position [93, 0]
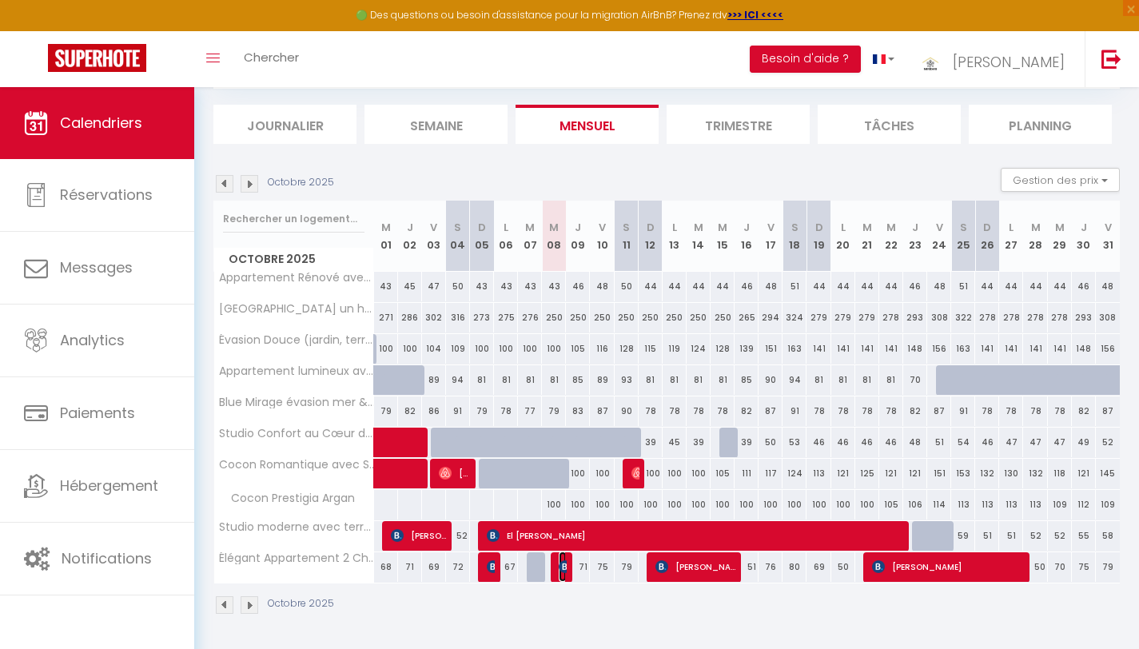
click at [564, 571] on img at bounding box center [565, 566] width 13 height 13
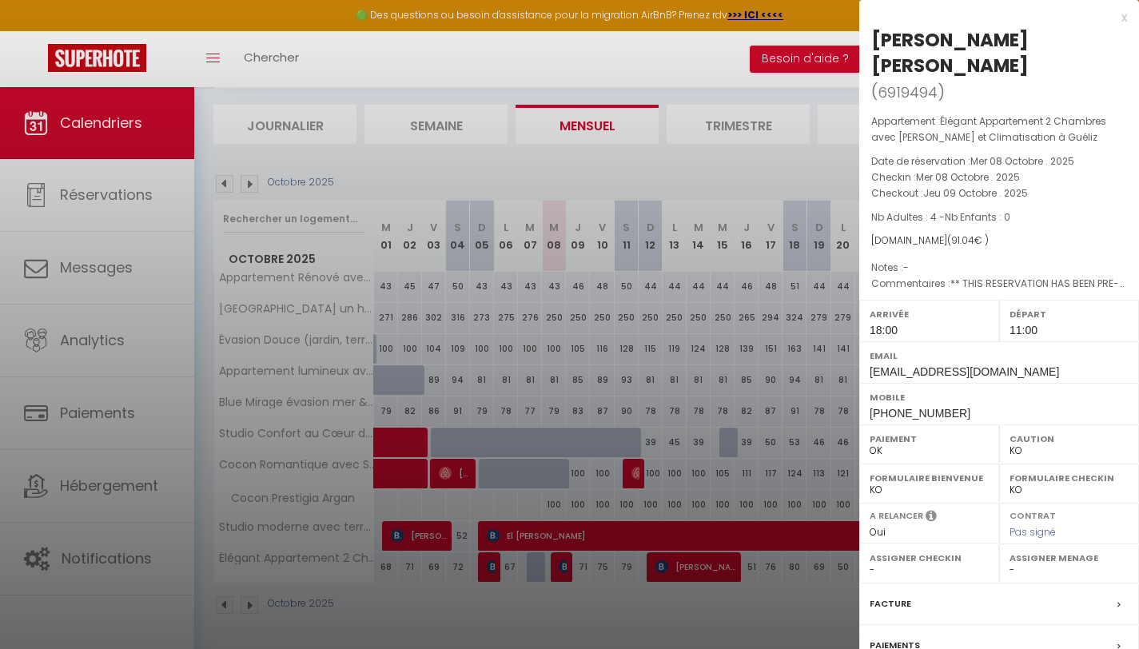
click at [913, 584] on div "Facture" at bounding box center [999, 605] width 280 height 42
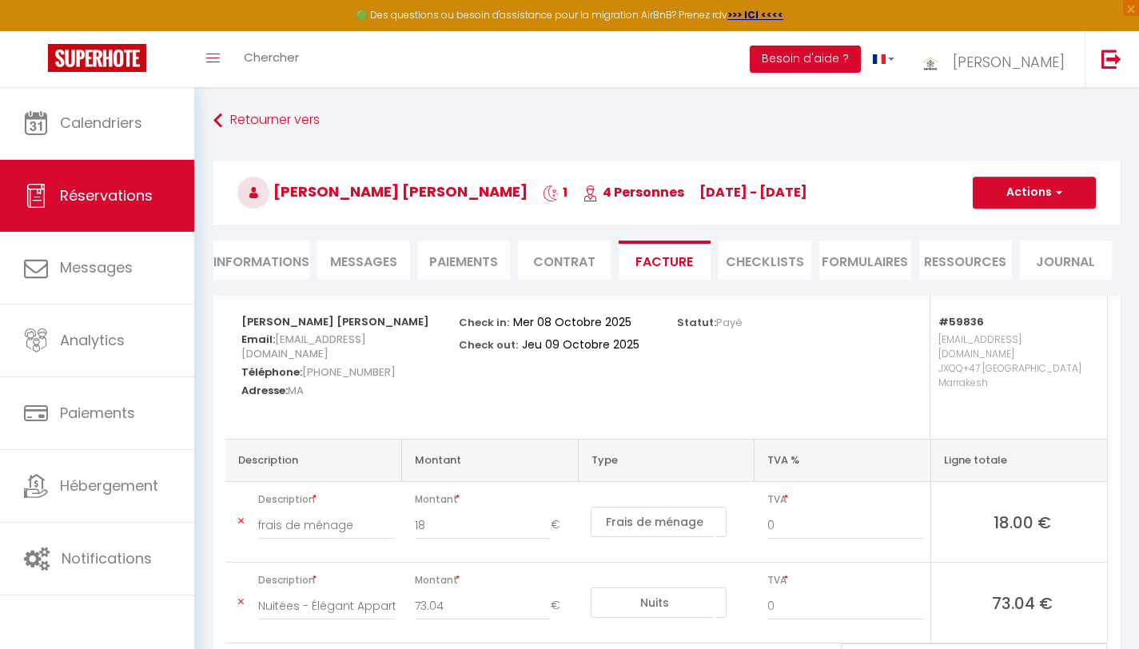
click at [379, 266] on span "Messages" at bounding box center [363, 262] width 67 height 18
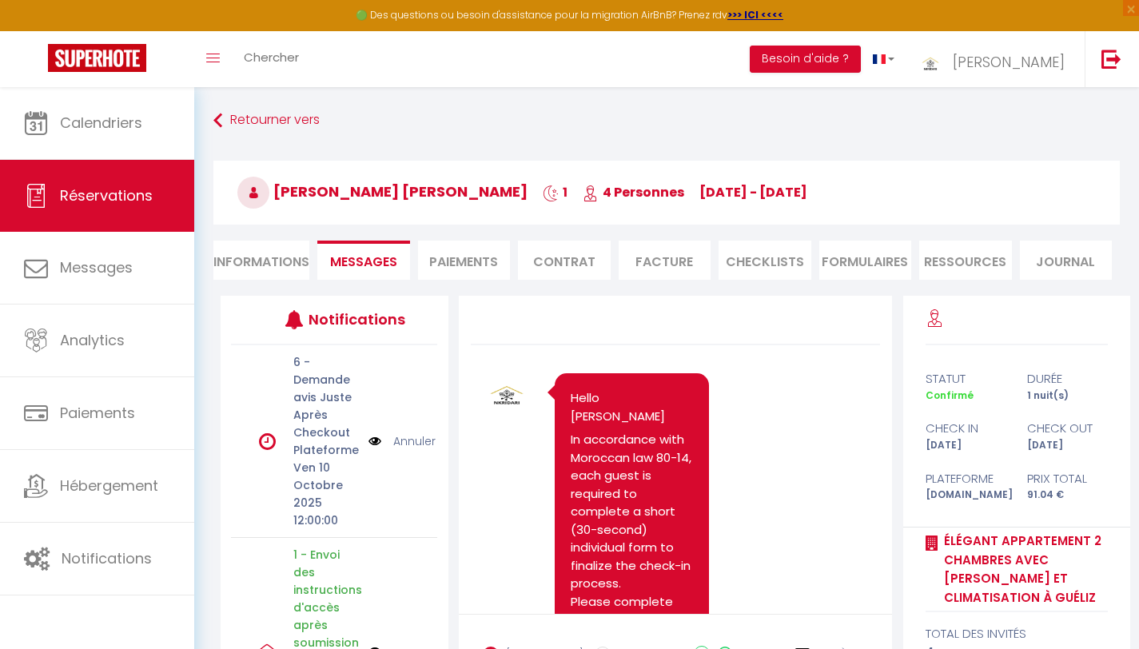
click at [259, 263] on li "Informations" at bounding box center [261, 260] width 96 height 39
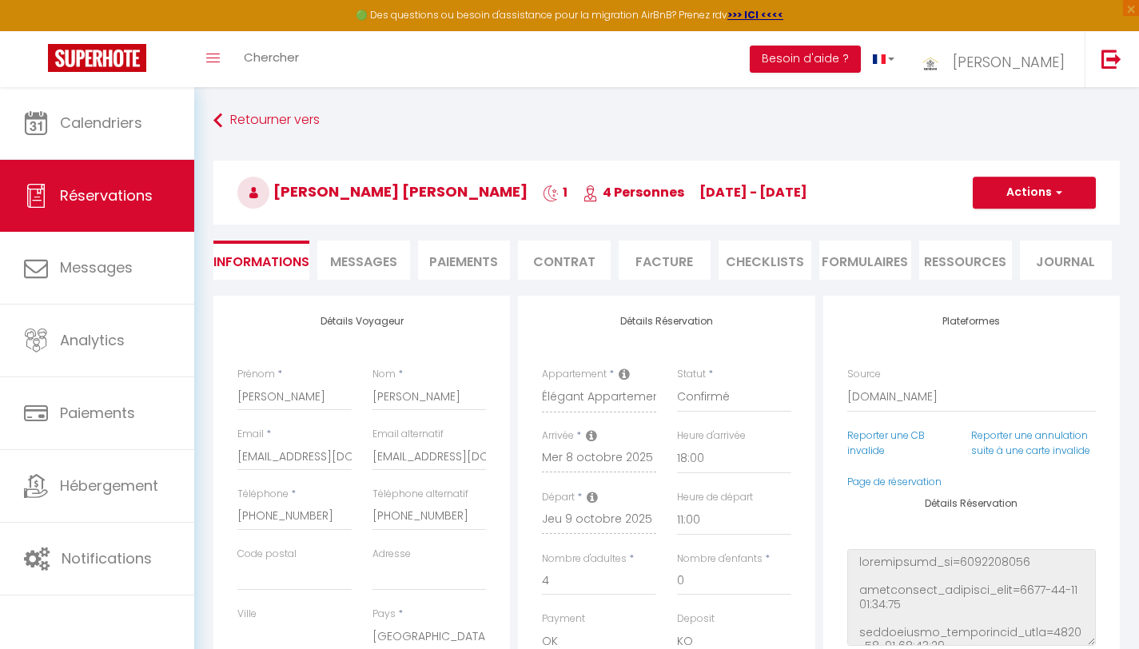
click at [951, 257] on li "Ressources" at bounding box center [965, 260] width 93 height 39
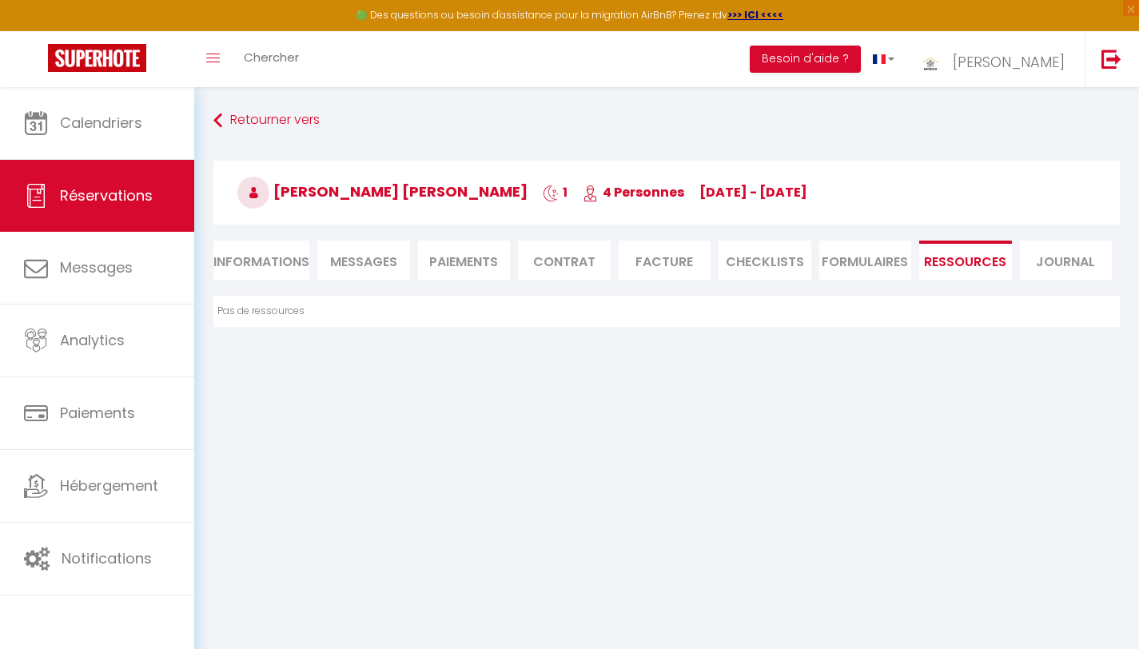
click at [272, 269] on li "Informations" at bounding box center [261, 260] width 96 height 39
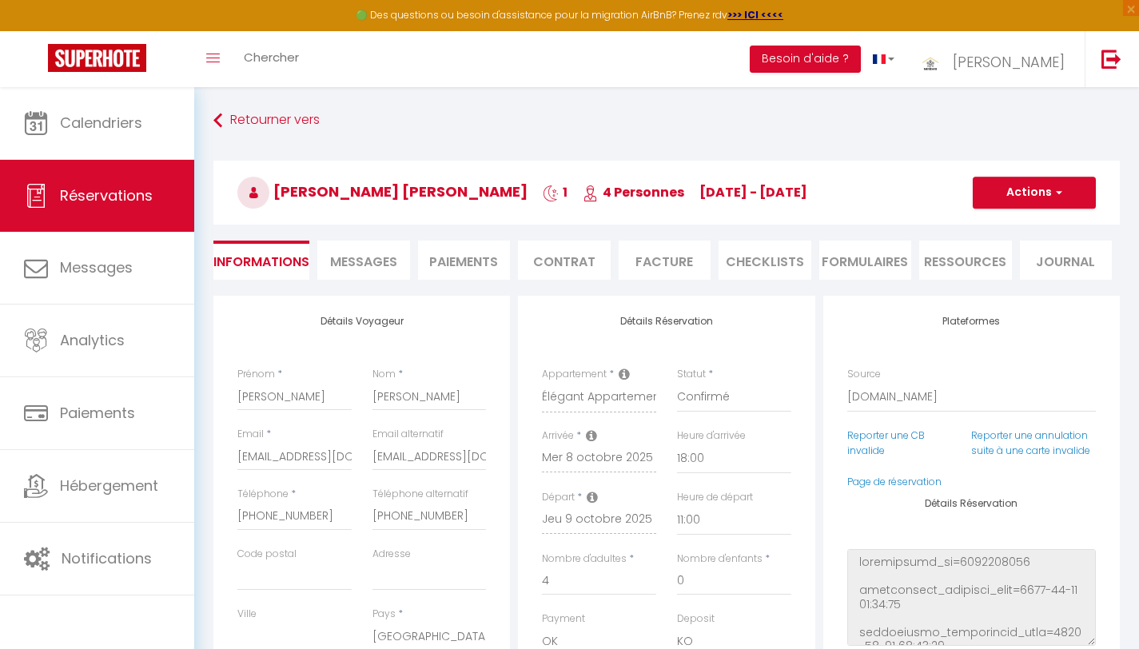
click at [378, 258] on span "Messages" at bounding box center [363, 262] width 67 height 18
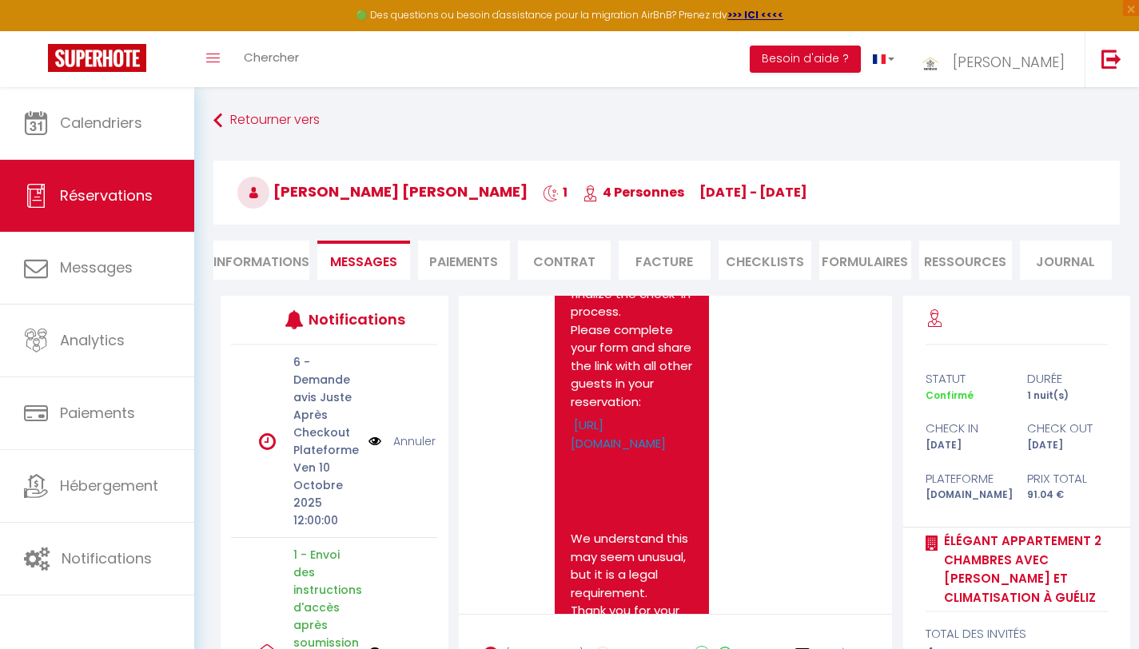
scroll to position [241, 0]
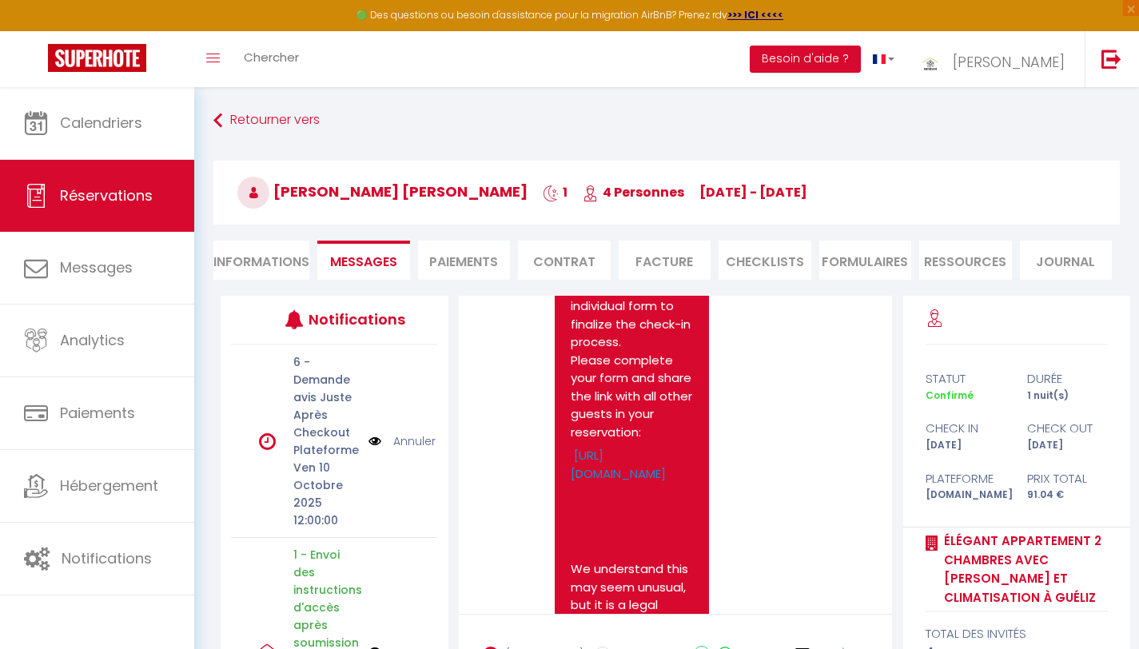
click at [950, 256] on li "Ressources" at bounding box center [965, 260] width 93 height 39
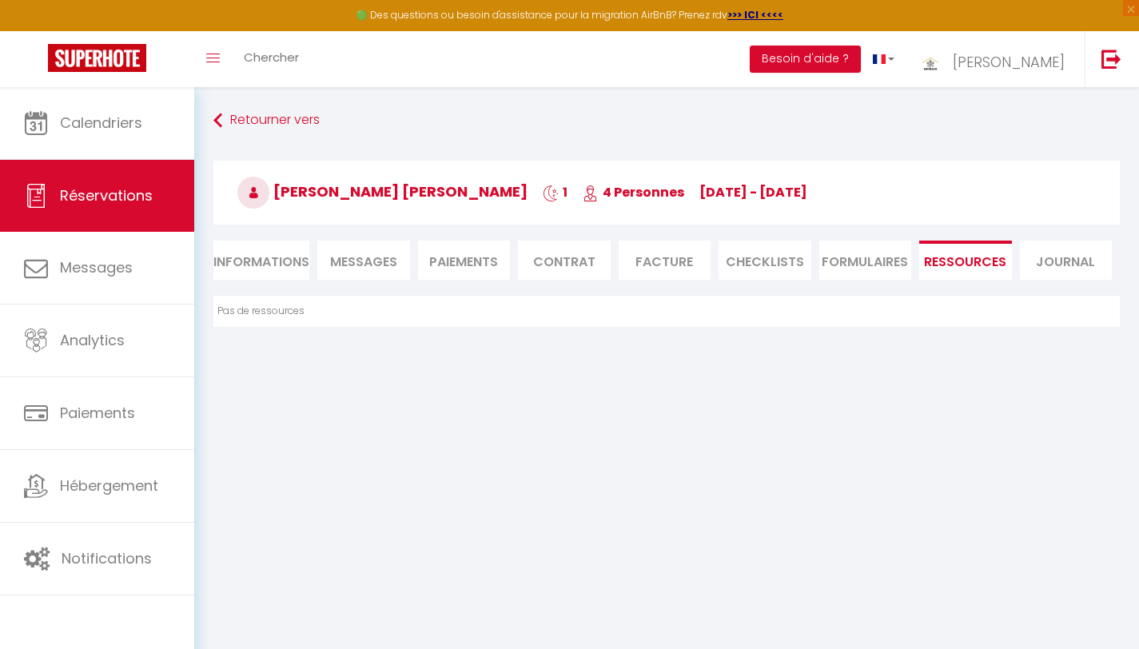
click at [255, 260] on li "Informations" at bounding box center [261, 260] width 96 height 39
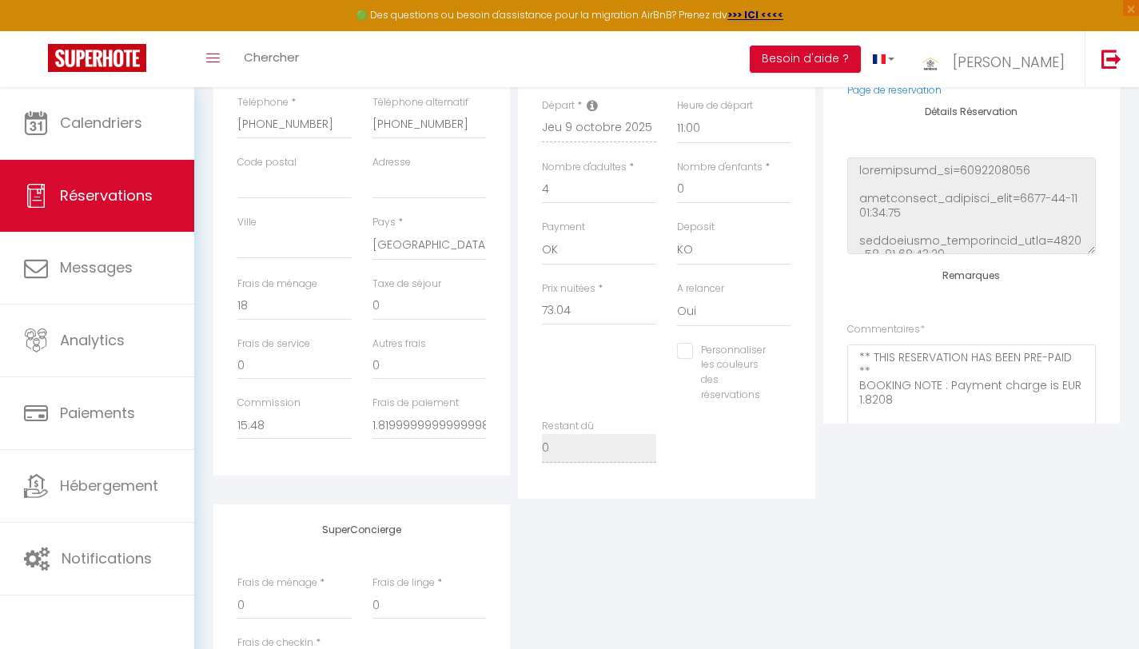
scroll to position [396, 0]
drag, startPoint x: 485, startPoint y: 417, endPoint x: 373, endPoint y: 422, distance: 112.8
click at [373, 422] on input "1.8199999999999998" at bounding box center [430, 421] width 114 height 29
click at [291, 420] on input "15.48" at bounding box center [294, 421] width 114 height 29
click at [307, 450] on div "Commission 0" at bounding box center [294, 422] width 135 height 60
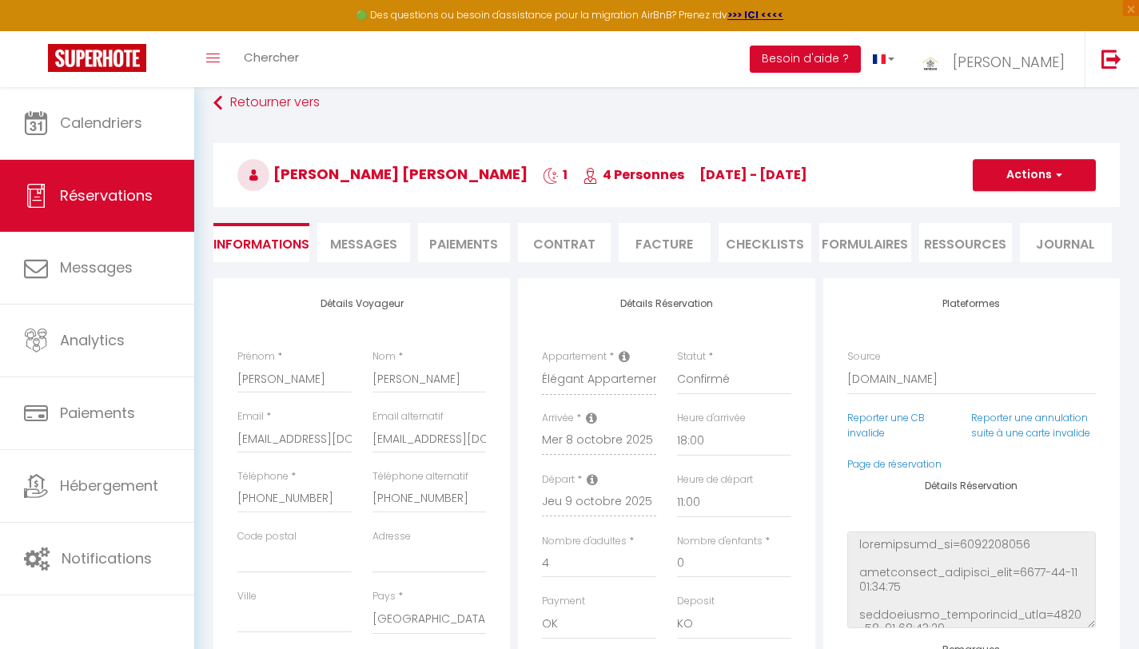
scroll to position [0, 0]
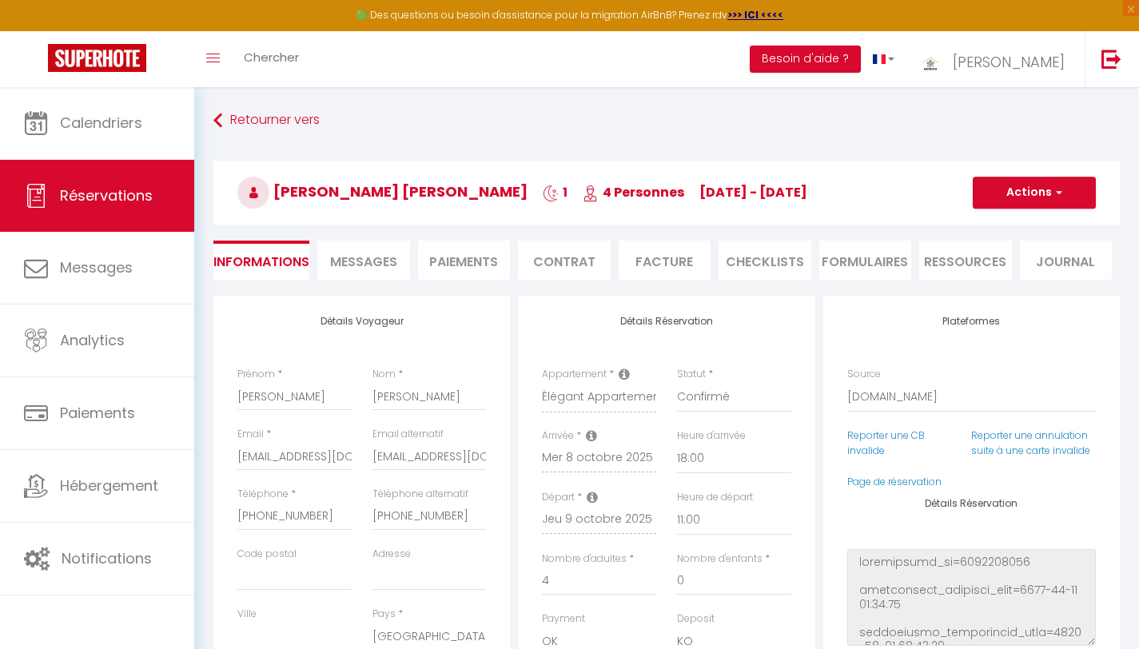
click at [347, 259] on span "Messages" at bounding box center [363, 262] width 67 height 18
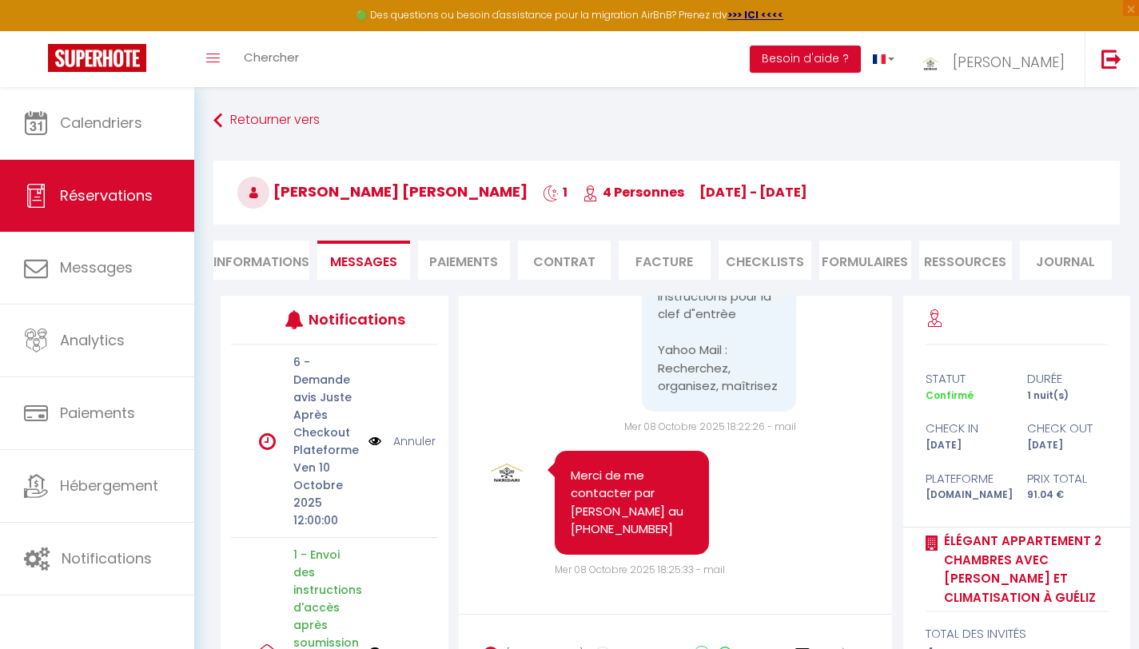
scroll to position [3399, 0]
click at [954, 262] on li "Ressources" at bounding box center [965, 260] width 93 height 39
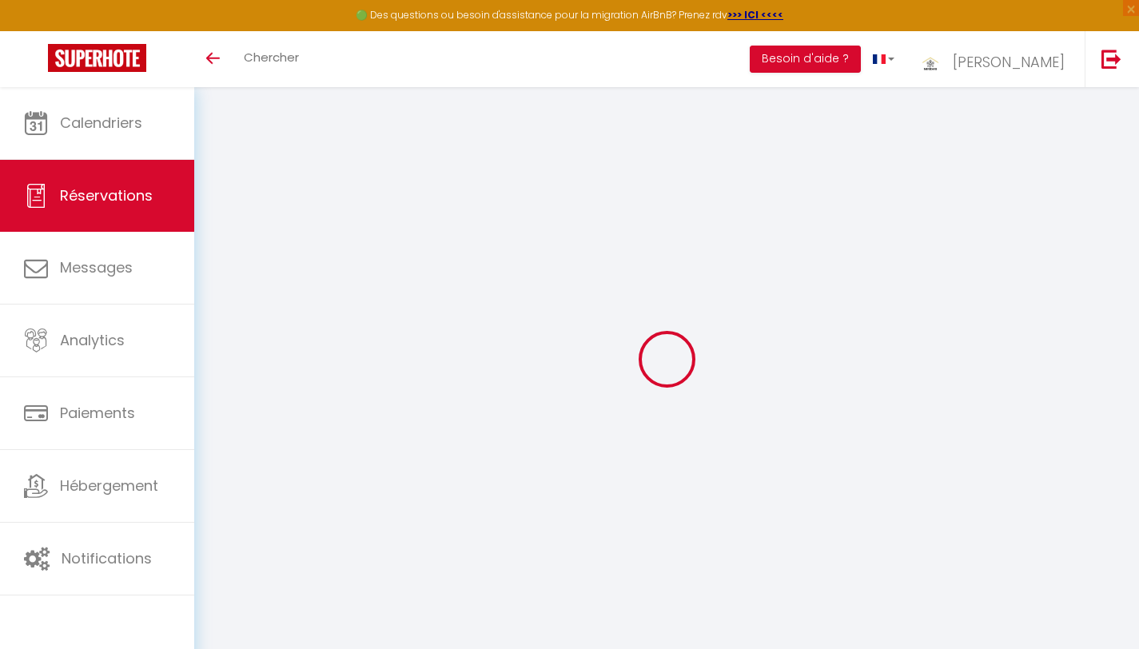
select select
checkbox input "false"
select select
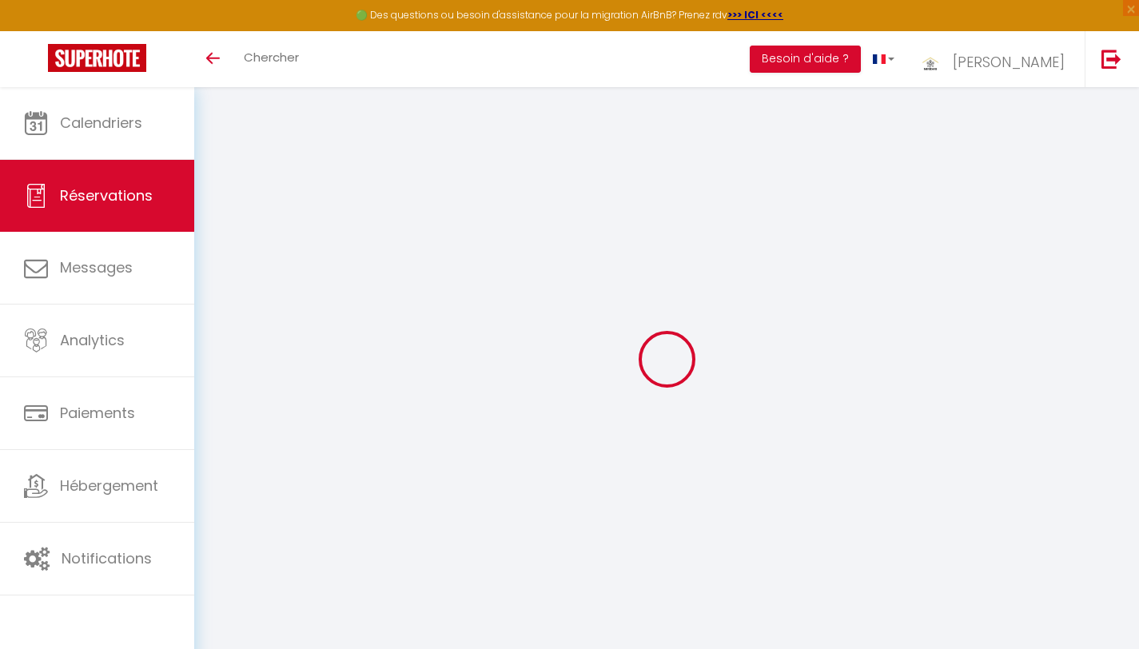
checkbox input "false"
type textarea "** THIS RESERVATION HAS BEEN PRE-PAID ** BOOKING NOTE : Payment charge is EUR 1…"
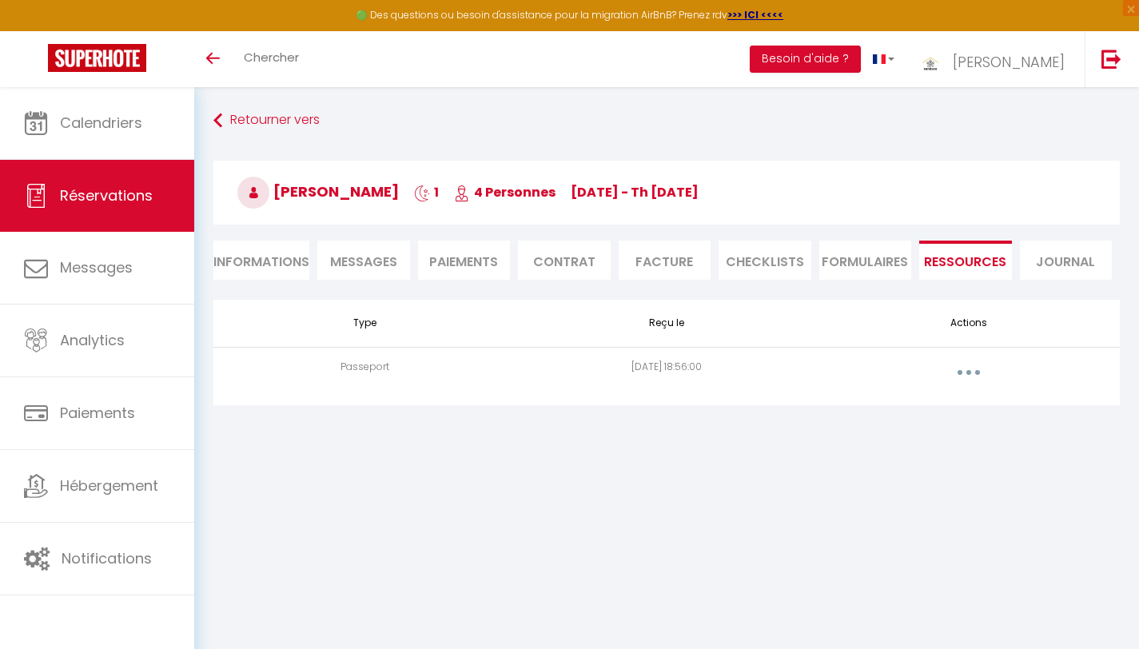
click at [976, 373] on button "button" at bounding box center [969, 373] width 45 height 26
click at [933, 405] on link "Voir le document" at bounding box center [926, 408] width 119 height 27
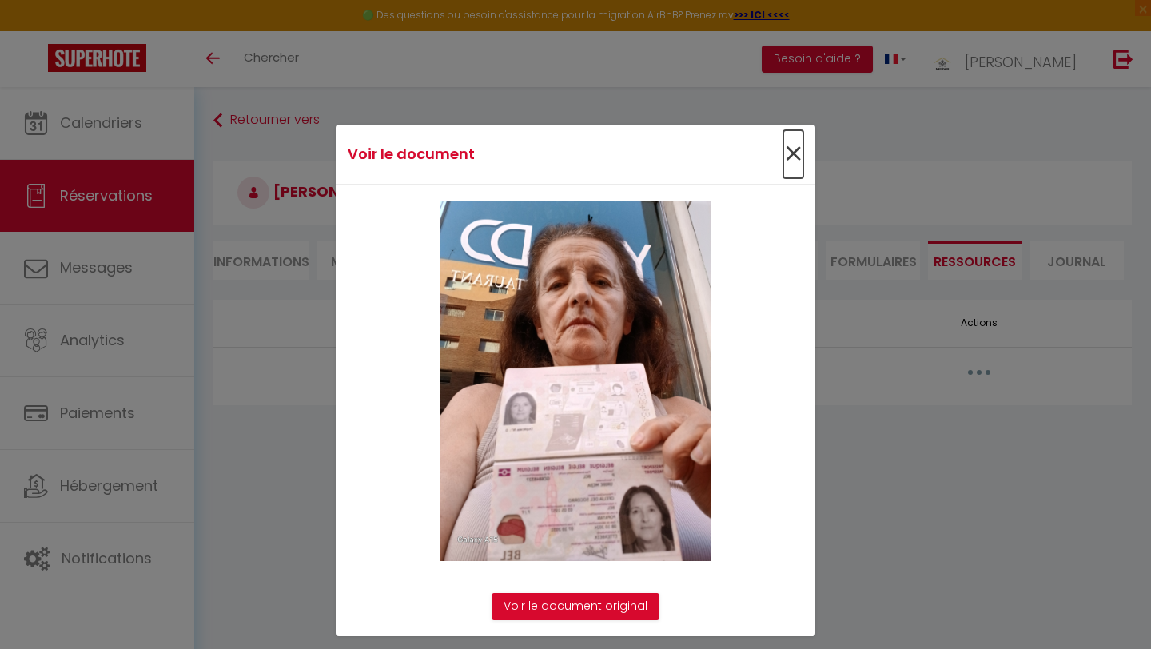
click at [786, 158] on span "×" at bounding box center [793, 154] width 20 height 48
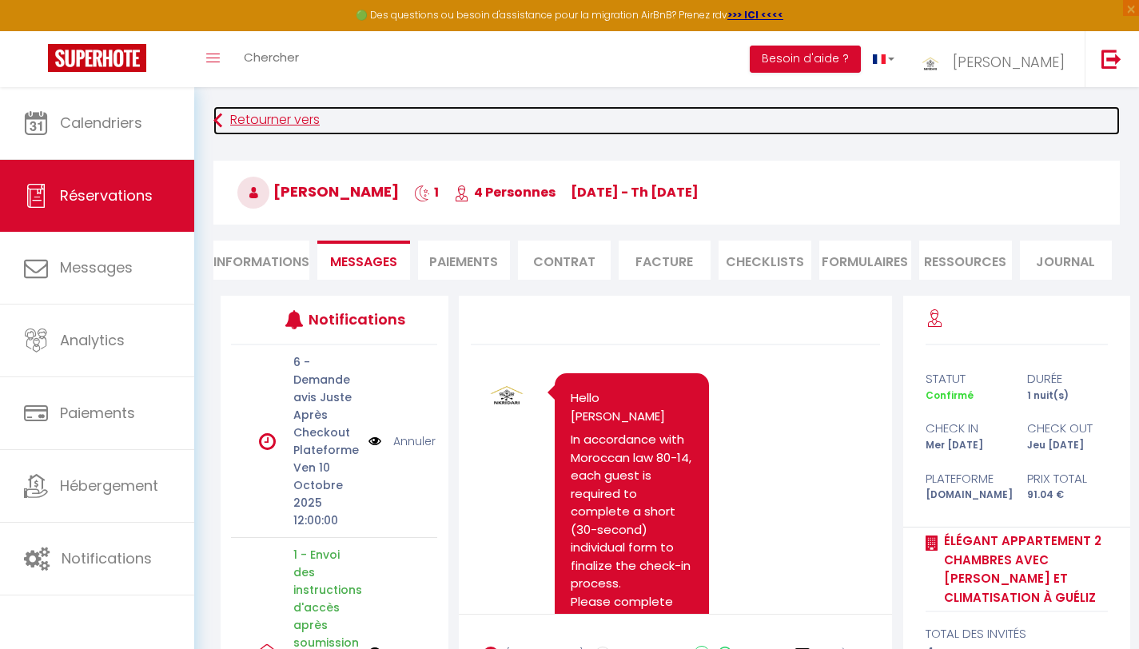
click at [253, 121] on link "Retourner vers" at bounding box center [666, 120] width 907 height 29
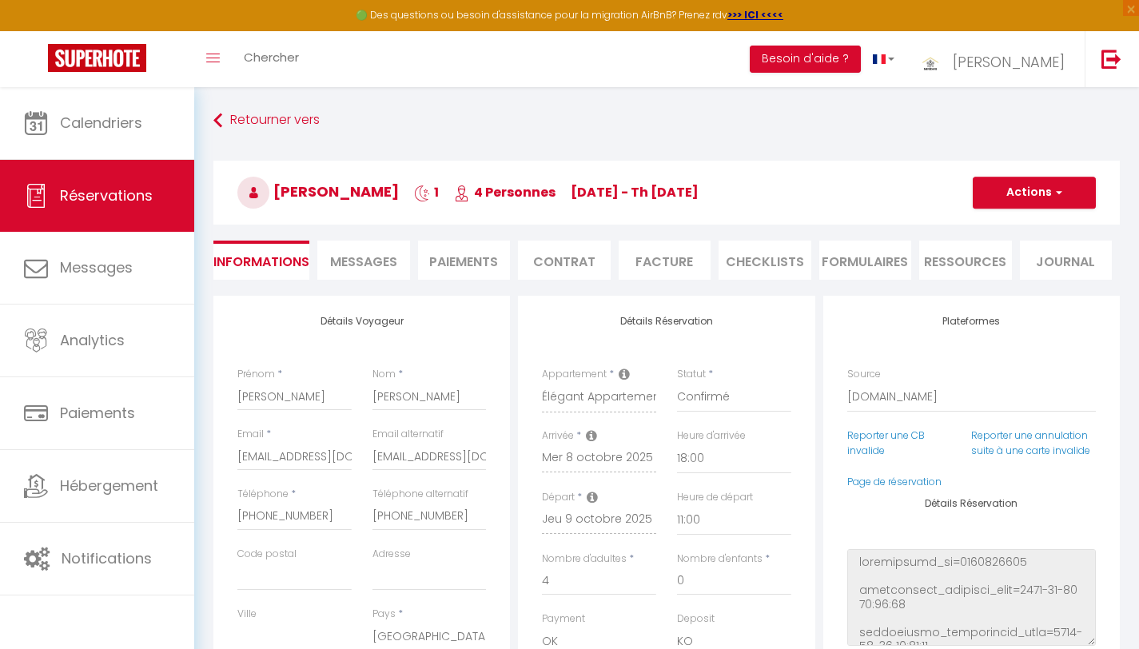
checkbox input "false"
